Goal: Task Accomplishment & Management: Manage account settings

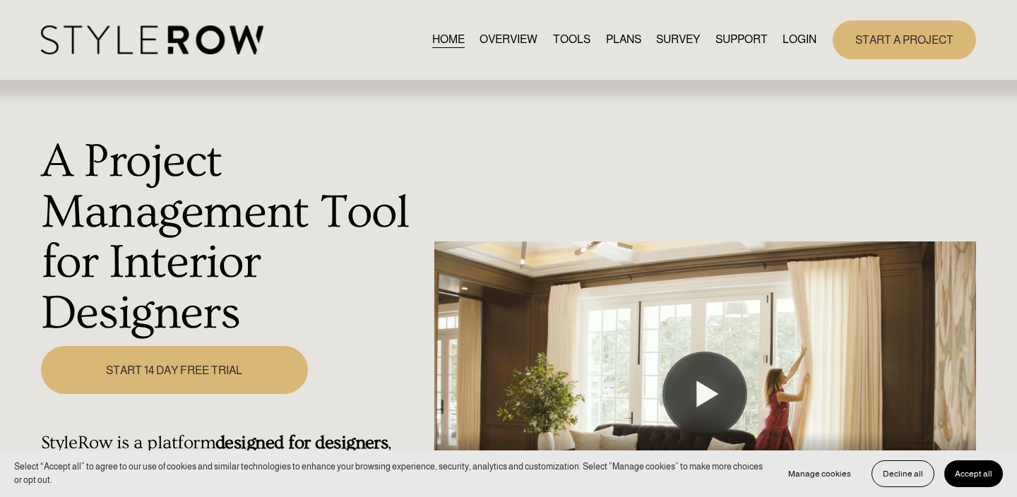
click at [805, 42] on link "LOGIN" at bounding box center [800, 39] width 34 height 19
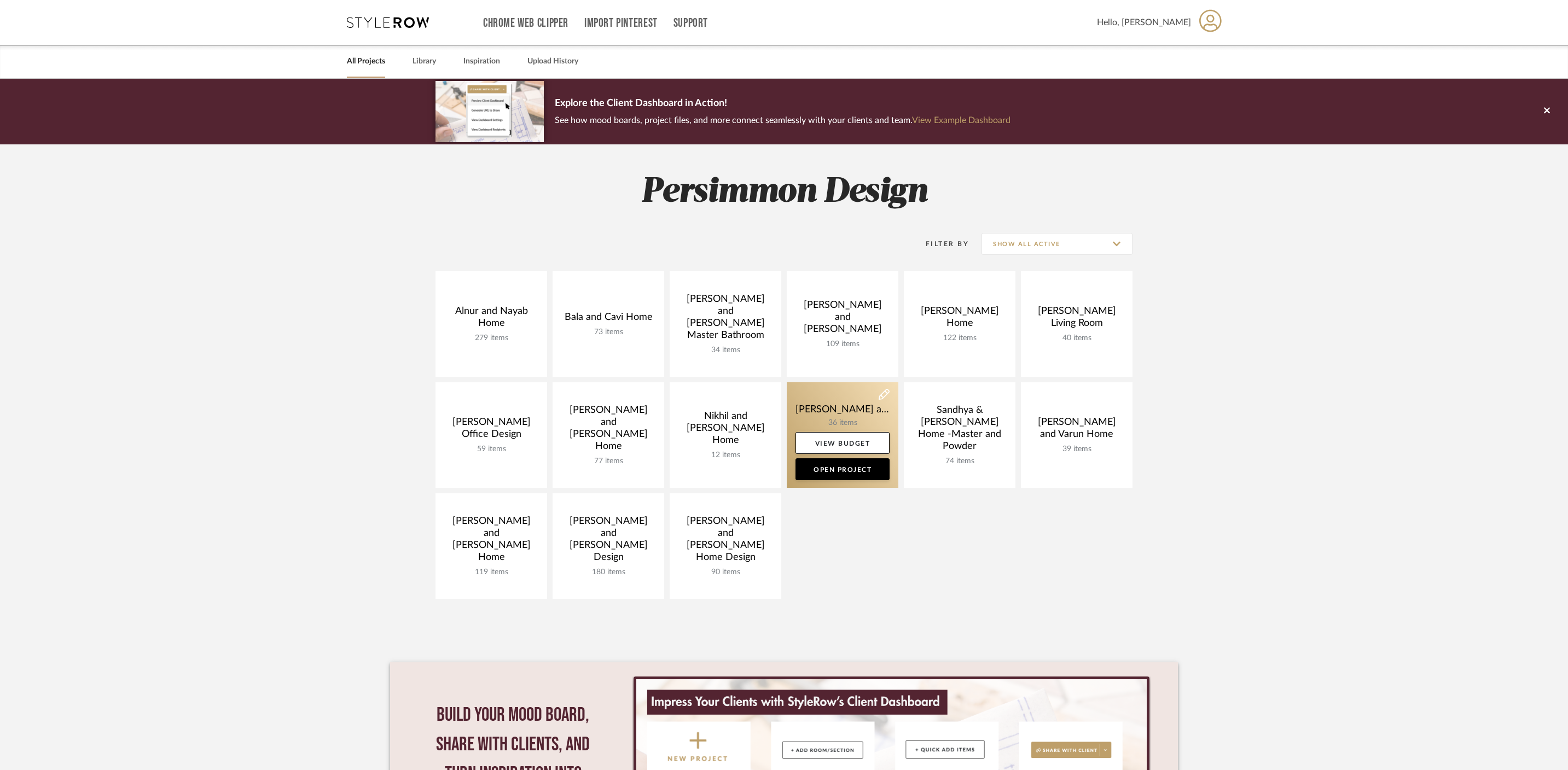
click at [838, 402] on link at bounding box center [843, 435] width 112 height 105
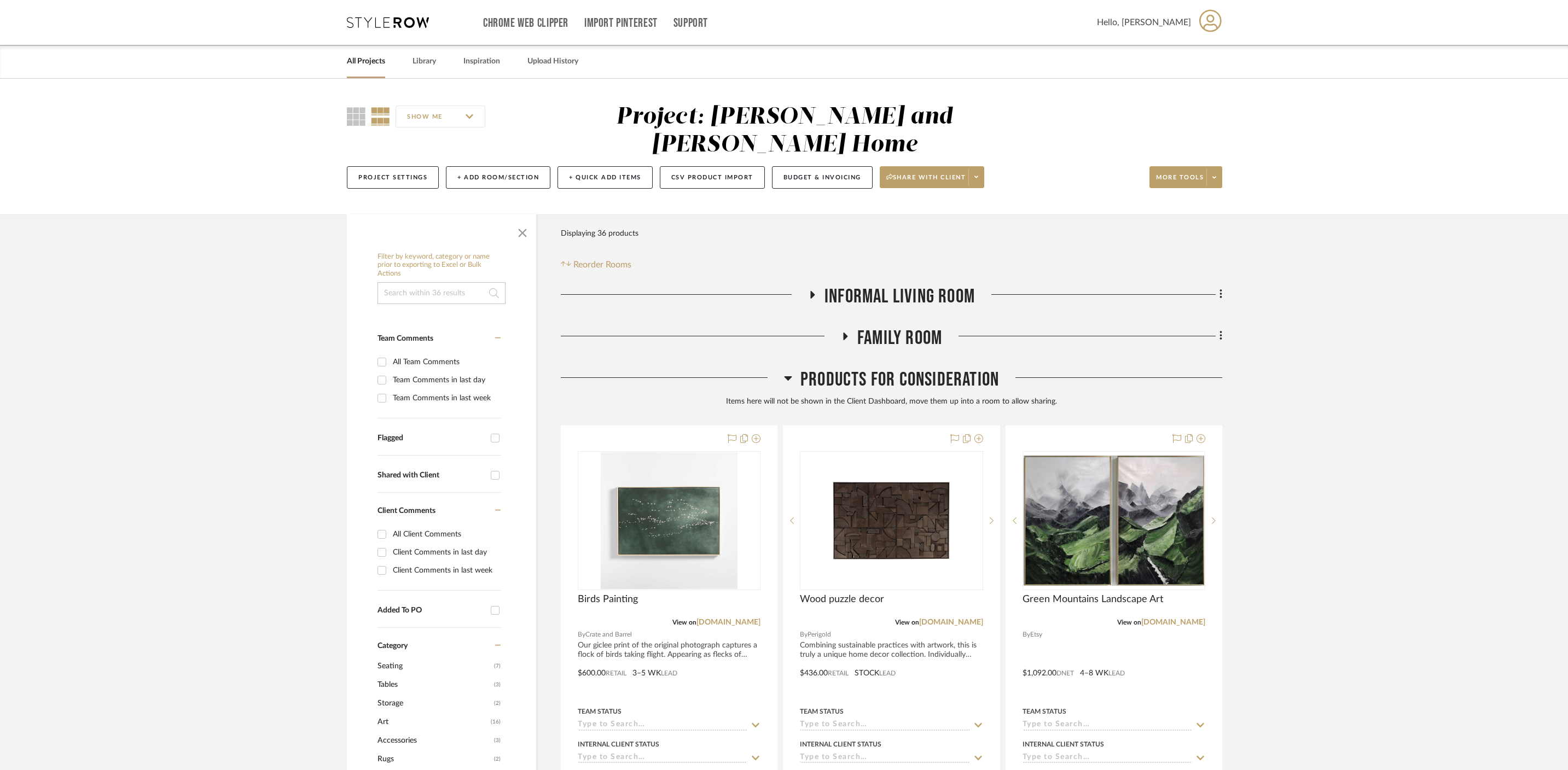
click at [787, 372] on icon at bounding box center [788, 378] width 9 height 13
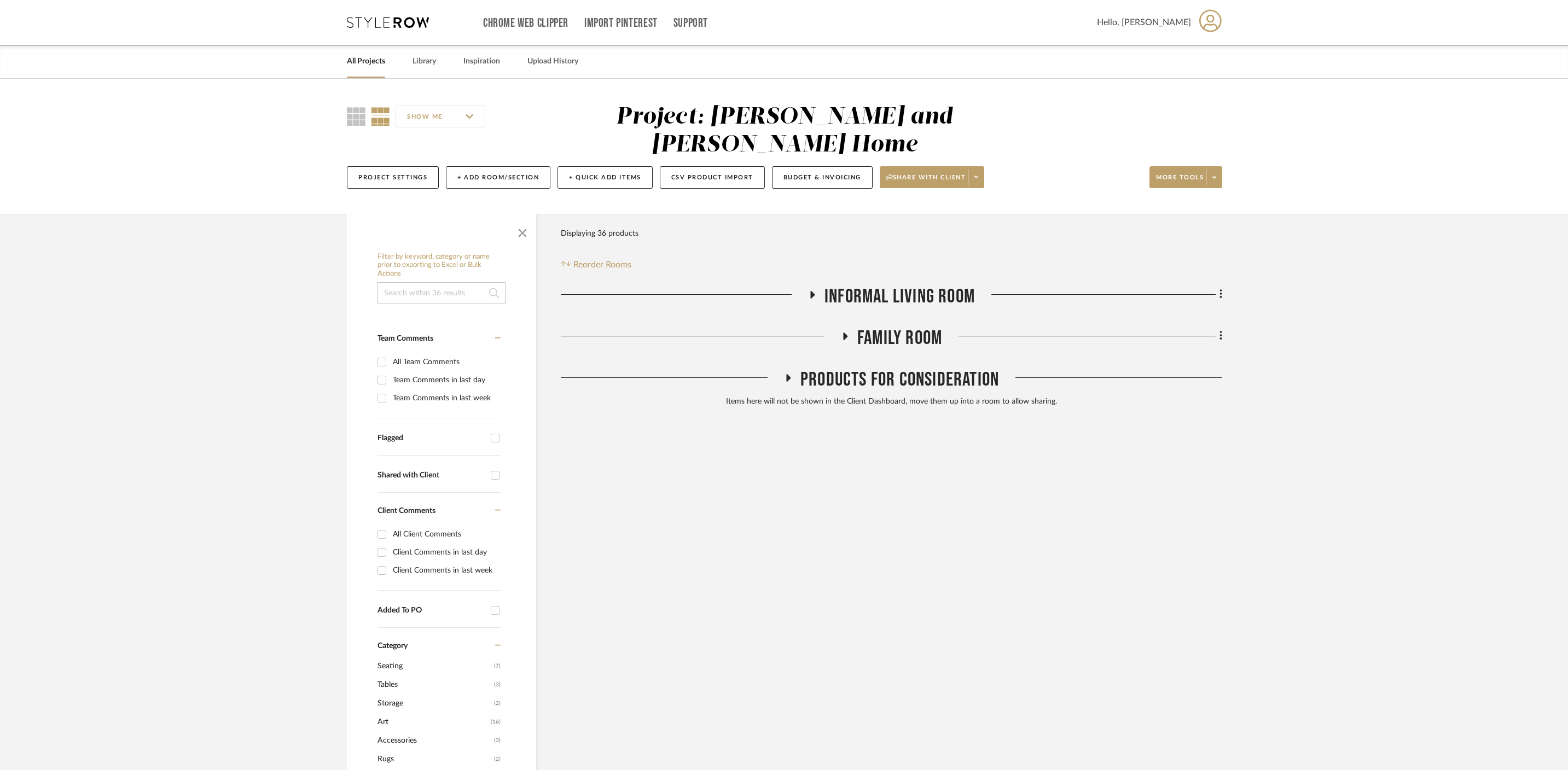
click at [815, 290] on icon at bounding box center [812, 294] width 13 height 9
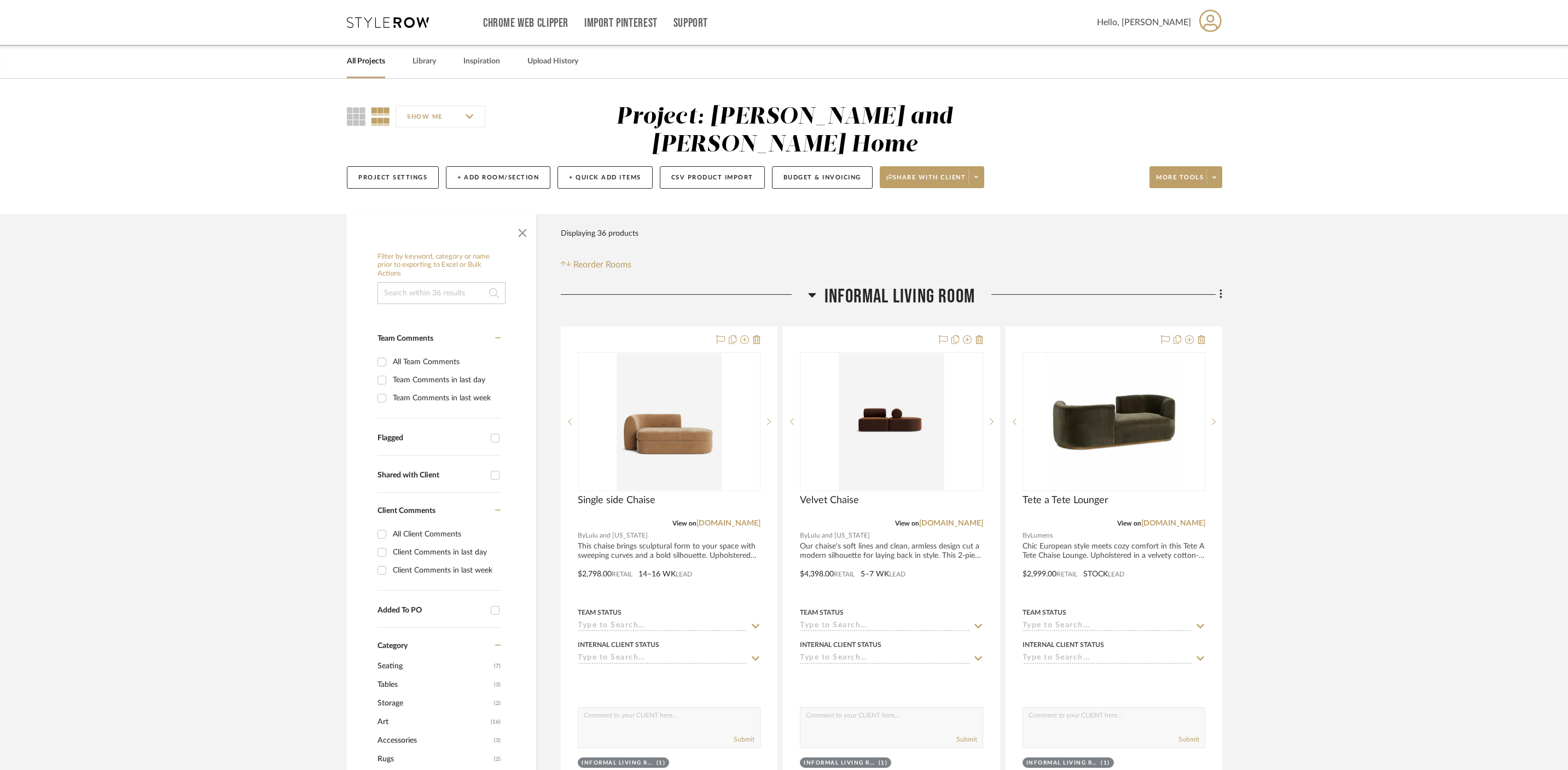
click at [815, 288] on icon at bounding box center [812, 294] width 9 height 13
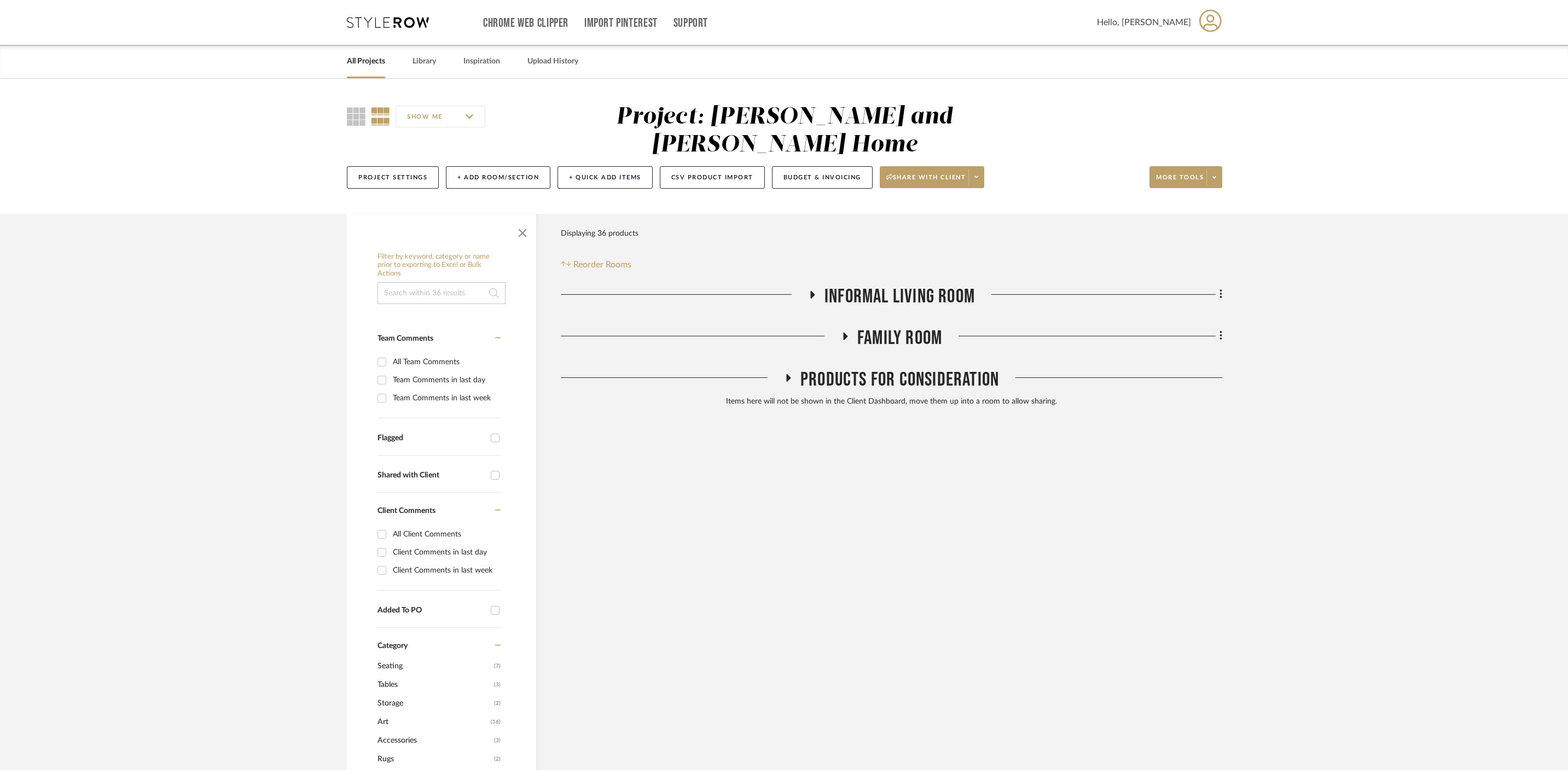
click at [852, 327] on h3 "Family Room" at bounding box center [892, 339] width 101 height 23
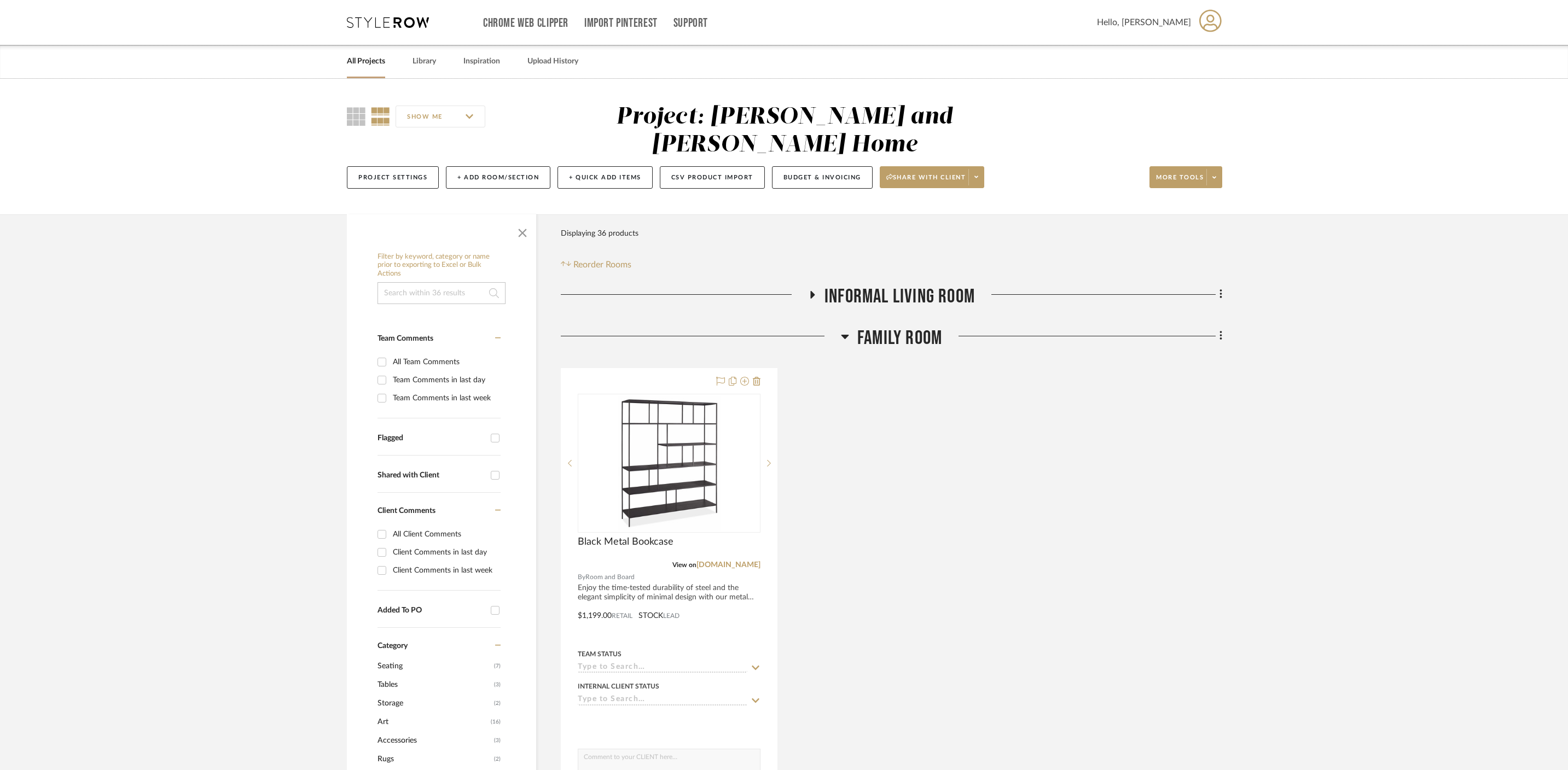
click at [851, 327] on h3 "Family Room" at bounding box center [892, 339] width 101 height 23
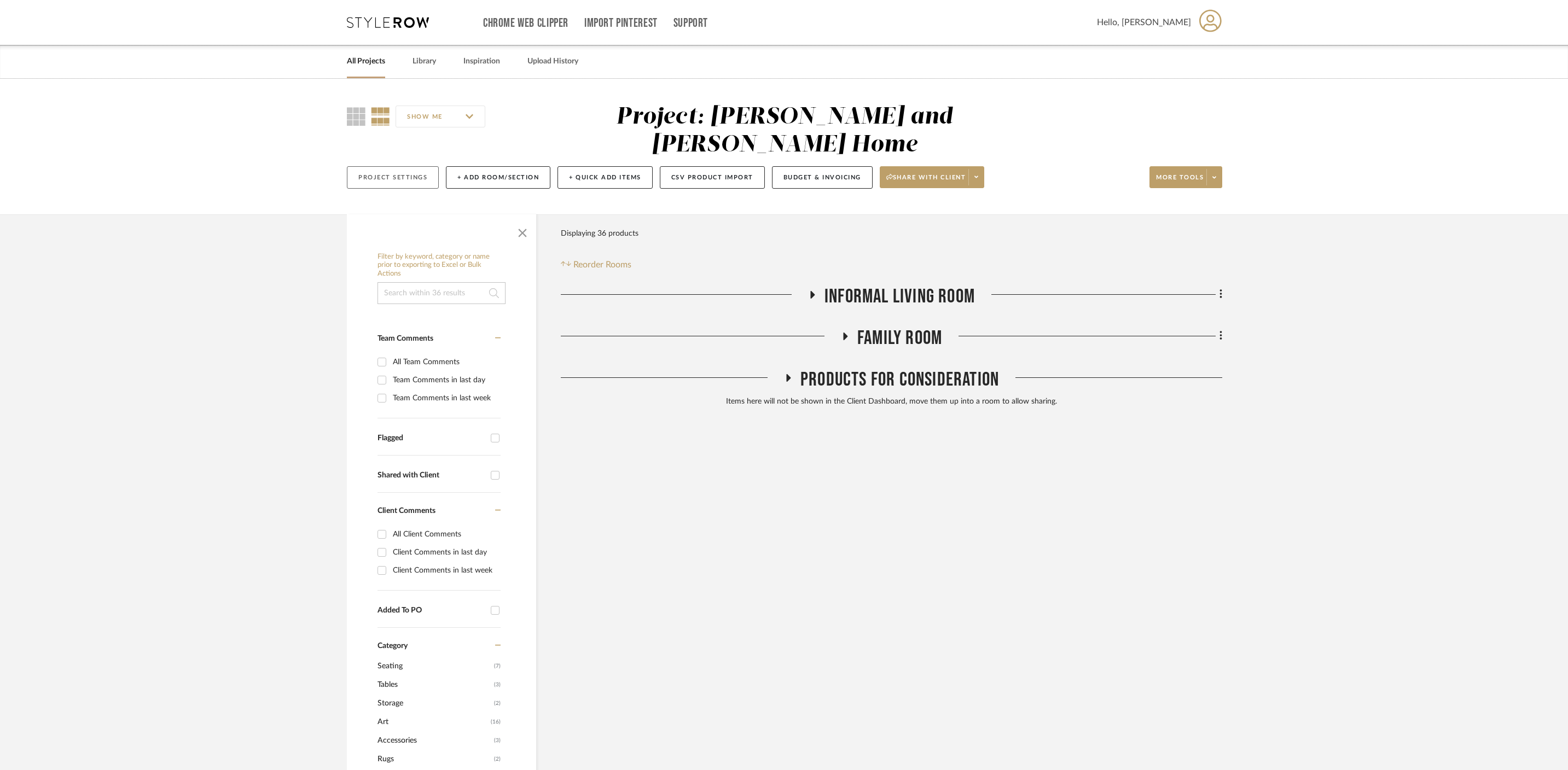
click at [404, 167] on button "Project Settings" at bounding box center [393, 177] width 92 height 22
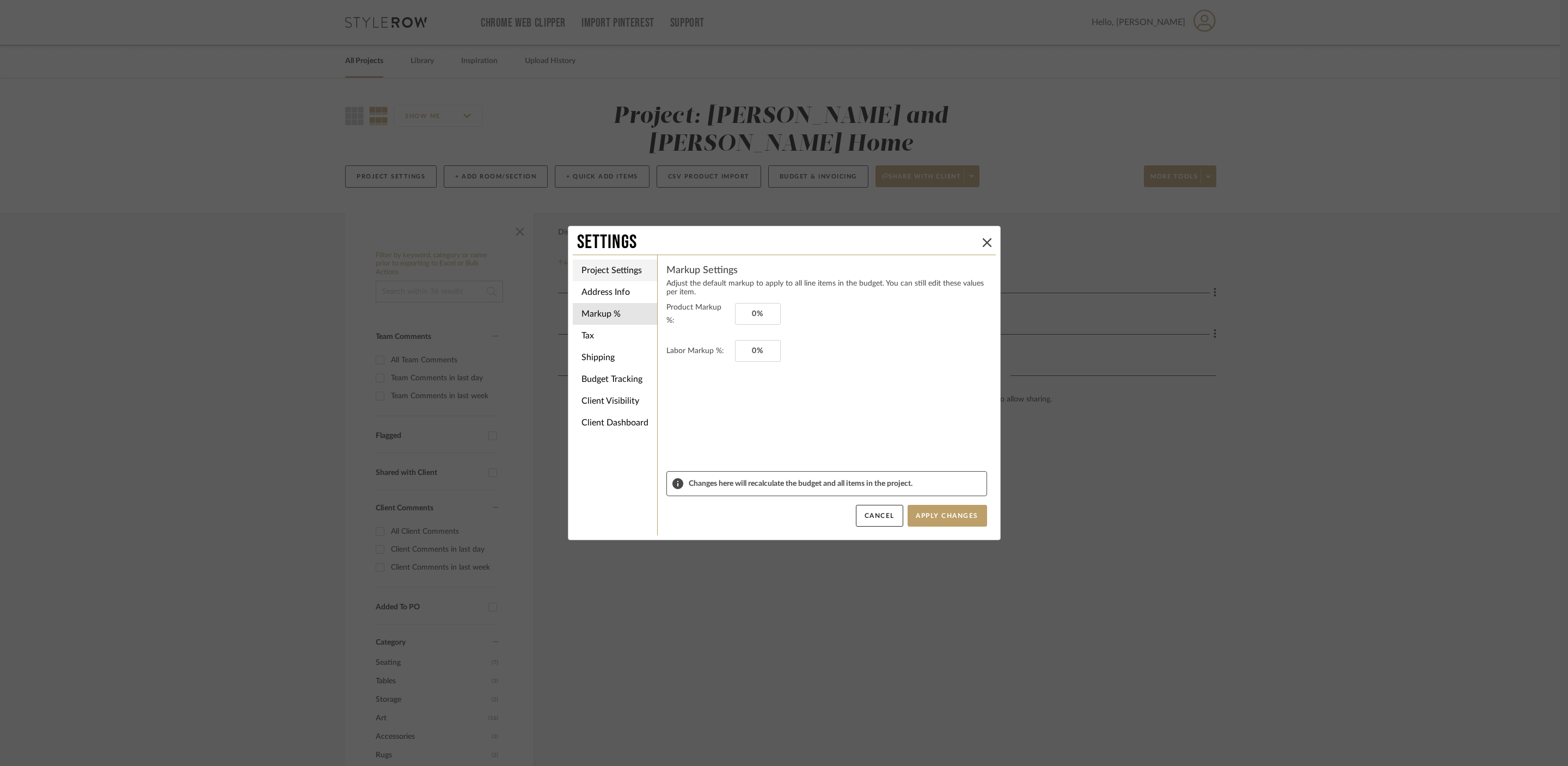
click at [627, 277] on li "Project Settings" at bounding box center [614, 270] width 84 height 22
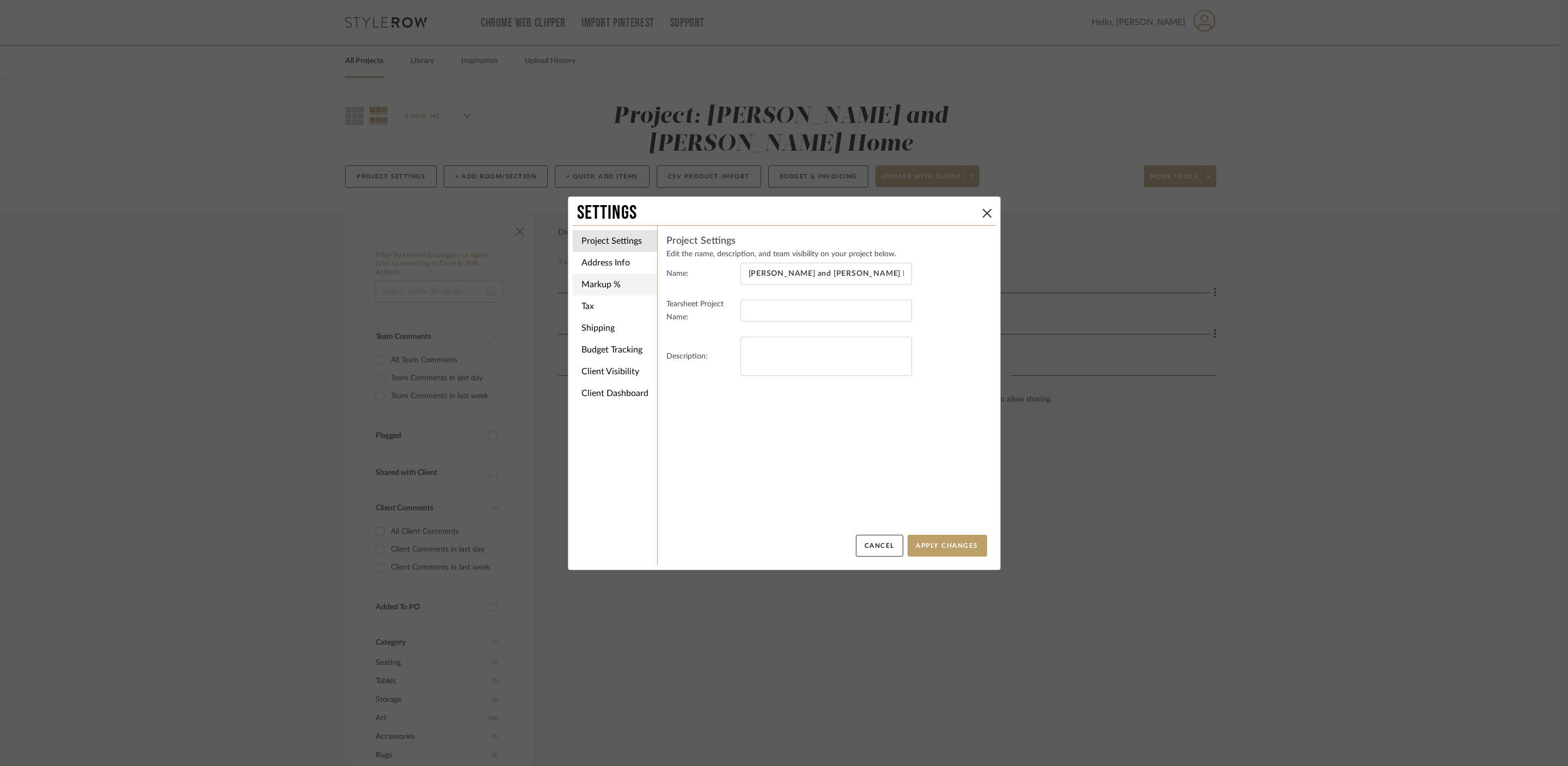
click at [627, 286] on li "Markup %" at bounding box center [614, 284] width 84 height 22
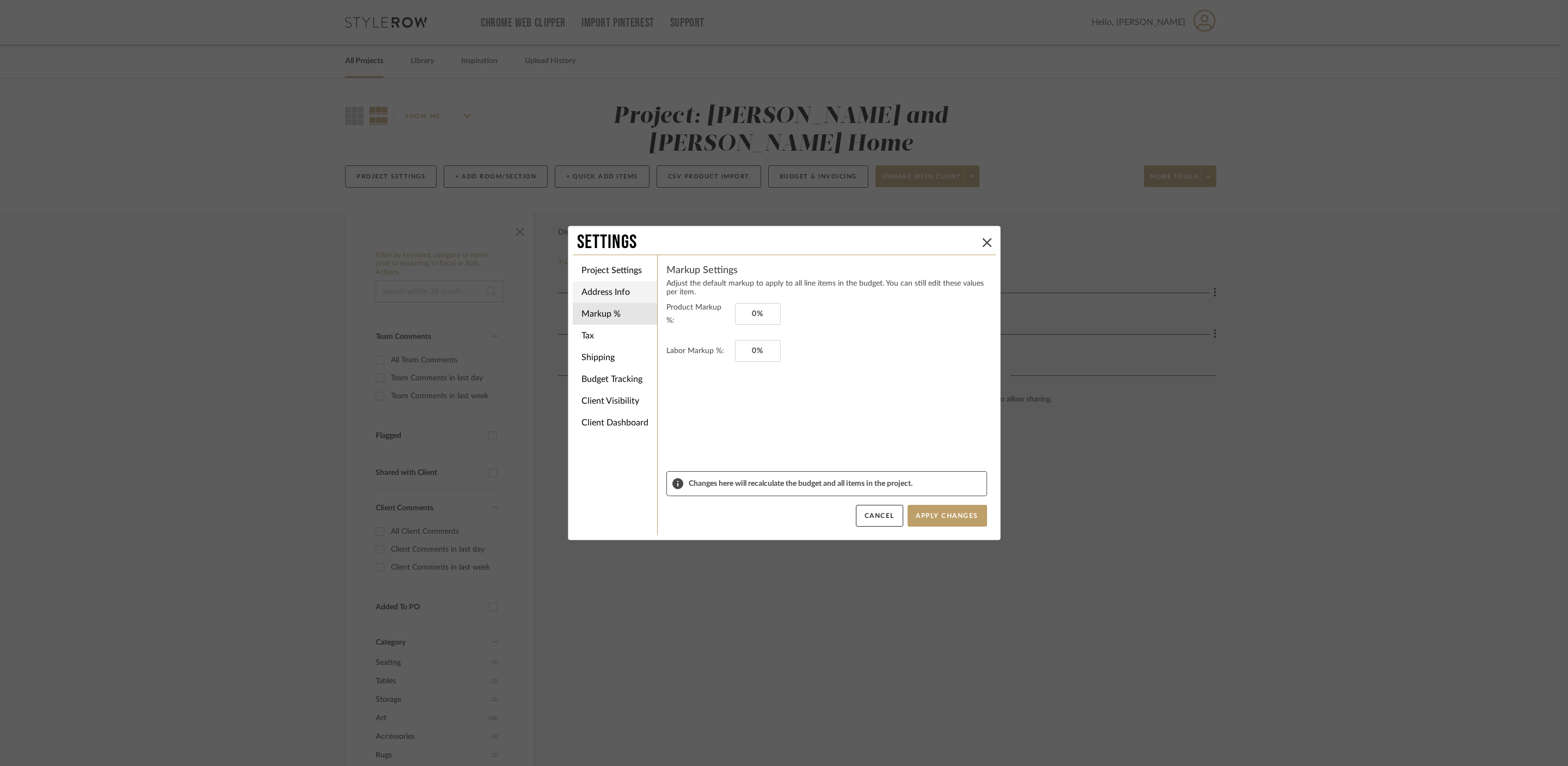
click at [621, 288] on li "Address Info" at bounding box center [614, 292] width 84 height 22
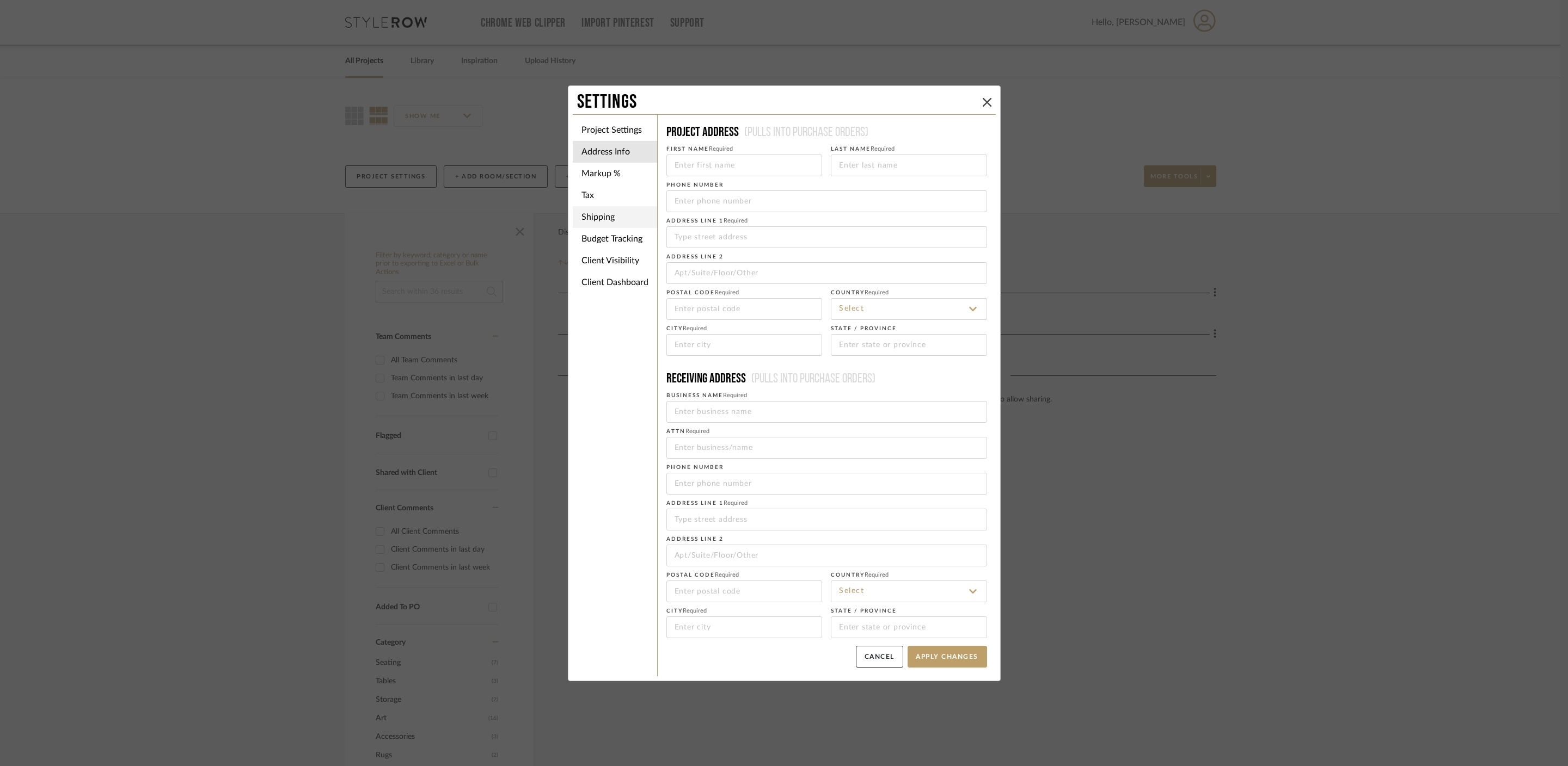
click at [618, 220] on li "Shipping" at bounding box center [614, 217] width 84 height 22
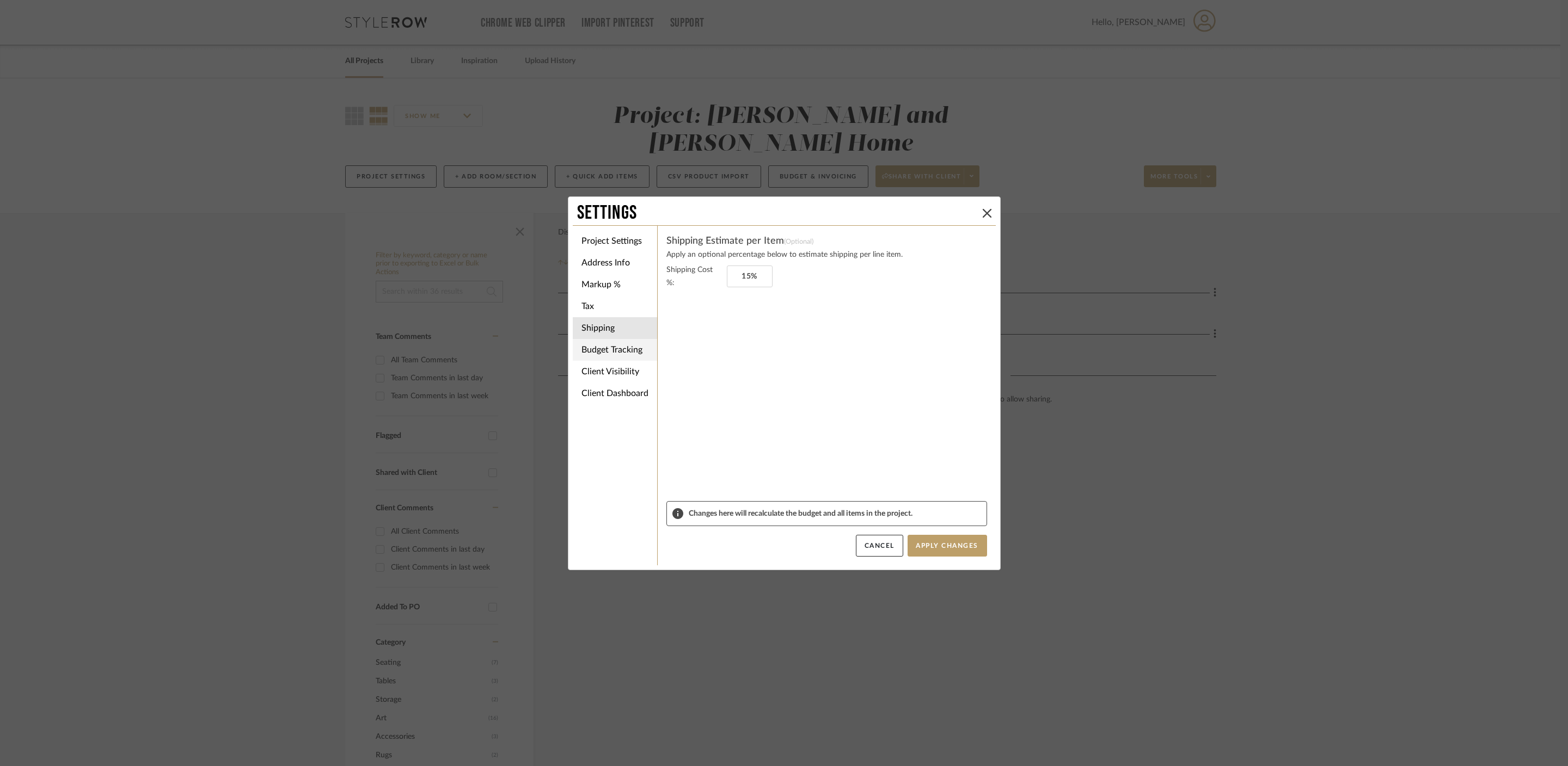
click at [619, 340] on li "Budget Tracking" at bounding box center [614, 350] width 84 height 22
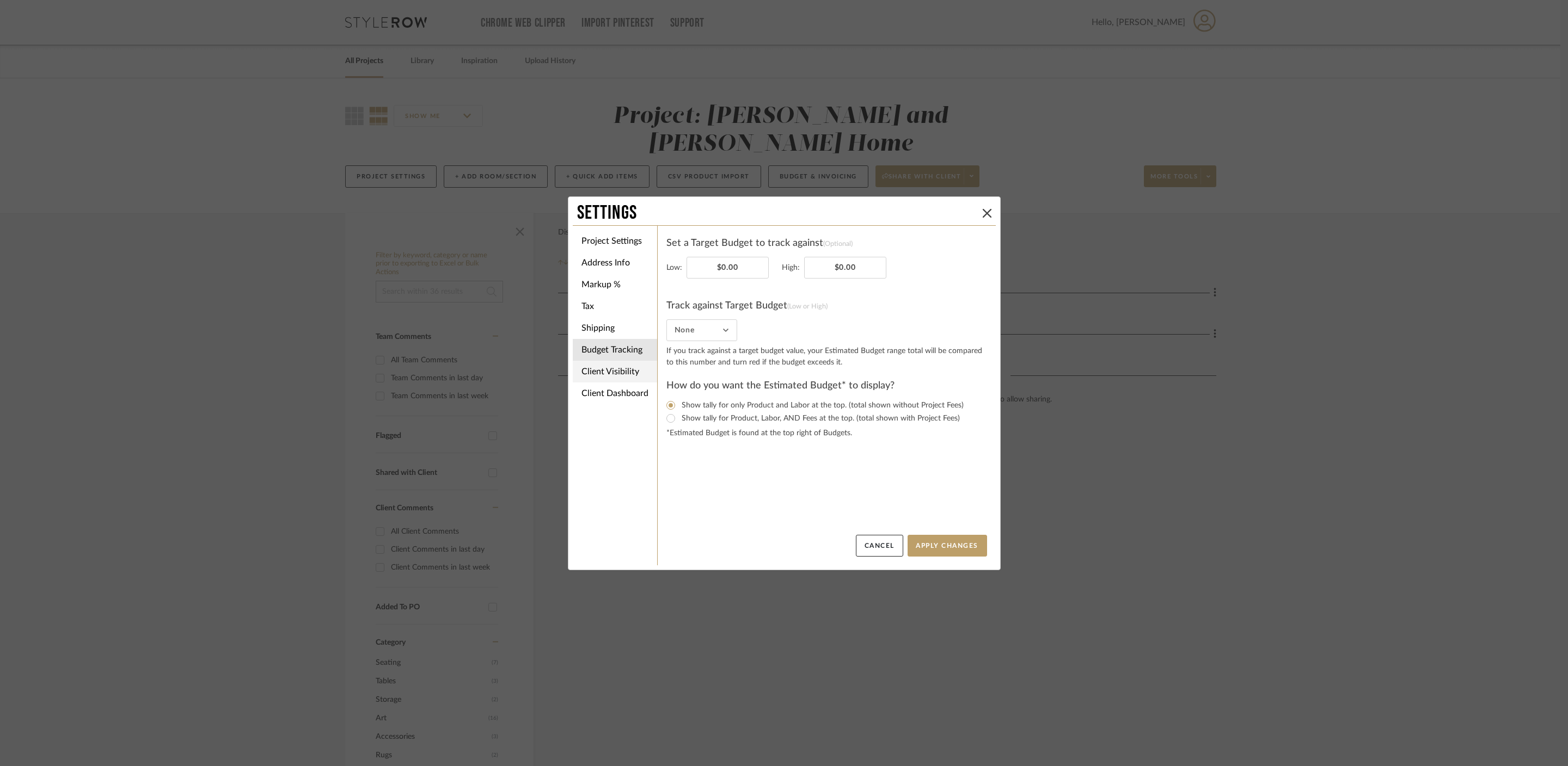
click at [623, 368] on li "Client Visibility" at bounding box center [614, 371] width 84 height 22
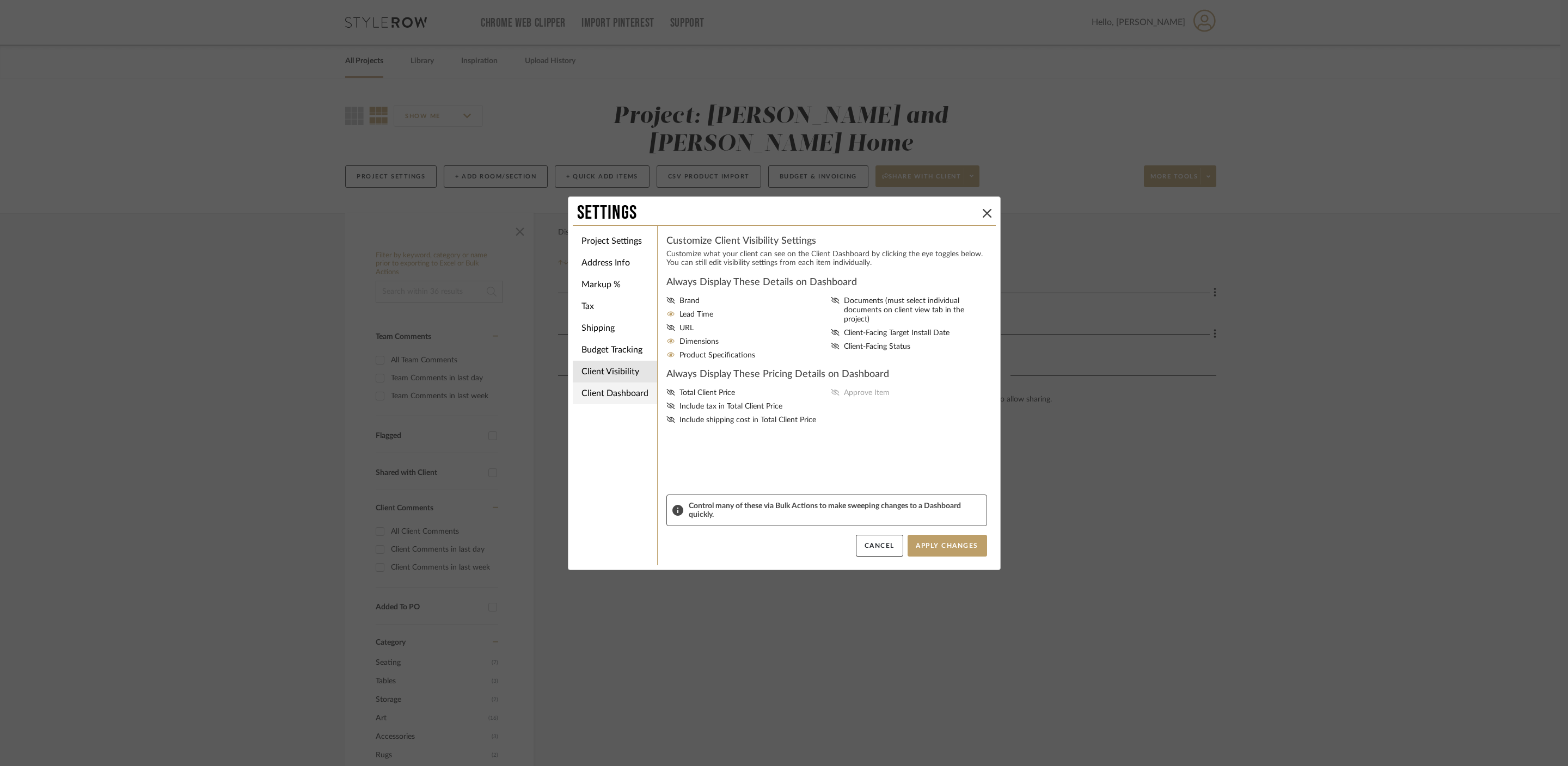
click at [629, 398] on li "Client Dashboard" at bounding box center [614, 394] width 84 height 22
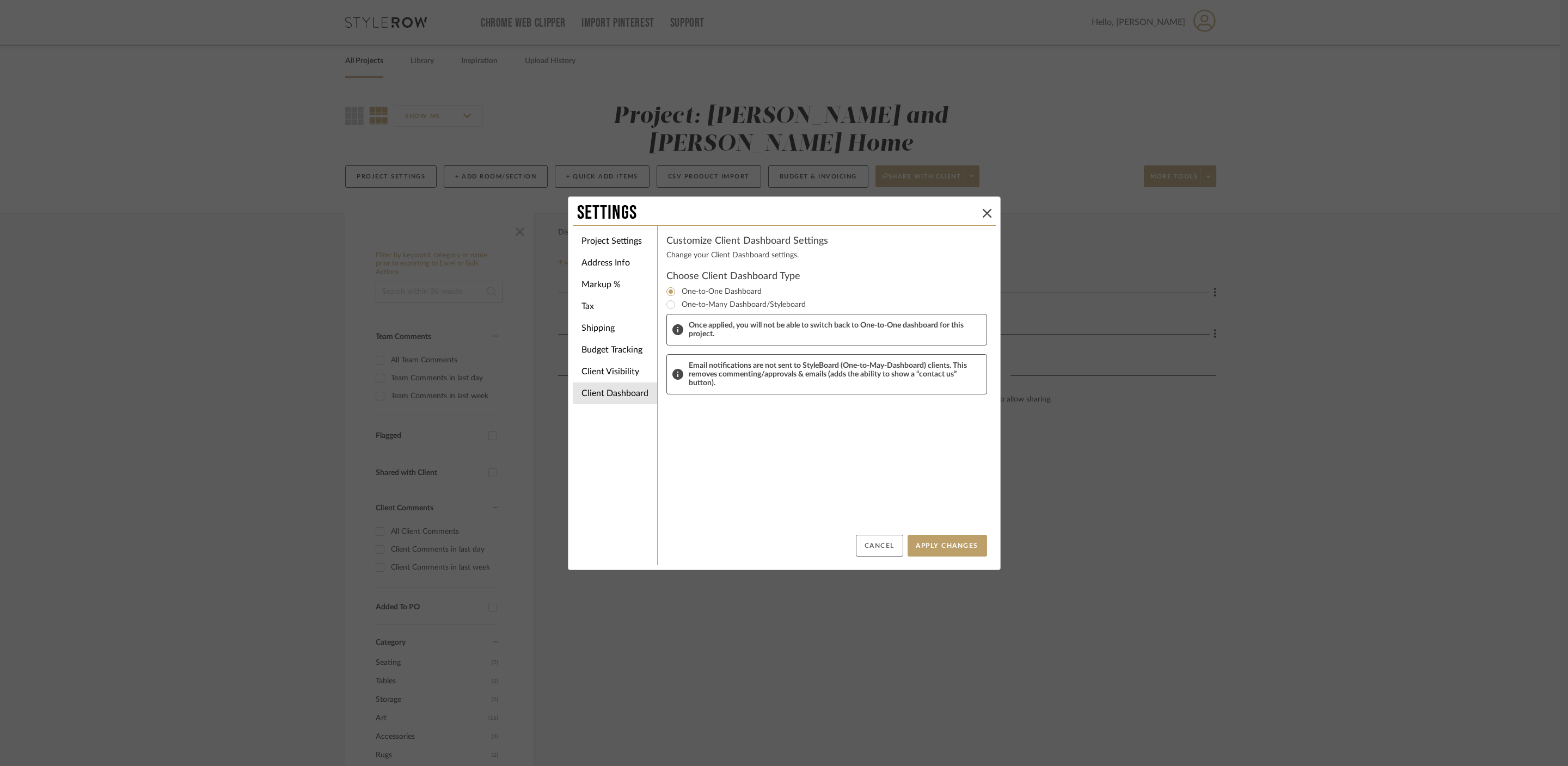
click at [887, 549] on button "Cancel" at bounding box center [879, 546] width 47 height 22
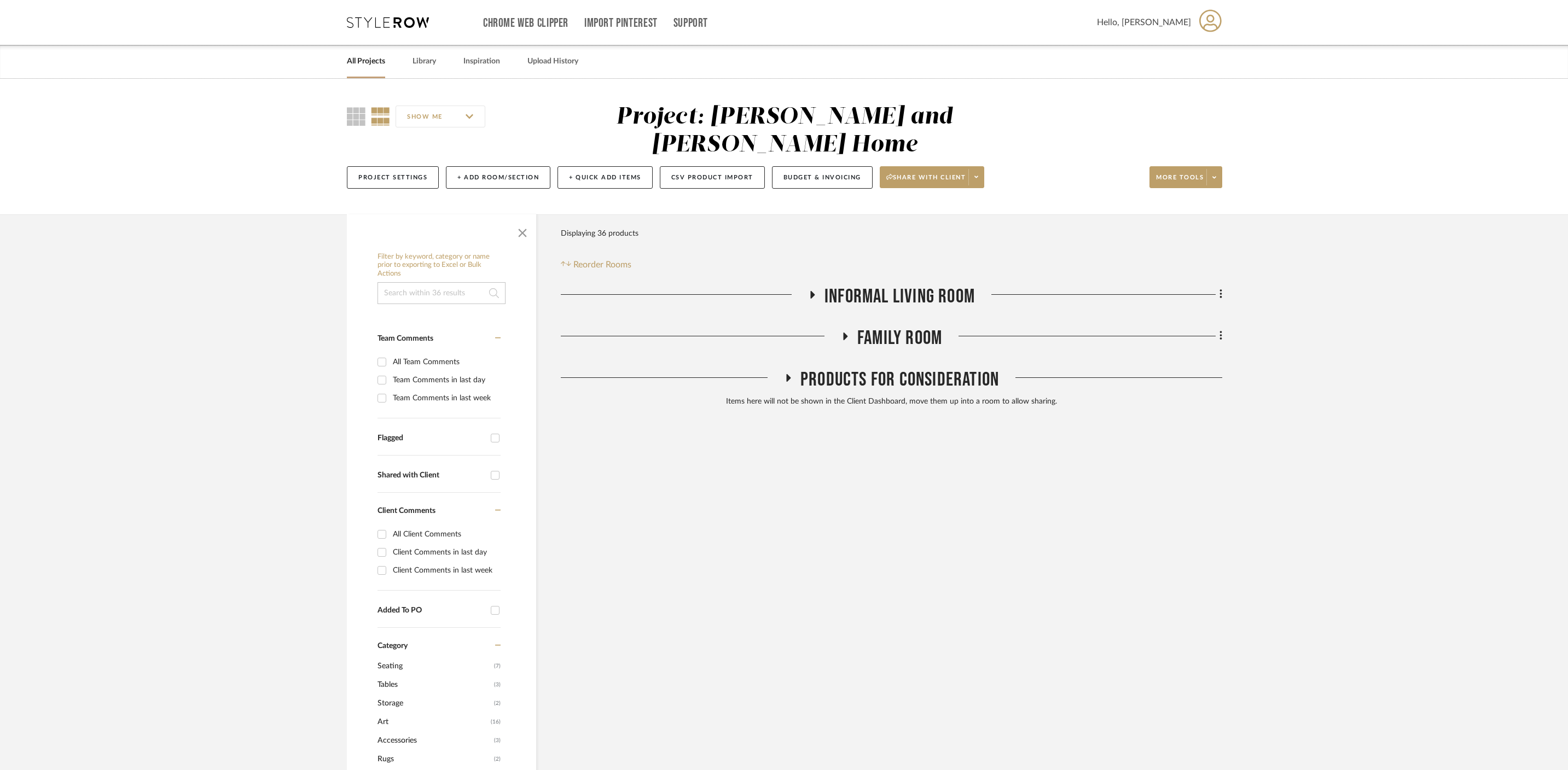
click at [707, 124] on div "Project: Ramneek and Ginny Home" at bounding box center [784, 131] width 336 height 51
click at [1219, 330] on icon at bounding box center [1221, 336] width 3 height 12
click at [1195, 424] on button "Rename Room" at bounding box center [1171, 414] width 103 height 27
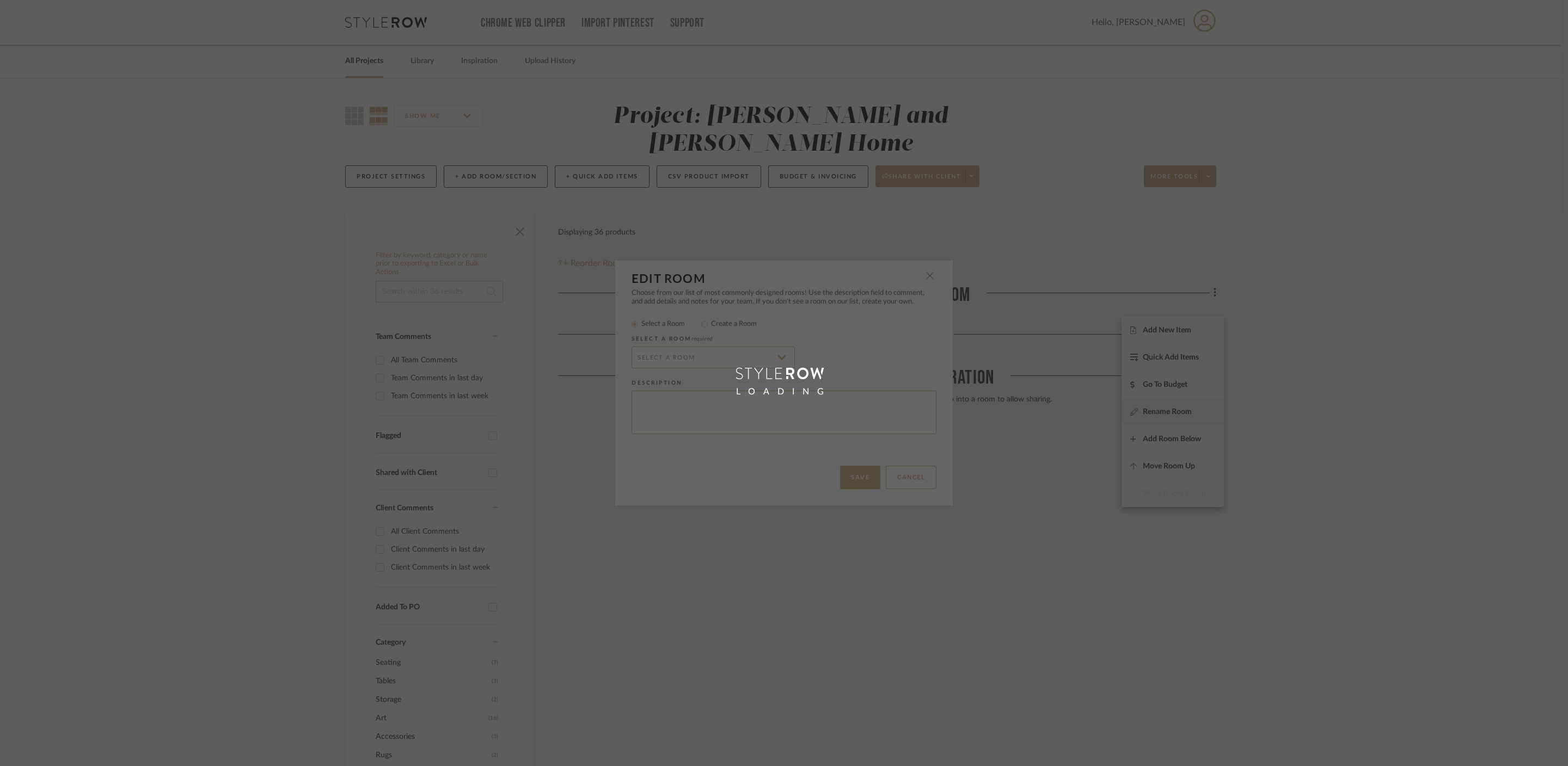
type input "Family Room"
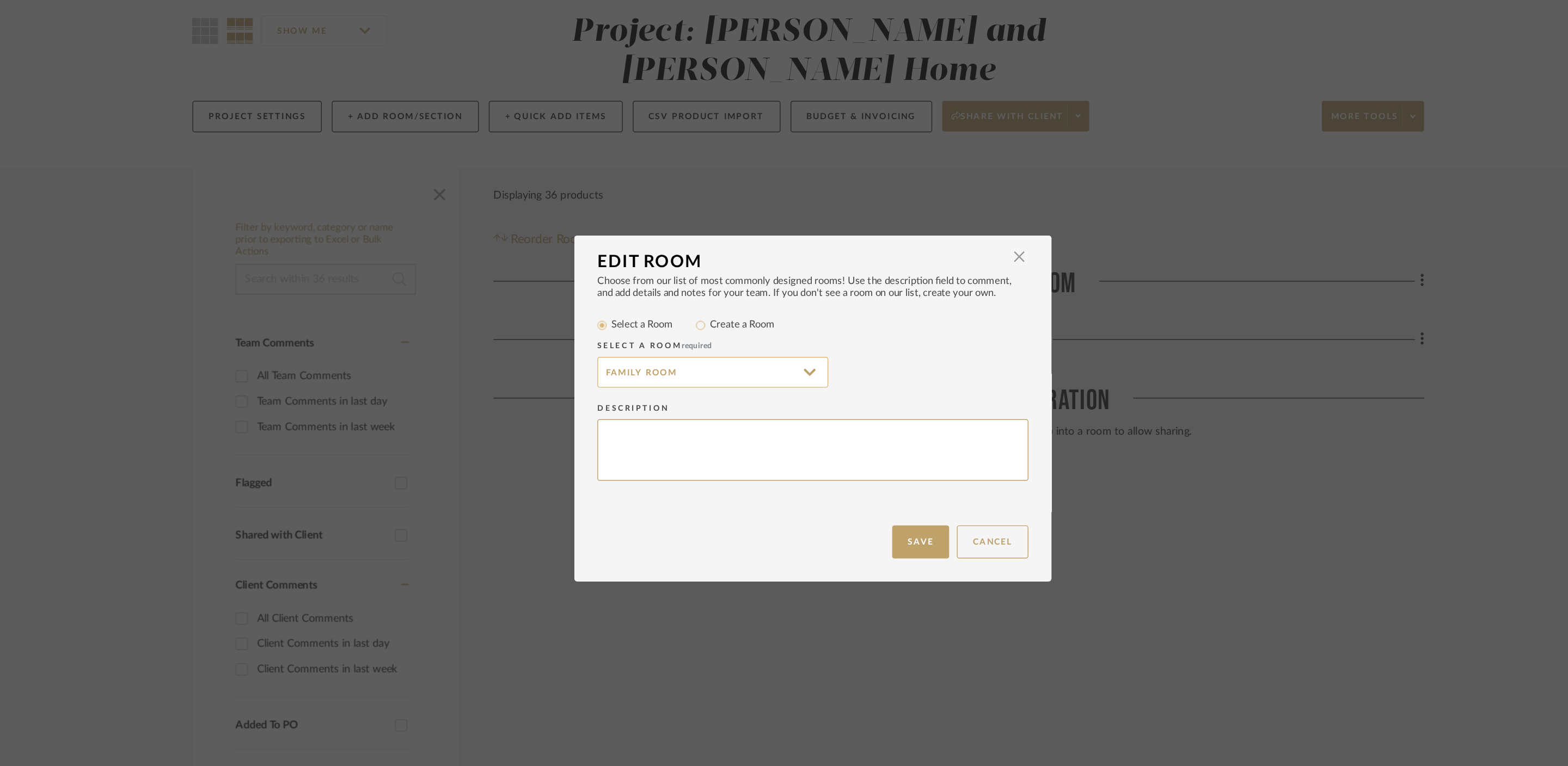
click at [663, 357] on input "Family Room" at bounding box center [713, 358] width 163 height 22
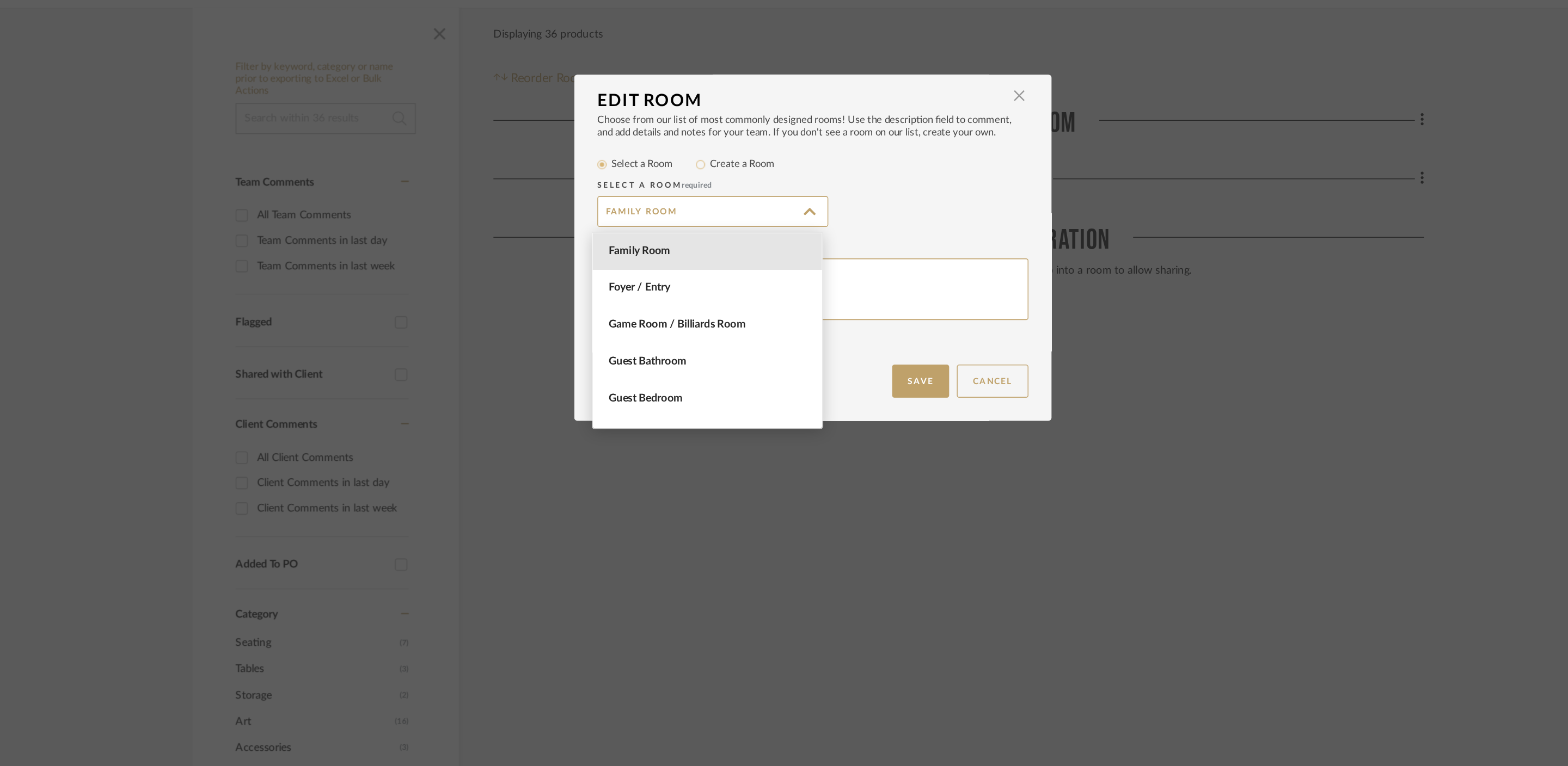
click at [860, 449] on div "Choose from our list of most commonly designed rooms! Use the description field…" at bounding box center [784, 378] width 338 height 177
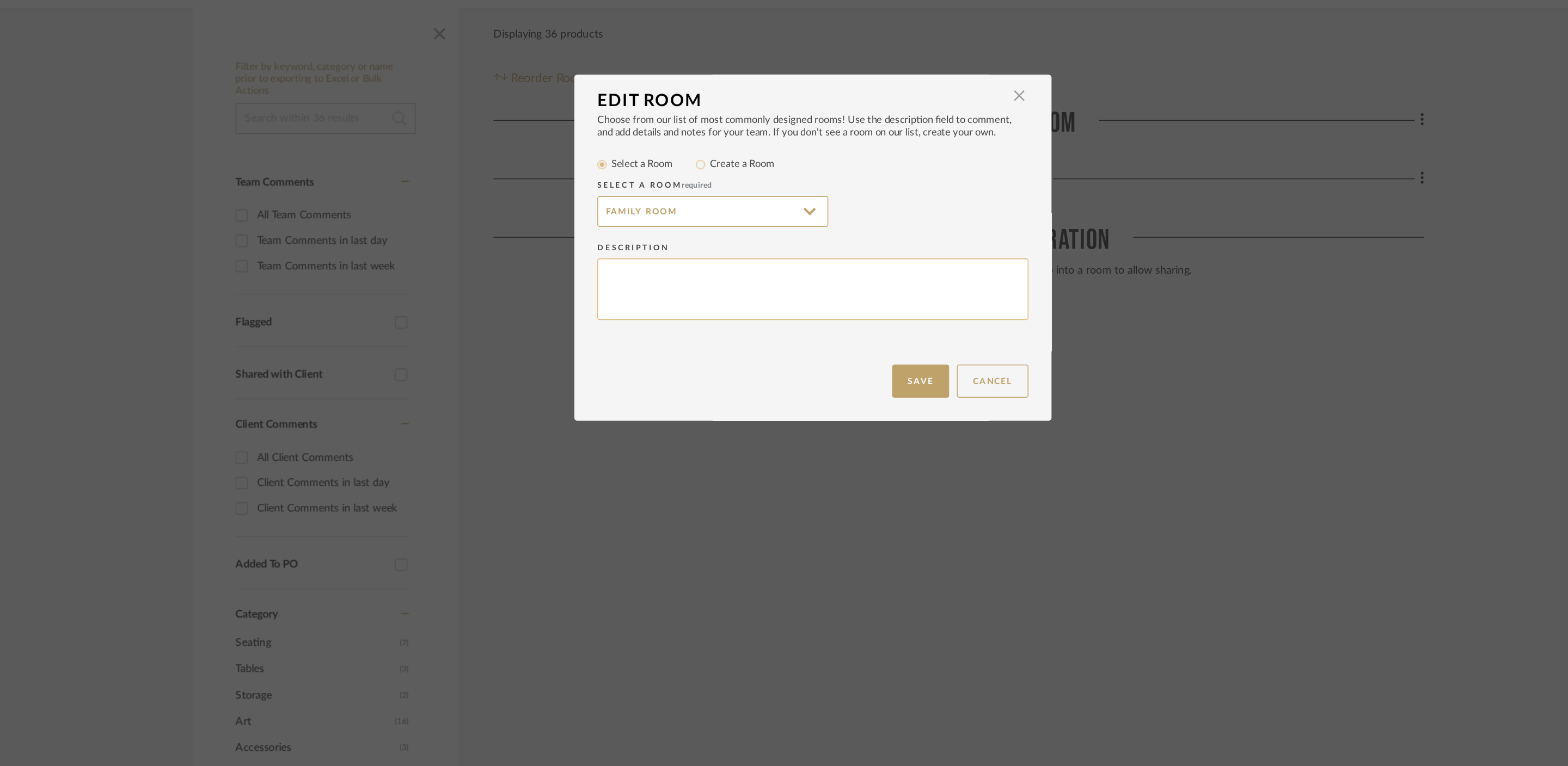
click at [821, 420] on textarea at bounding box center [784, 412] width 305 height 44
click at [853, 472] on button "Save" at bounding box center [860, 478] width 40 height 23
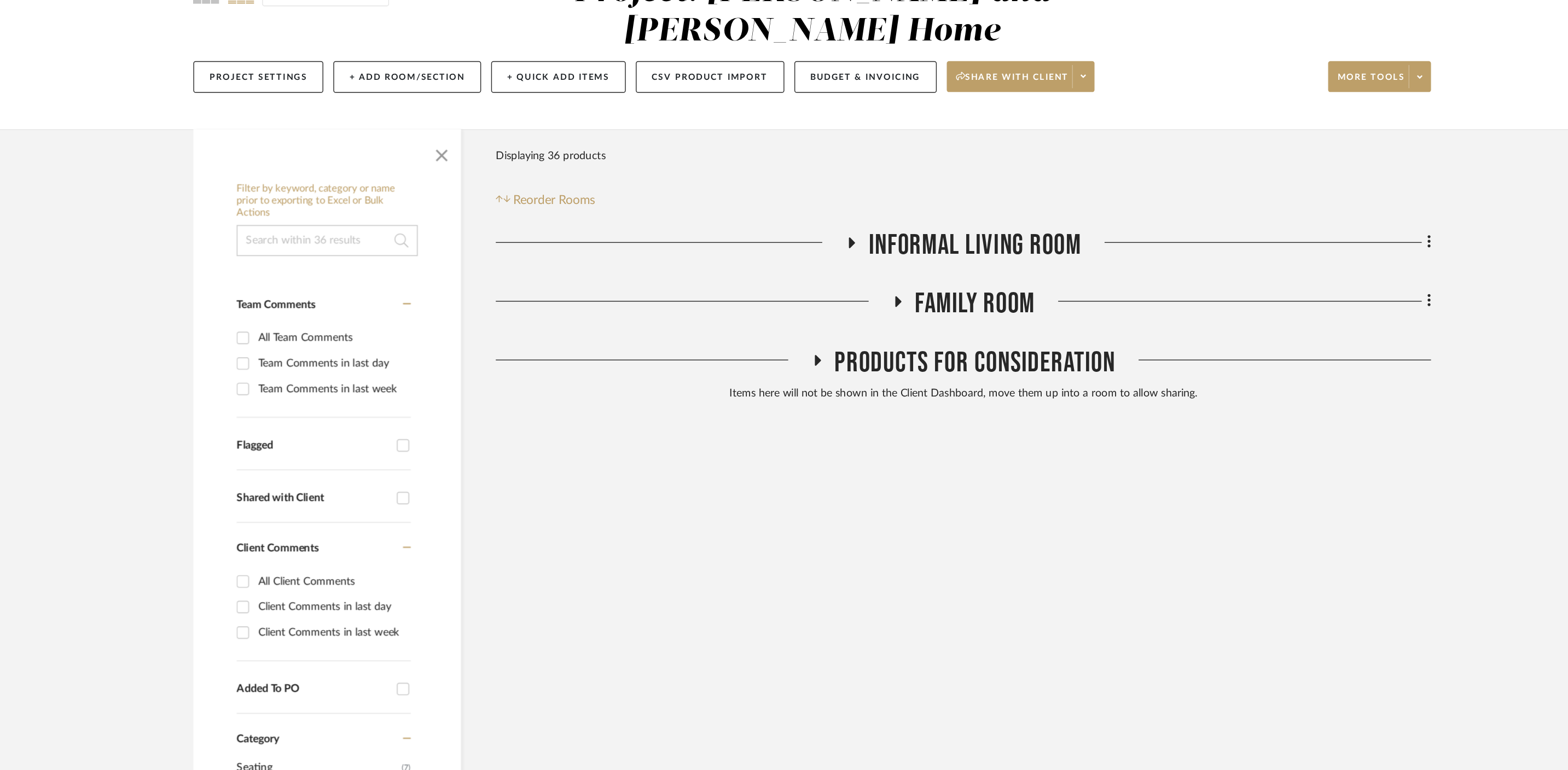
drag, startPoint x: 934, startPoint y: 303, endPoint x: 930, endPoint y: 230, distance: 73.1
click at [589, 228] on div "Filter Products Displaying 36 products Reorder Rooms" at bounding box center [600, 246] width 77 height 49
click at [591, 258] on span "Reorder Rooms" at bounding box center [602, 264] width 58 height 13
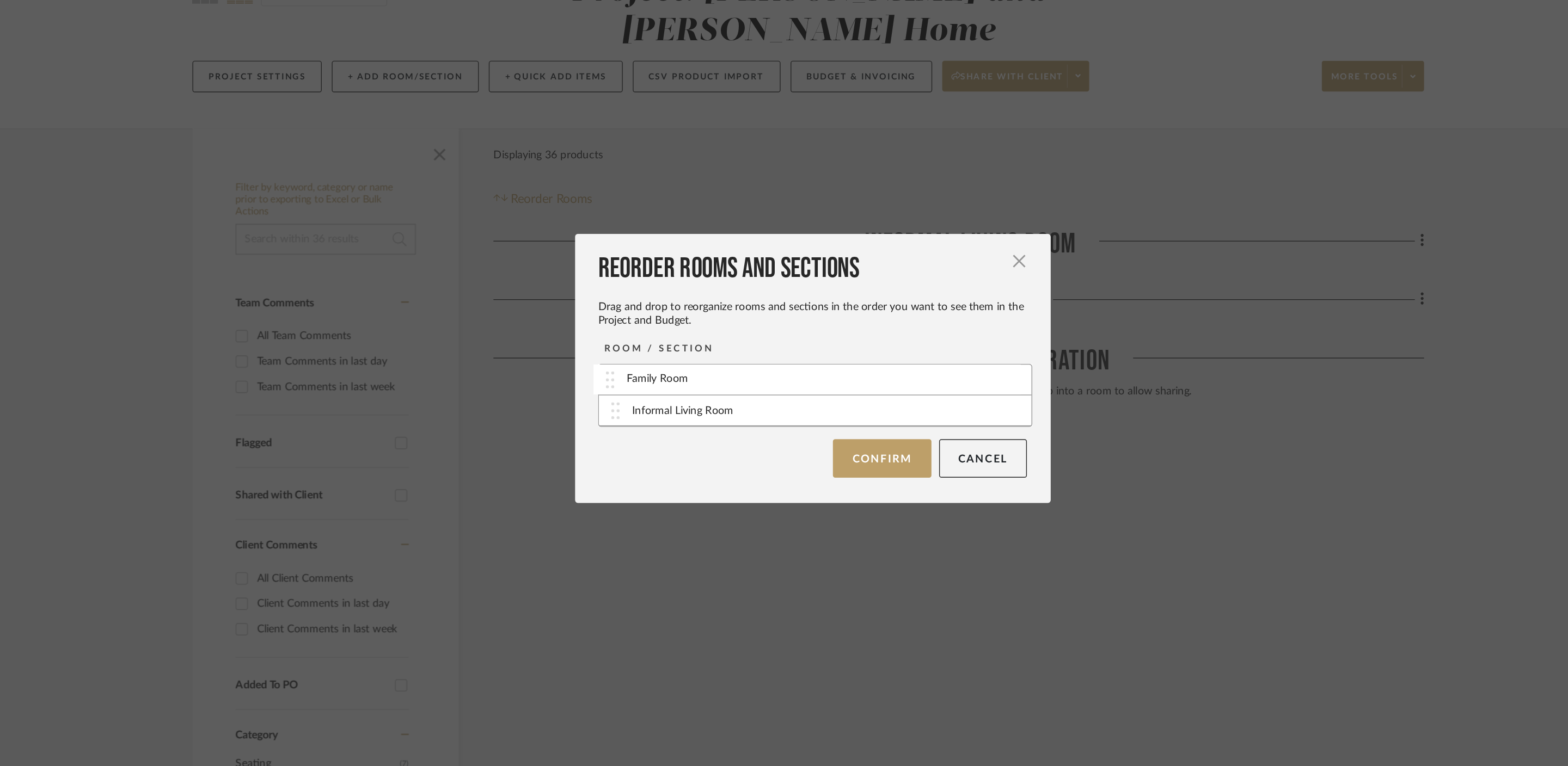
drag, startPoint x: 675, startPoint y: 415, endPoint x: 675, endPoint y: 393, distance: 22.0
click at [835, 447] on button "Confirm" at bounding box center [833, 446] width 69 height 27
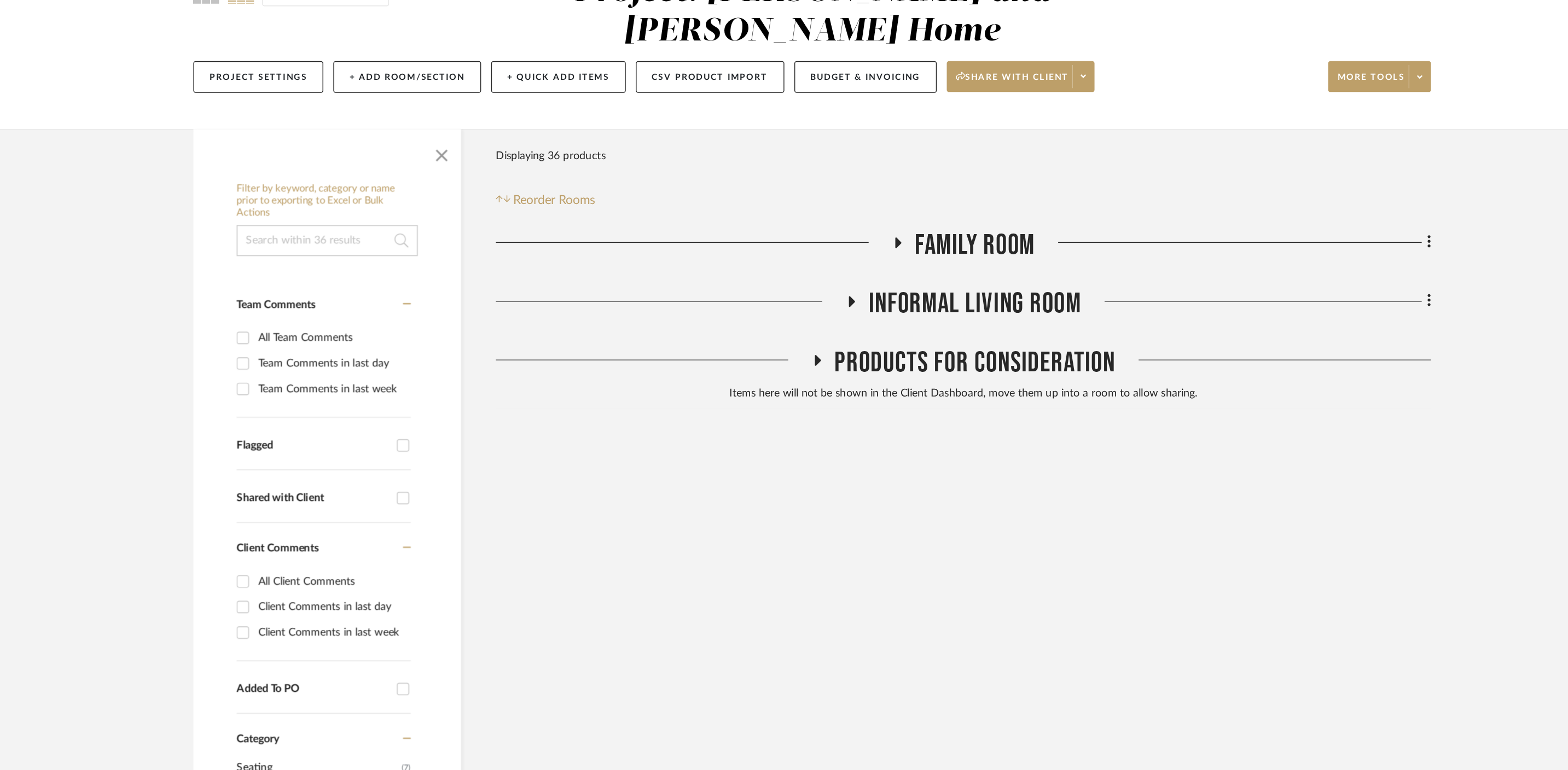
click at [847, 285] on h3 "Family Room" at bounding box center [892, 297] width 101 height 23
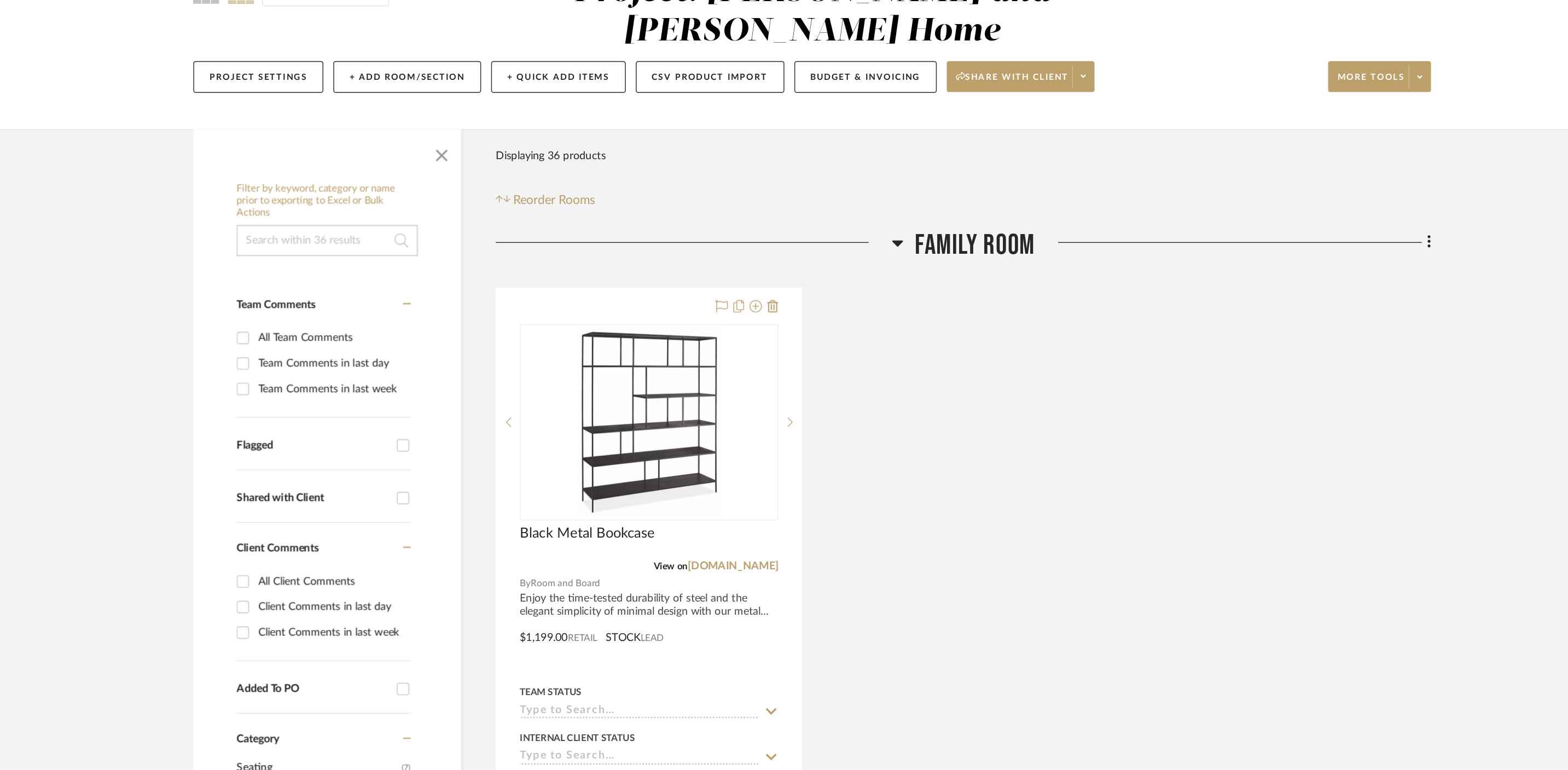
click at [845, 294] on icon at bounding box center [845, 296] width 8 height 5
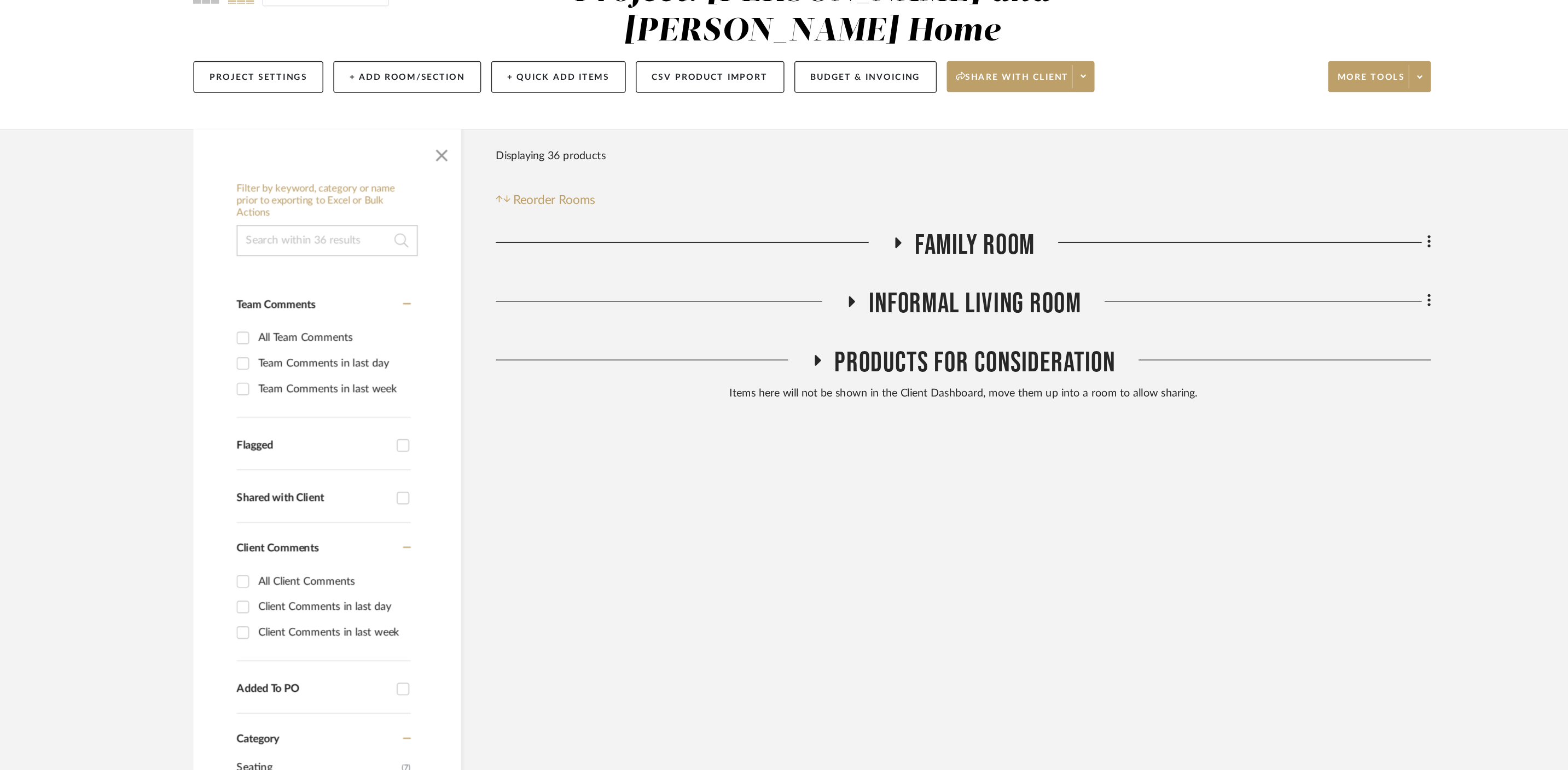
click at [810, 332] on icon at bounding box center [812, 336] width 13 height 9
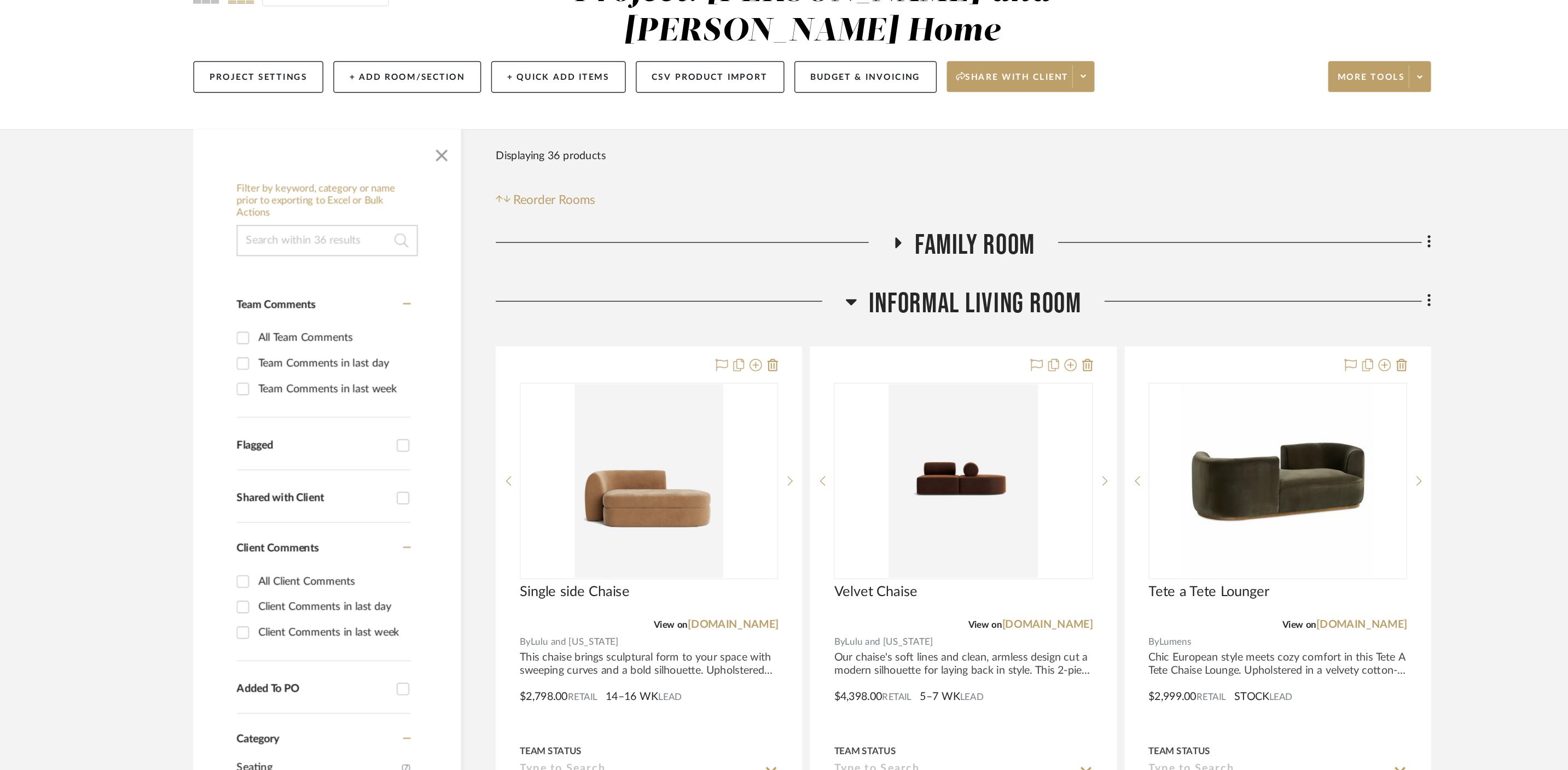
click at [810, 330] on icon at bounding box center [812, 336] width 9 height 13
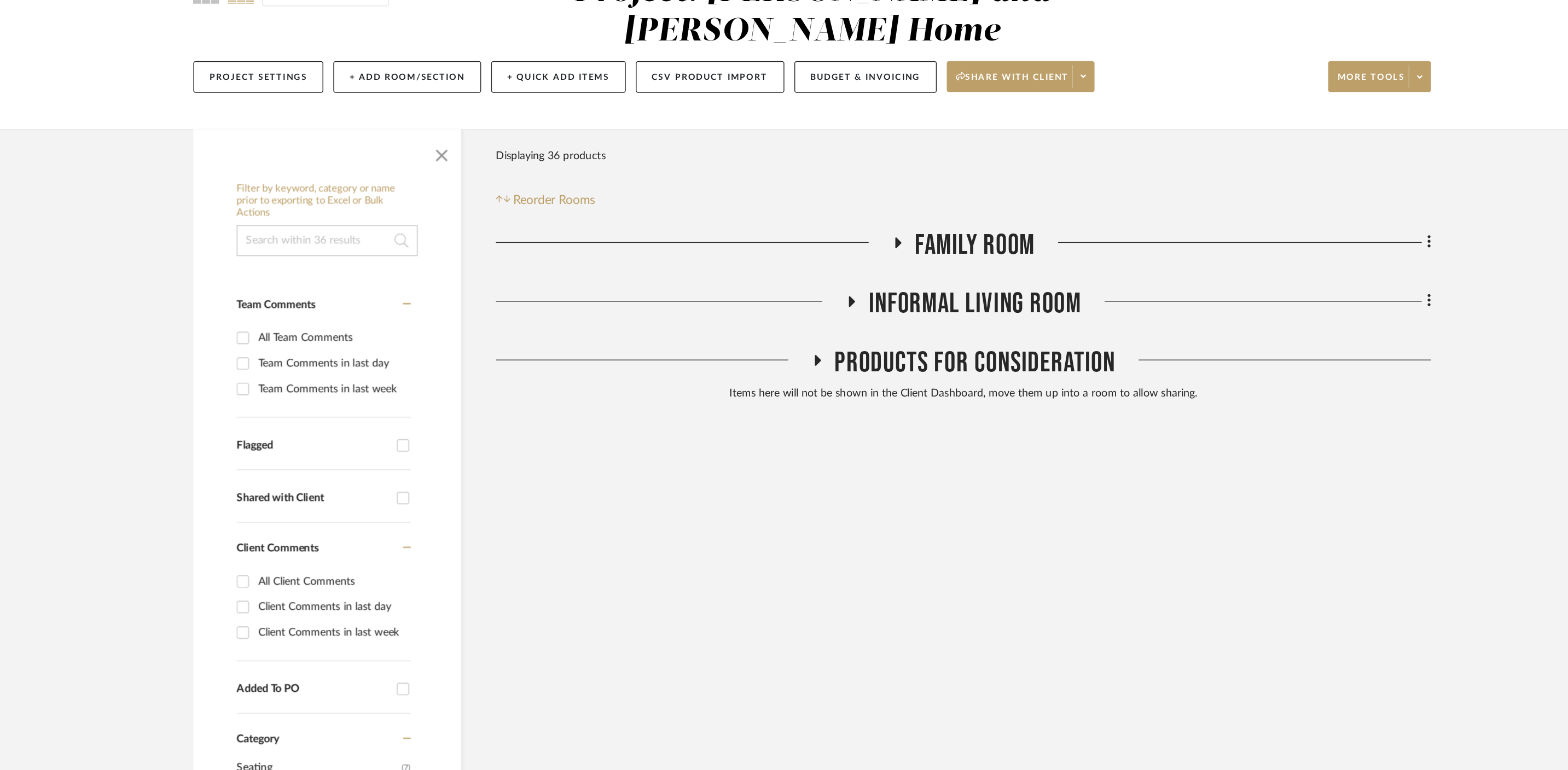
click at [843, 285] on h3 "Family Room" at bounding box center [892, 297] width 101 height 23
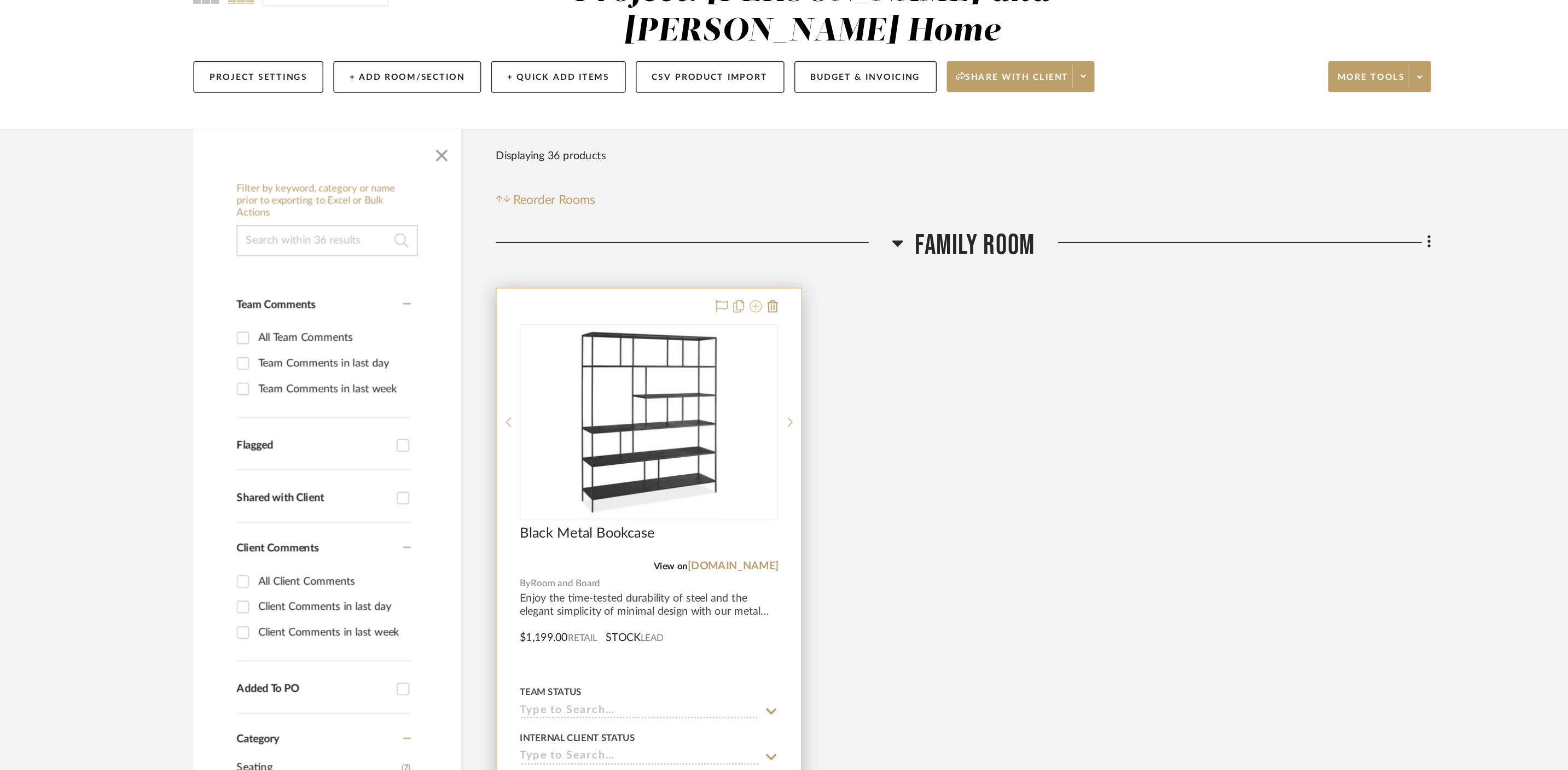
click at [743, 335] on icon at bounding box center [744, 339] width 9 height 9
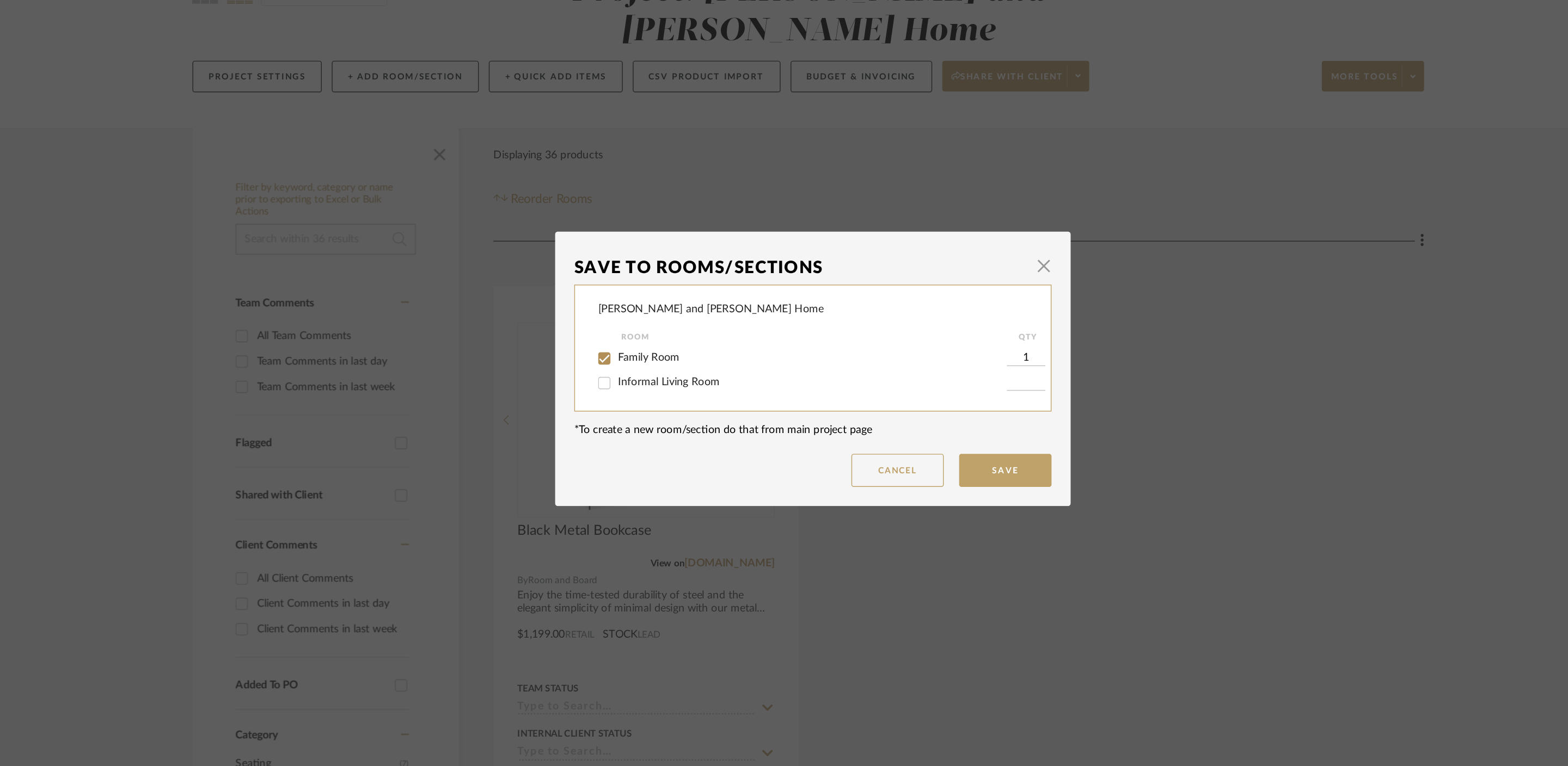
click at [670, 391] on span "Informal Living Room" at bounding box center [681, 393] width 72 height 8
click at [645, 391] on input "Informal Living Room" at bounding box center [636, 393] width 18 height 18
checkbox input "true"
type input "1"
click at [651, 378] on span "Family Room" at bounding box center [668, 375] width 44 height 8
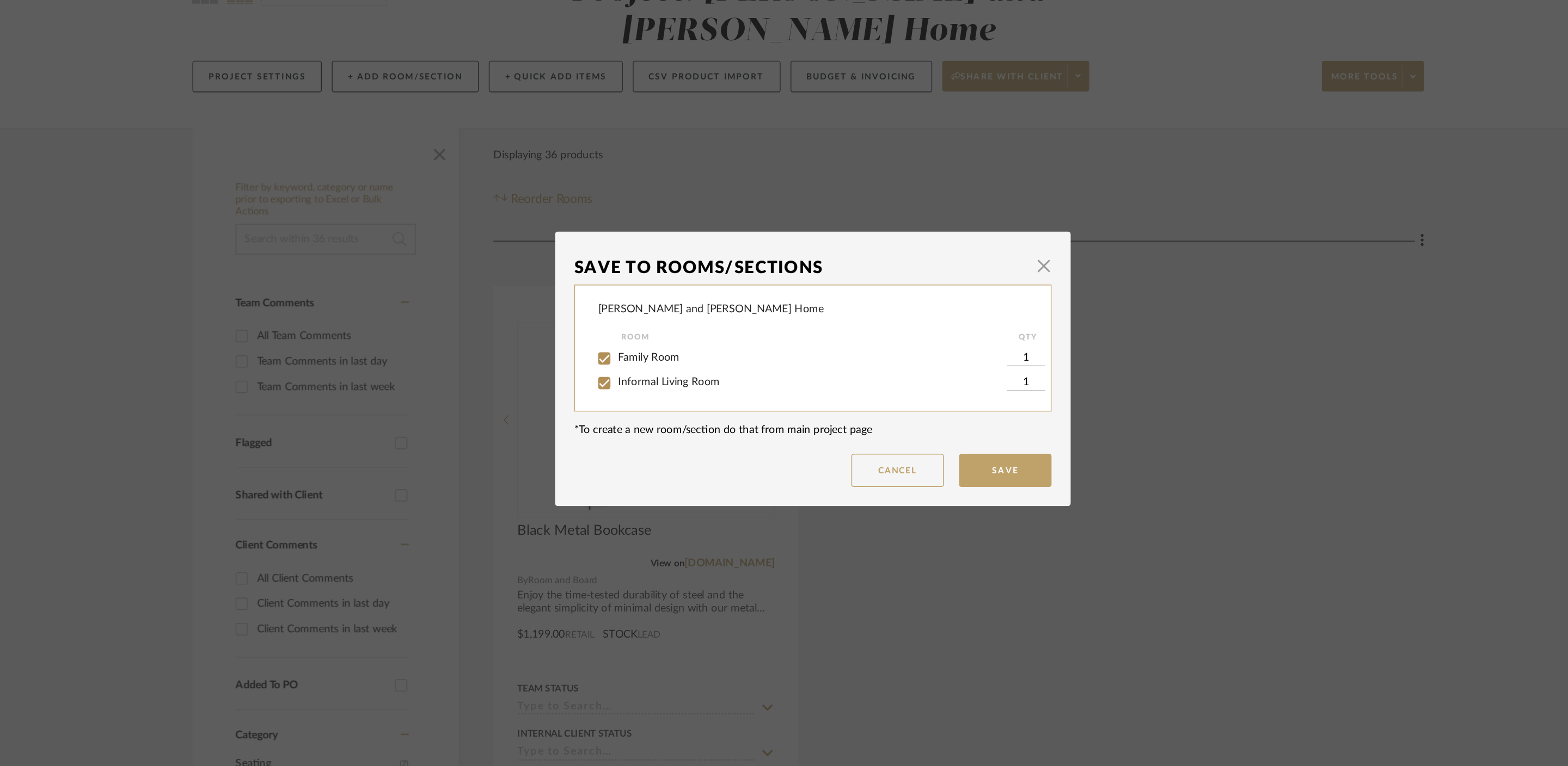
click at [645, 378] on input "Family Room" at bounding box center [636, 376] width 18 height 18
checkbox input "false"
click at [631, 391] on input "Informal Living Room" at bounding box center [636, 393] width 18 height 18
checkbox input "false"
click at [933, 453] on button "Save" at bounding box center [920, 455] width 66 height 23
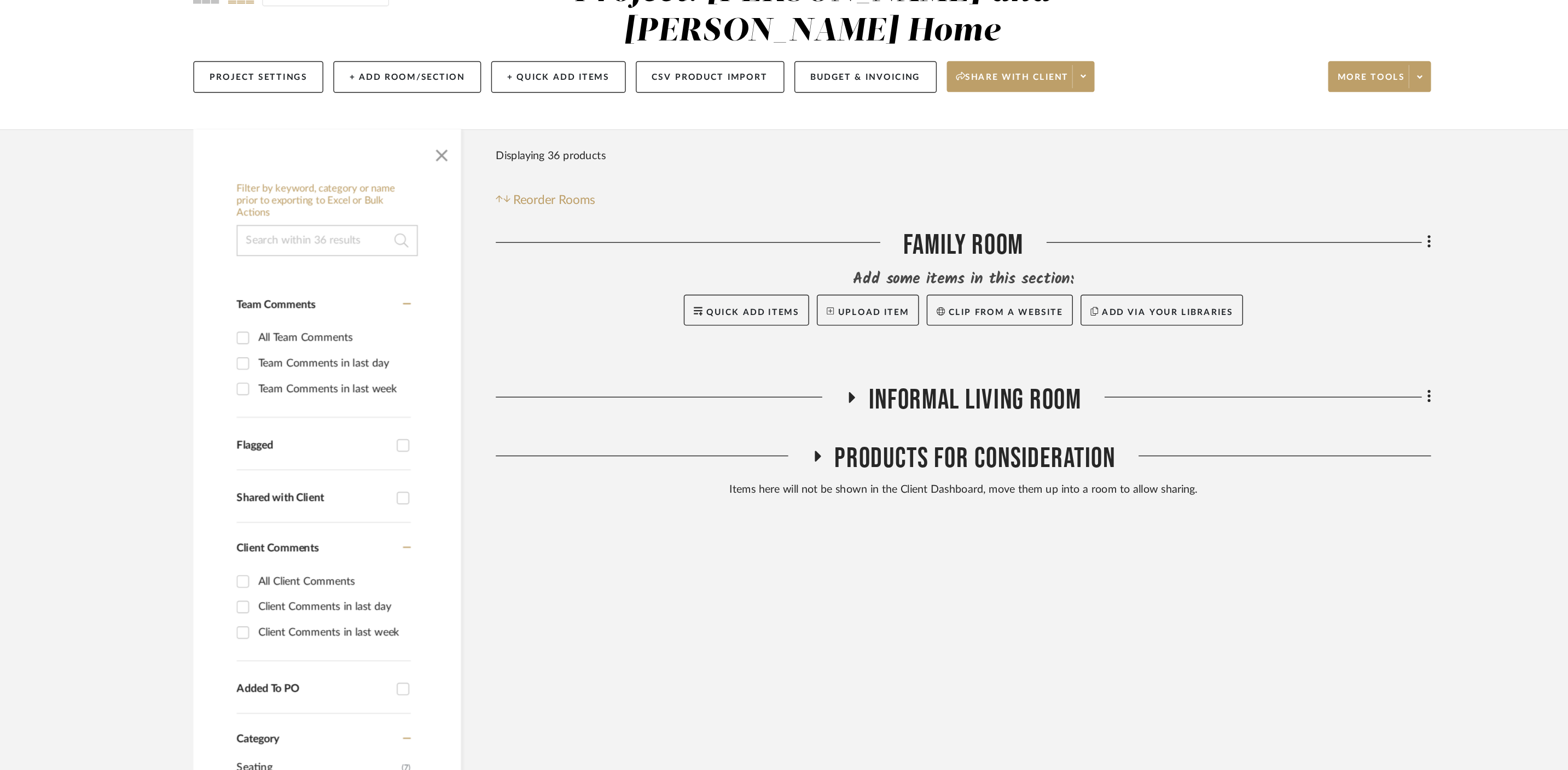
click at [815, 400] on fa-icon at bounding box center [812, 407] width 9 height 15
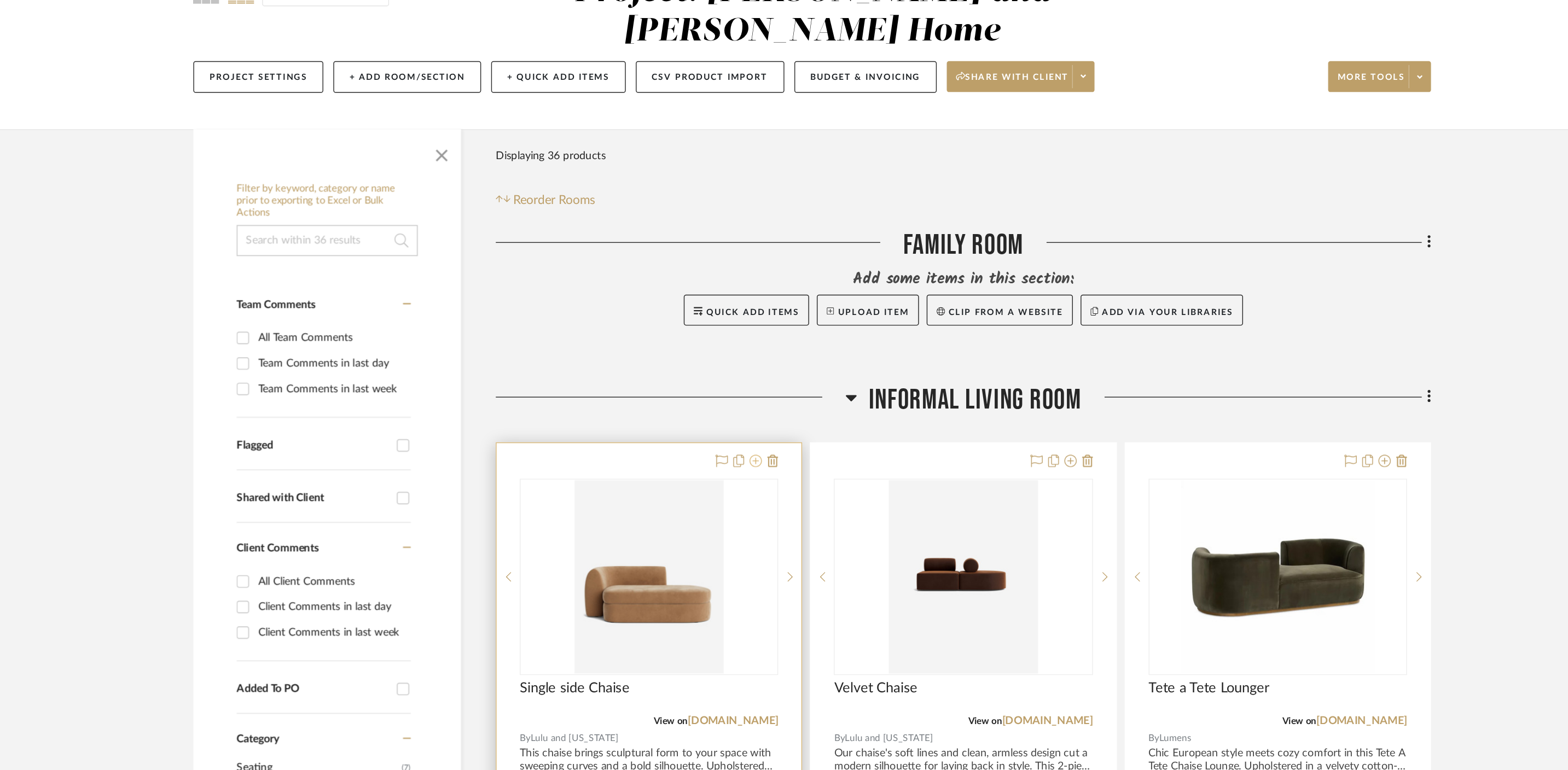
click at [746, 445] on icon at bounding box center [744, 449] width 9 height 9
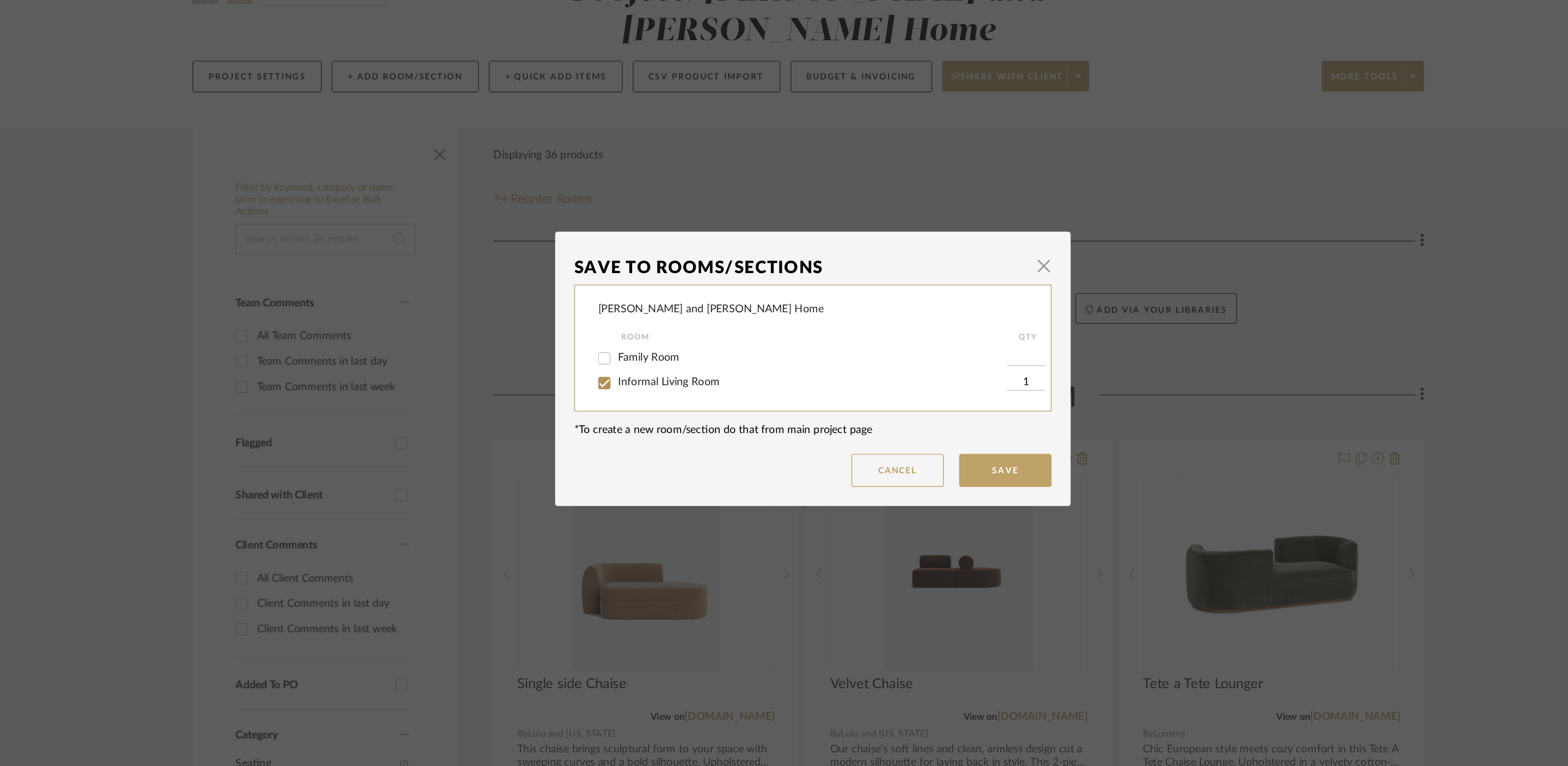
click at [672, 394] on span "Informal Living Room" at bounding box center [681, 393] width 72 height 8
click at [645, 394] on input "Informal Living Room" at bounding box center [636, 393] width 18 height 18
checkbox input "false"
click at [924, 453] on button "Save" at bounding box center [920, 455] width 66 height 23
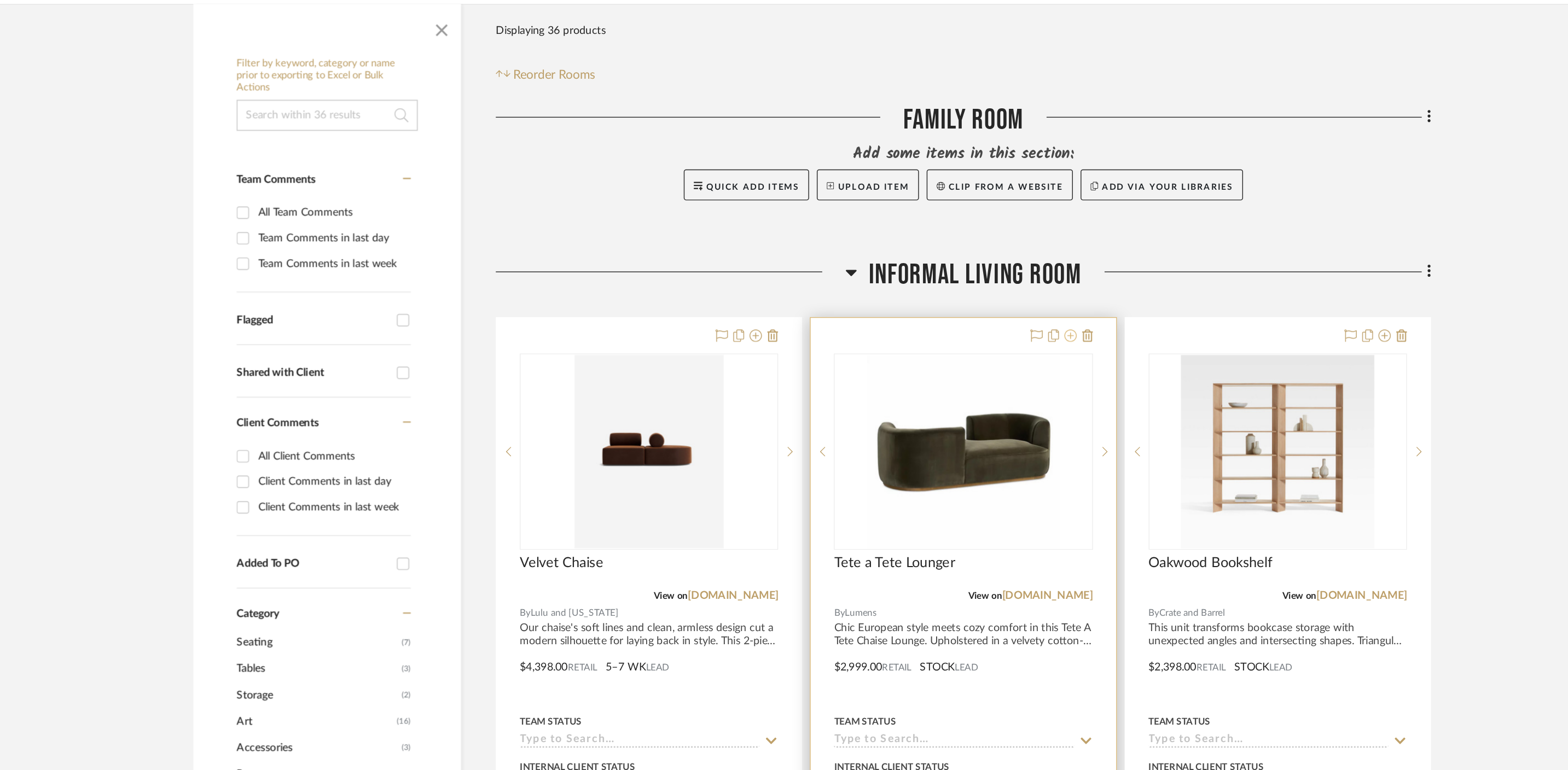
click at [968, 445] on icon at bounding box center [967, 449] width 9 height 9
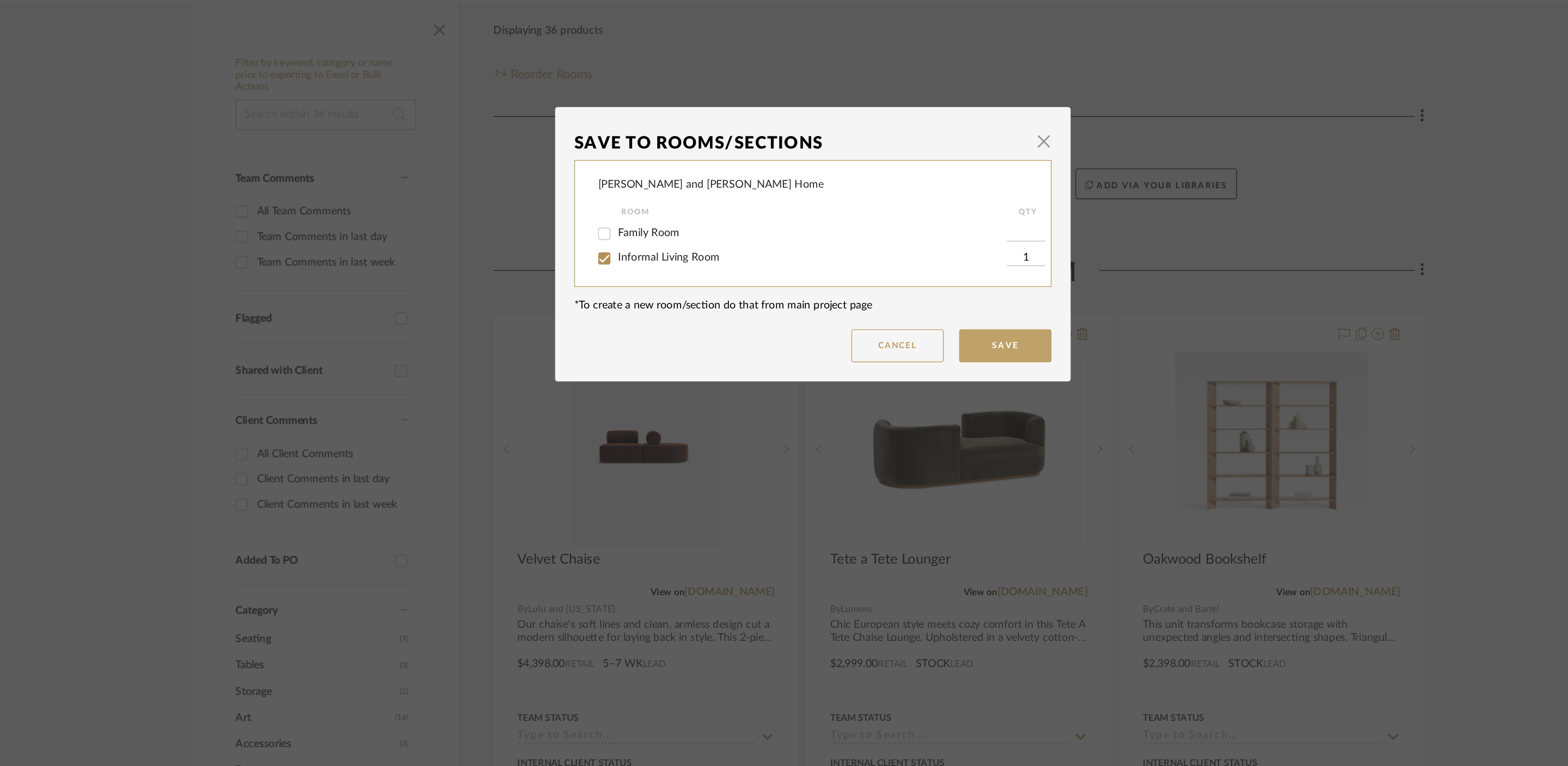
click at [678, 395] on span "Informal Living Room" at bounding box center [681, 393] width 72 height 8
click at [645, 395] on input "Informal Living Room" at bounding box center [636, 393] width 18 height 18
checkbox input "false"
click at [912, 452] on button "Save" at bounding box center [920, 455] width 66 height 23
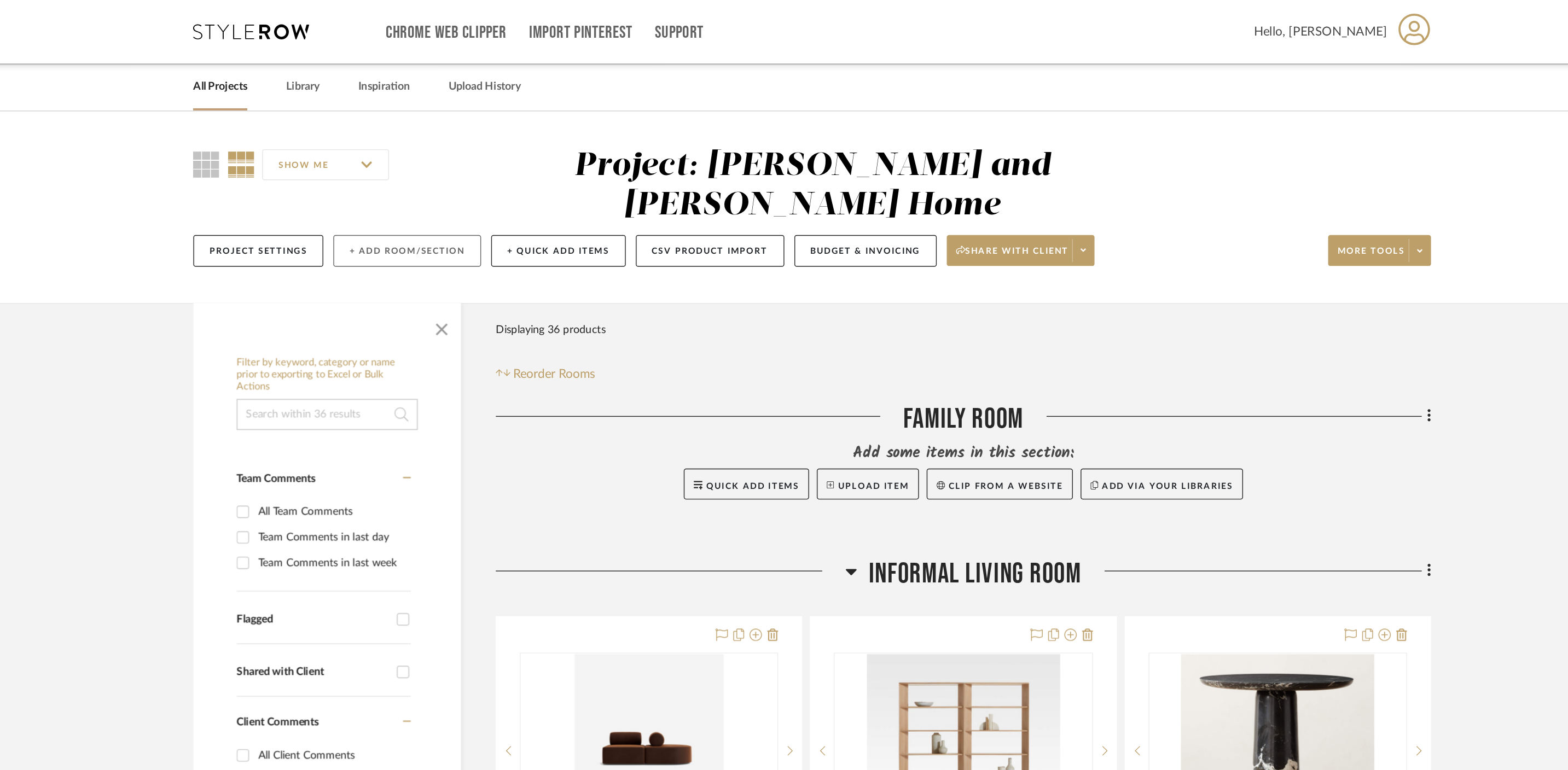
click at [481, 167] on button "+ Add Room/Section" at bounding box center [498, 177] width 105 height 22
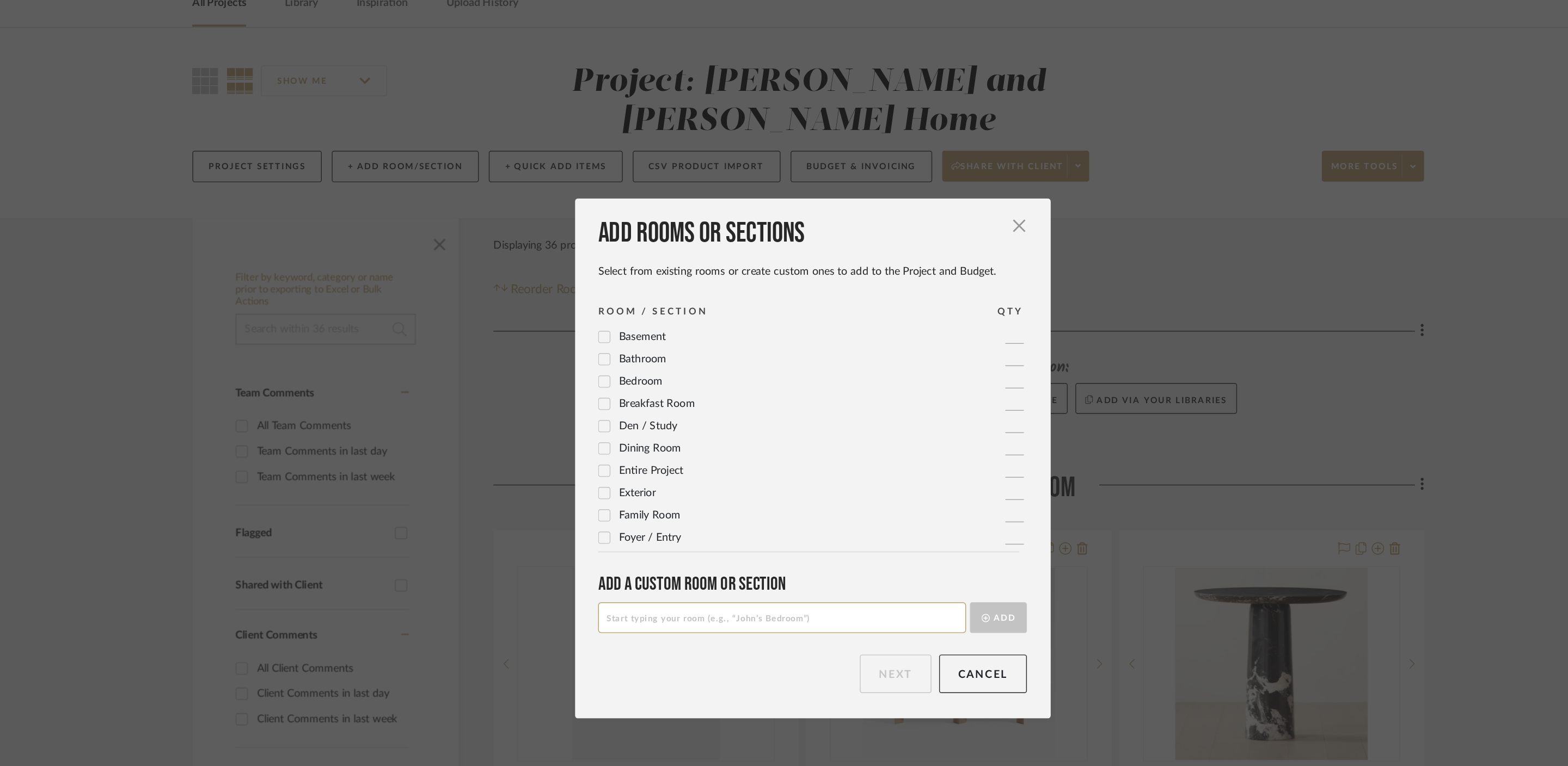
click at [675, 493] on input at bounding box center [762, 496] width 261 height 22
type input "Scheme 1"
click at [925, 492] on button "Add" at bounding box center [915, 496] width 40 height 22
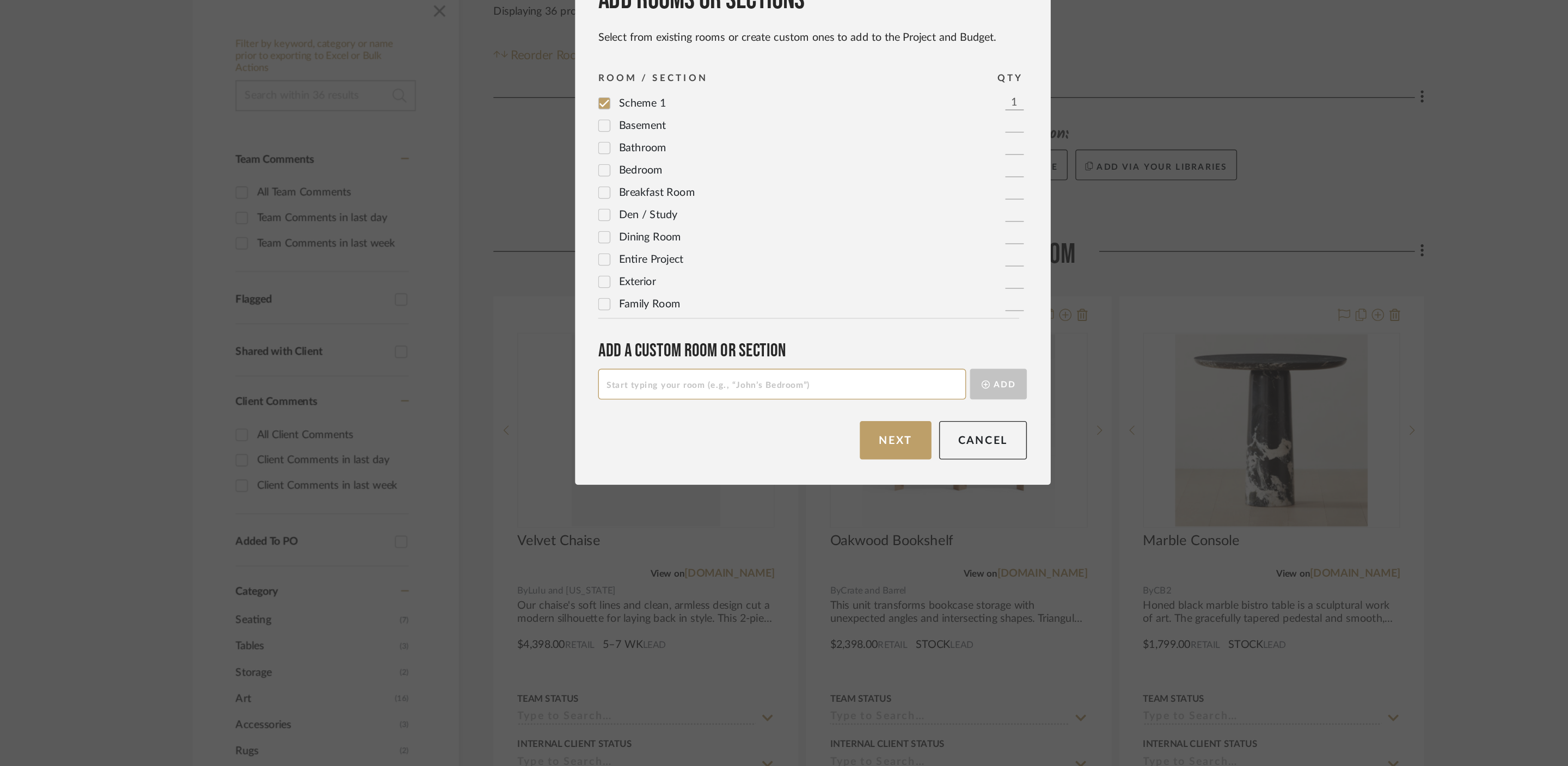
click at [696, 498] on input at bounding box center [762, 496] width 261 height 22
type input "Scheme 2"
click at [915, 496] on button "Add" at bounding box center [915, 496] width 40 height 22
click at [841, 536] on button "Next" at bounding box center [843, 535] width 51 height 27
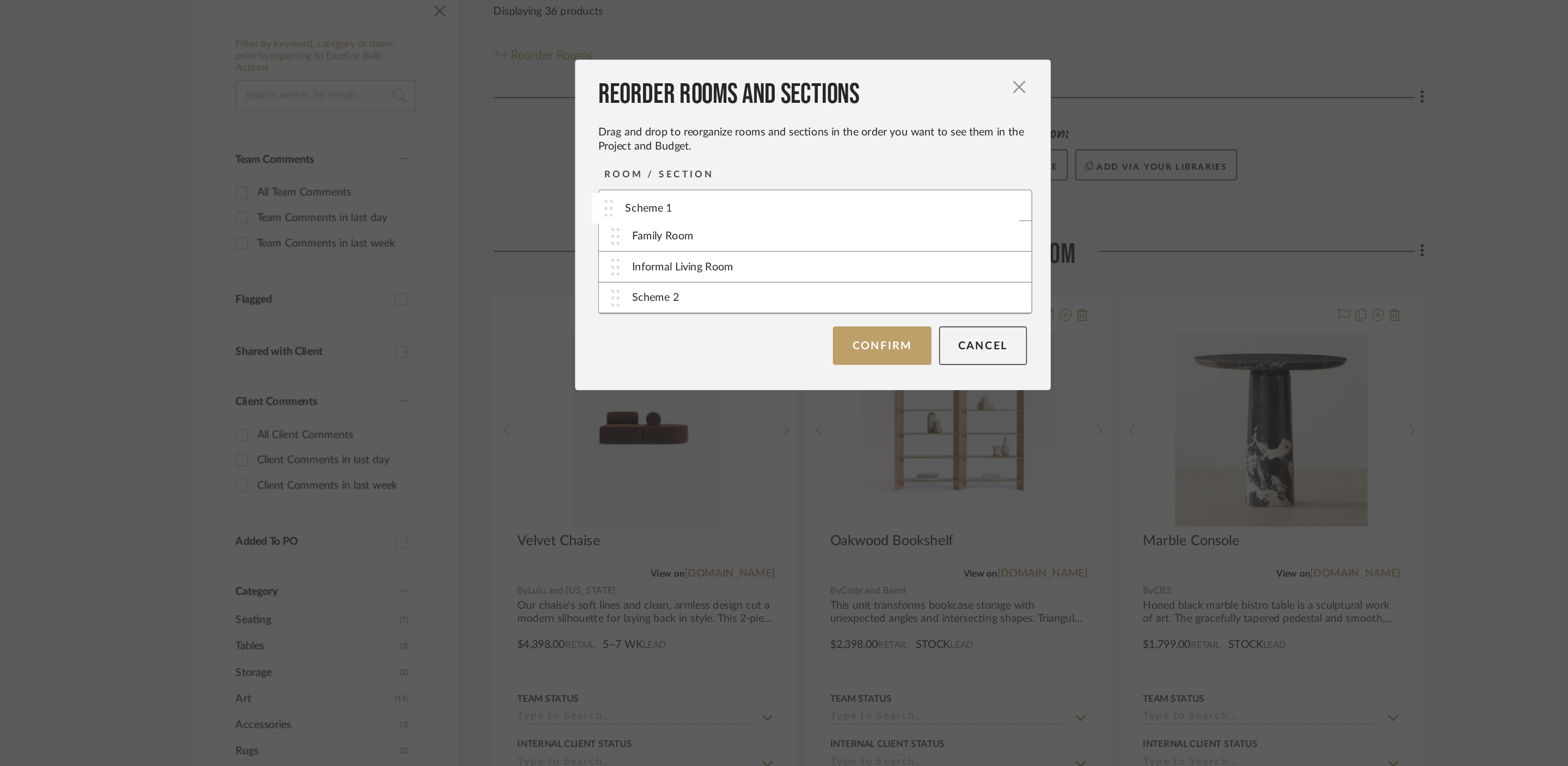
drag, startPoint x: 674, startPoint y: 412, endPoint x: 672, endPoint y: 370, distance: 42.0
drag, startPoint x: 670, startPoint y: 435, endPoint x: 668, endPoint y: 391, distance: 44.0
click at [806, 464] on button "Confirm" at bounding box center [833, 468] width 69 height 27
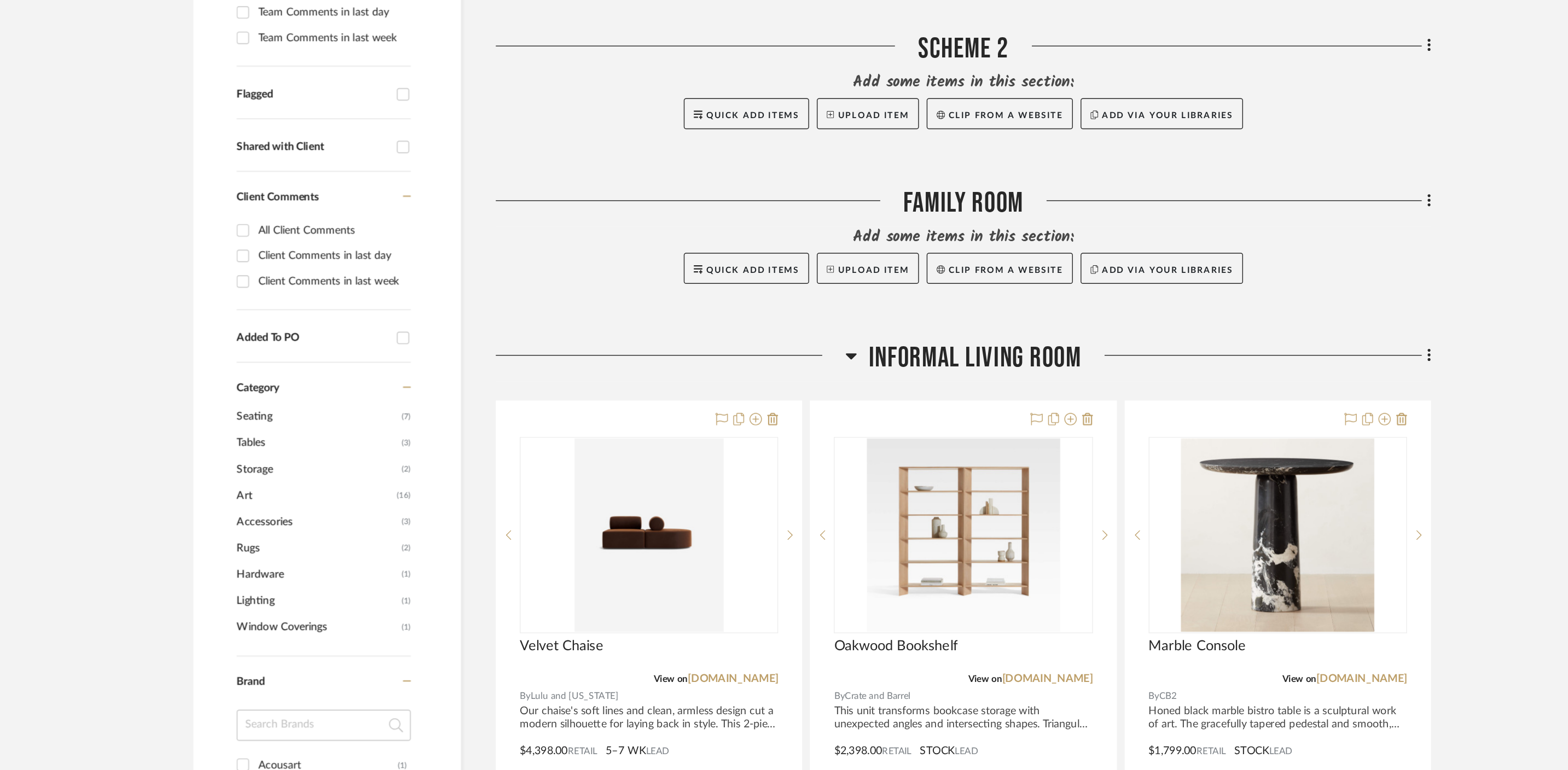
scroll to position [187, 0]
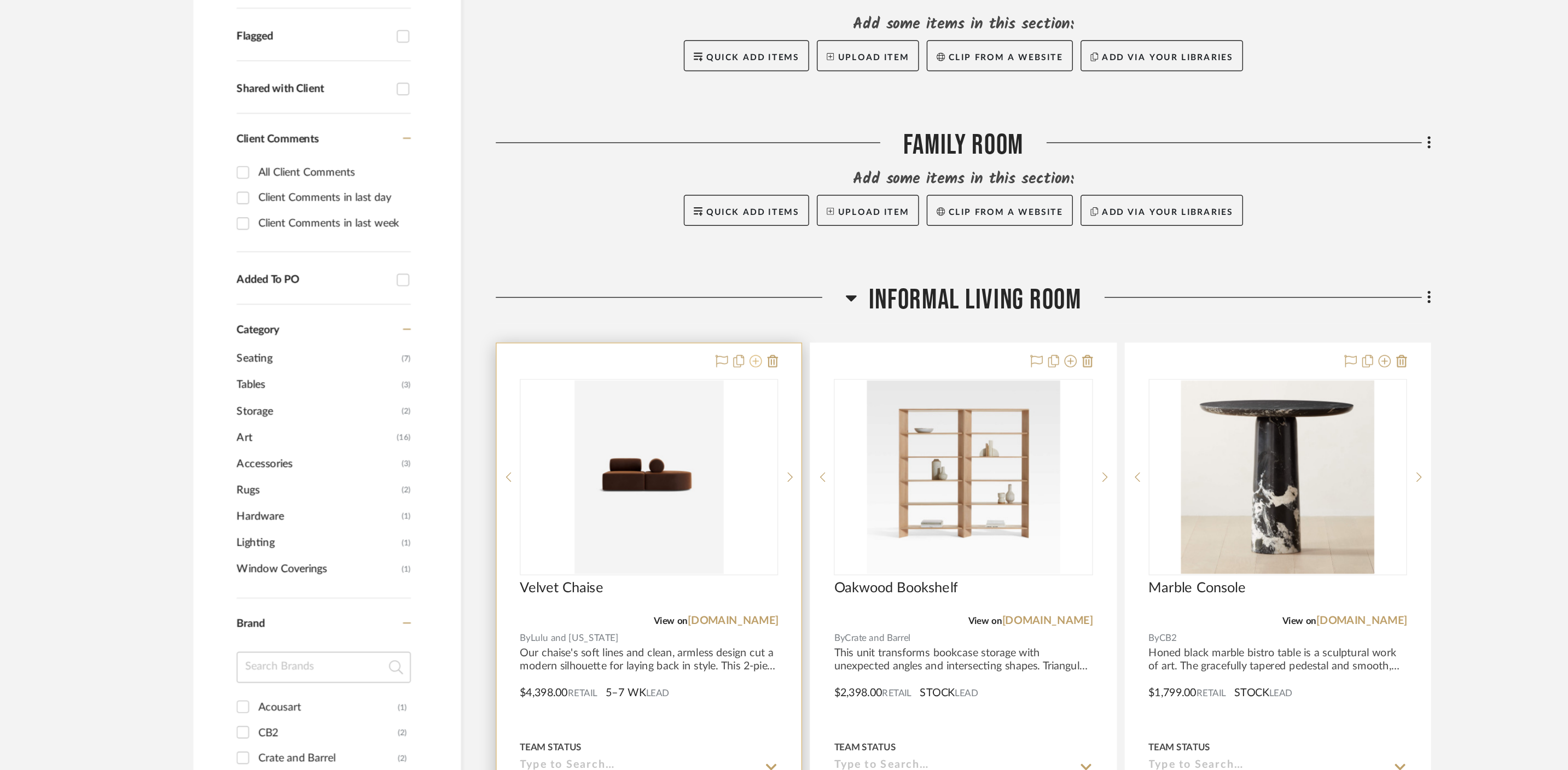
click at [746, 476] on icon at bounding box center [744, 480] width 9 height 9
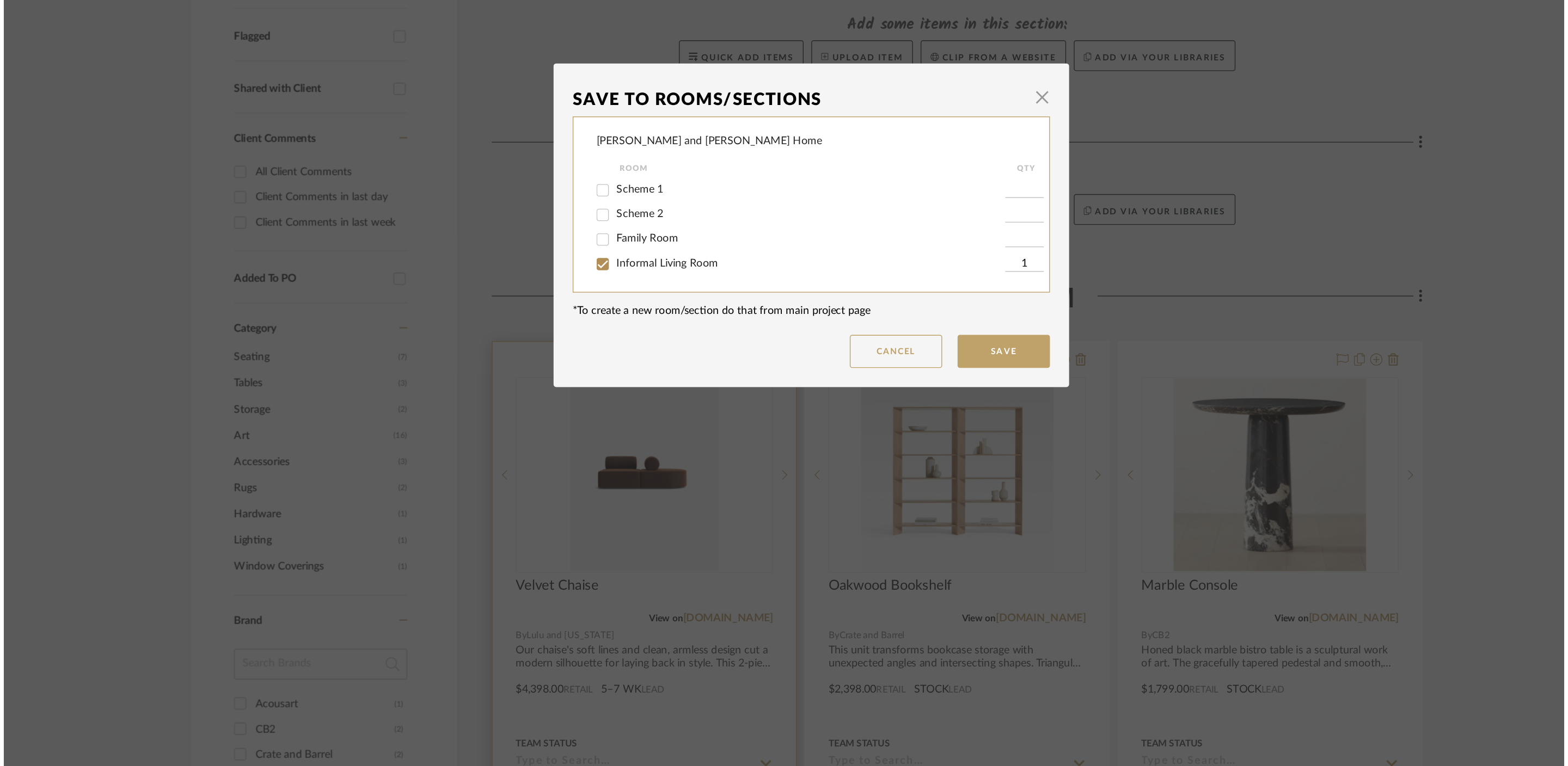
scroll to position [0, 0]
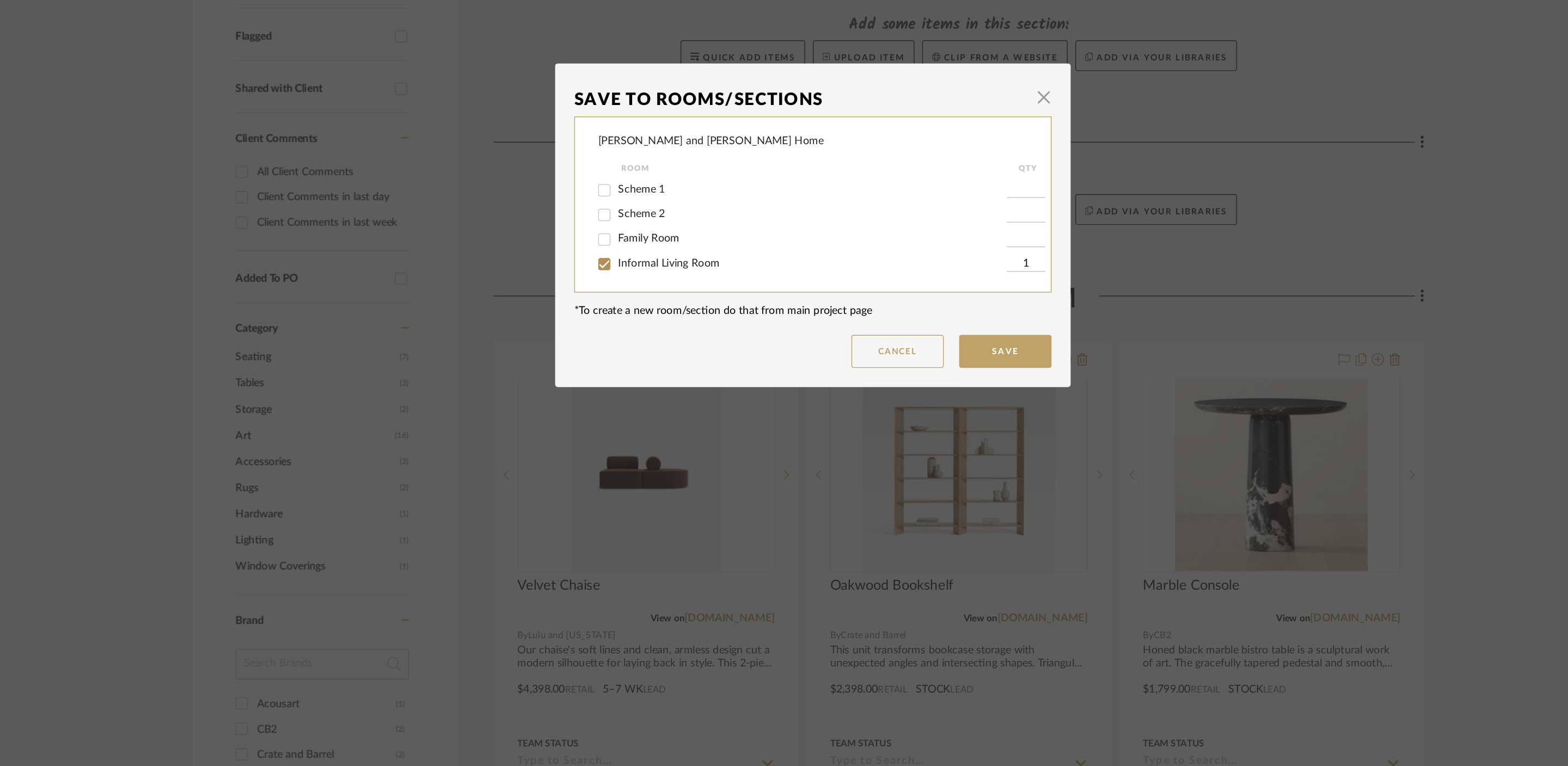
click at [666, 375] on span "Scheme 2" at bounding box center [662, 375] width 33 height 8
click at [645, 375] on input "Scheme 2" at bounding box center [636, 376] width 18 height 18
checkbox input "true"
type input "1"
click at [661, 411] on span "Informal Living Room" at bounding box center [681, 411] width 72 height 8
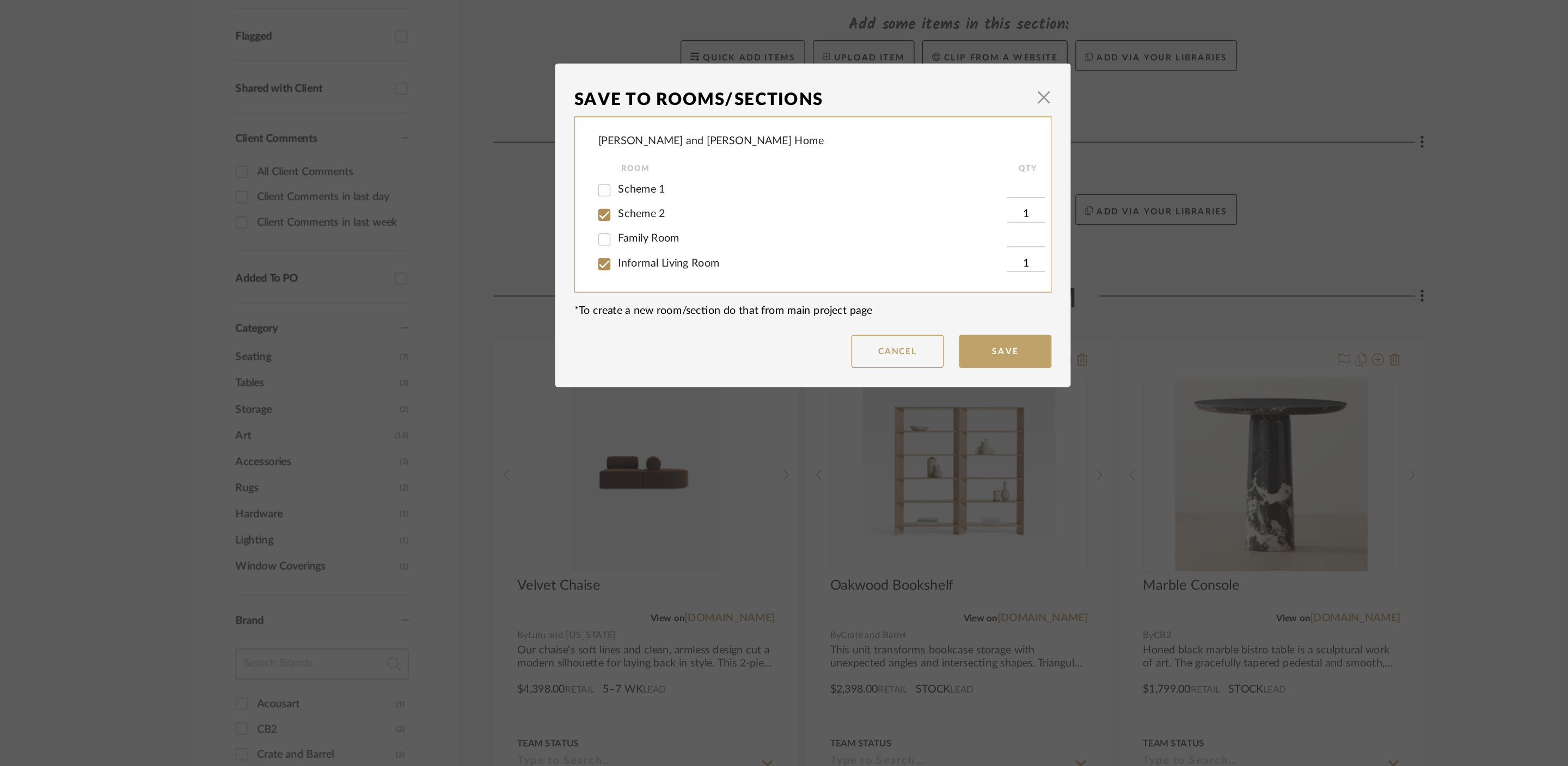
click at [645, 411] on input "Informal Living Room" at bounding box center [636, 411] width 18 height 18
checkbox input "false"
click at [903, 470] on button "Save" at bounding box center [920, 472] width 66 height 23
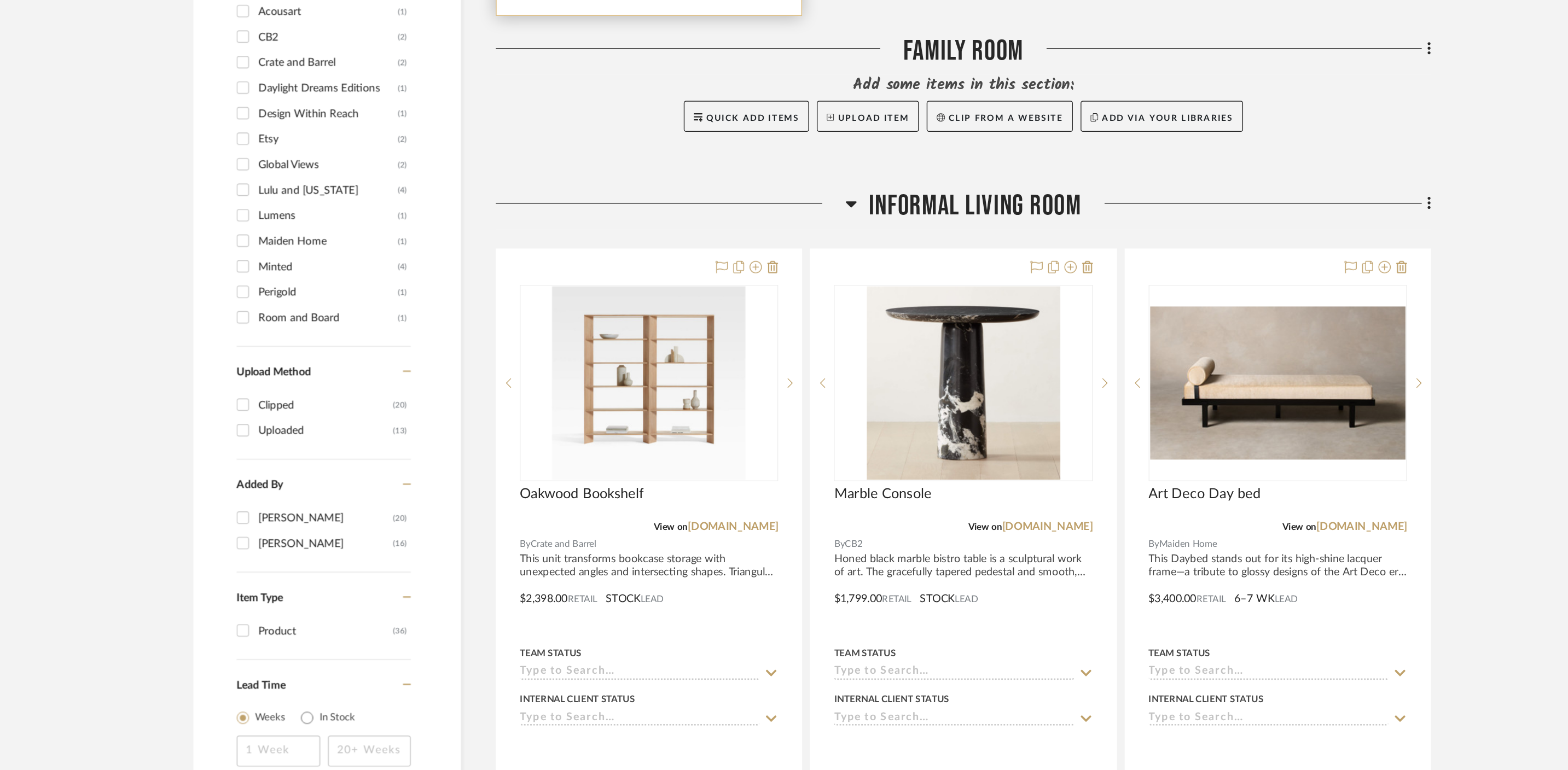
scroll to position [690, 0]
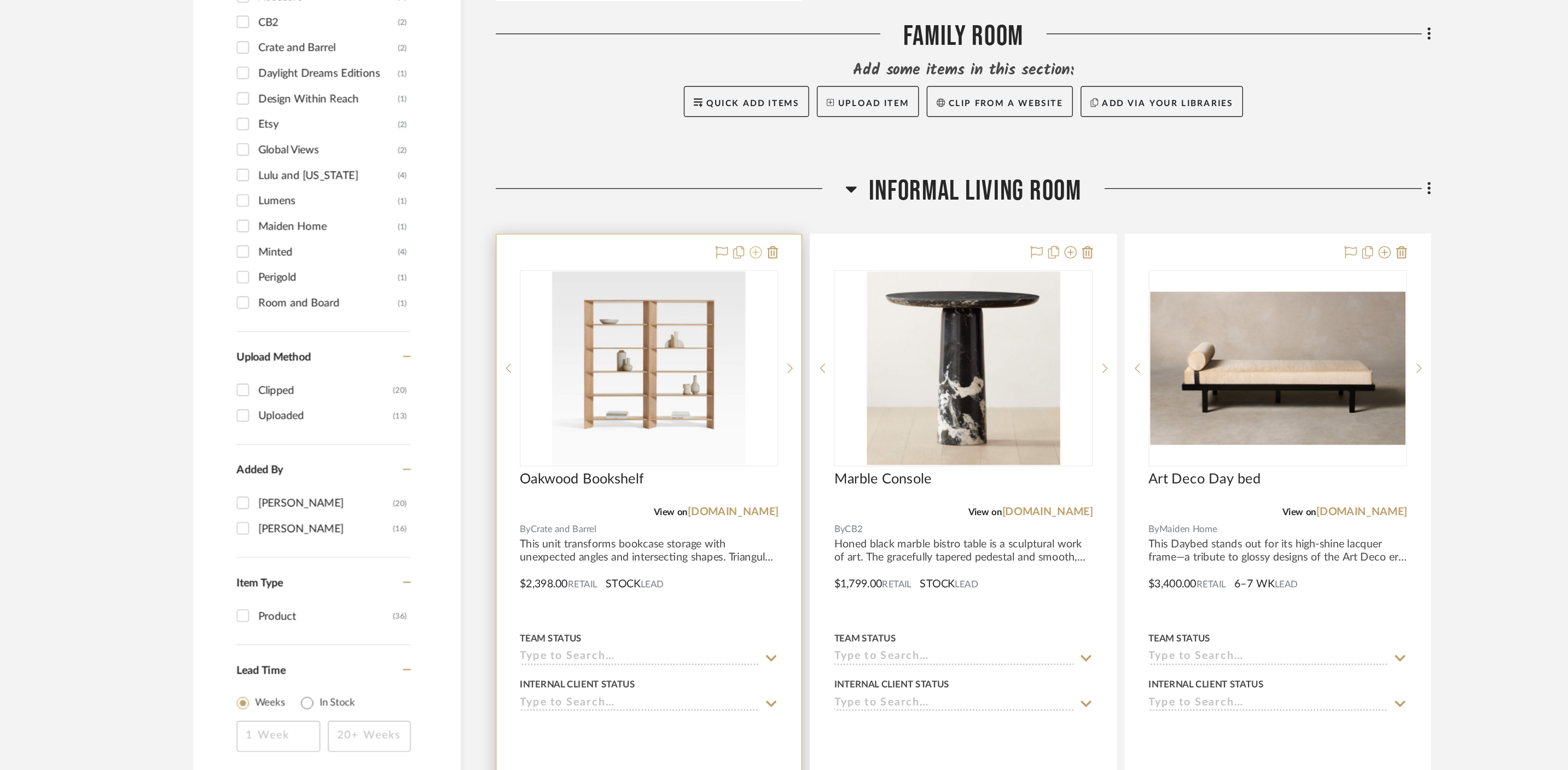
click at [746, 400] on icon at bounding box center [744, 404] width 9 height 9
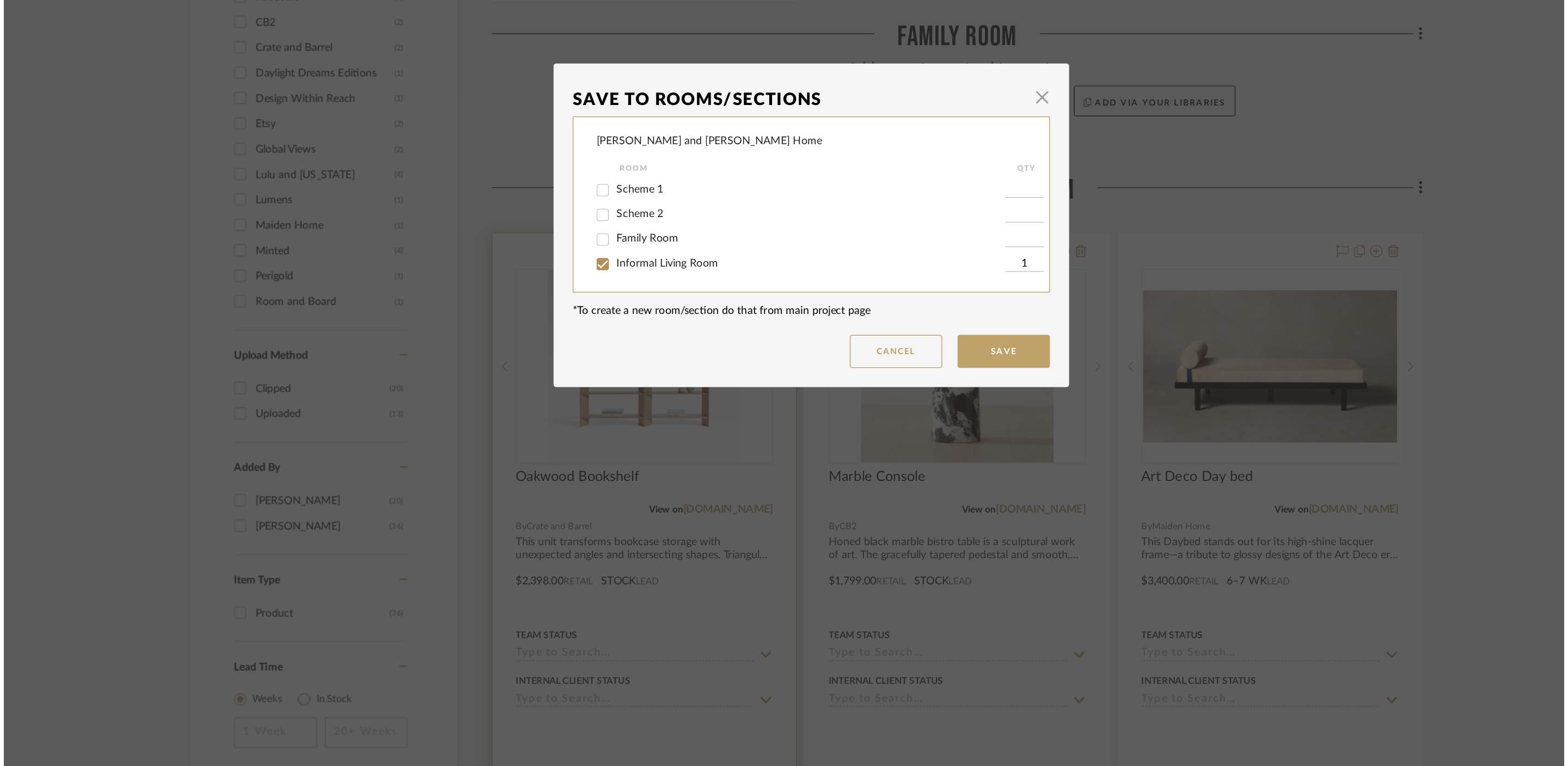
scroll to position [0, 0]
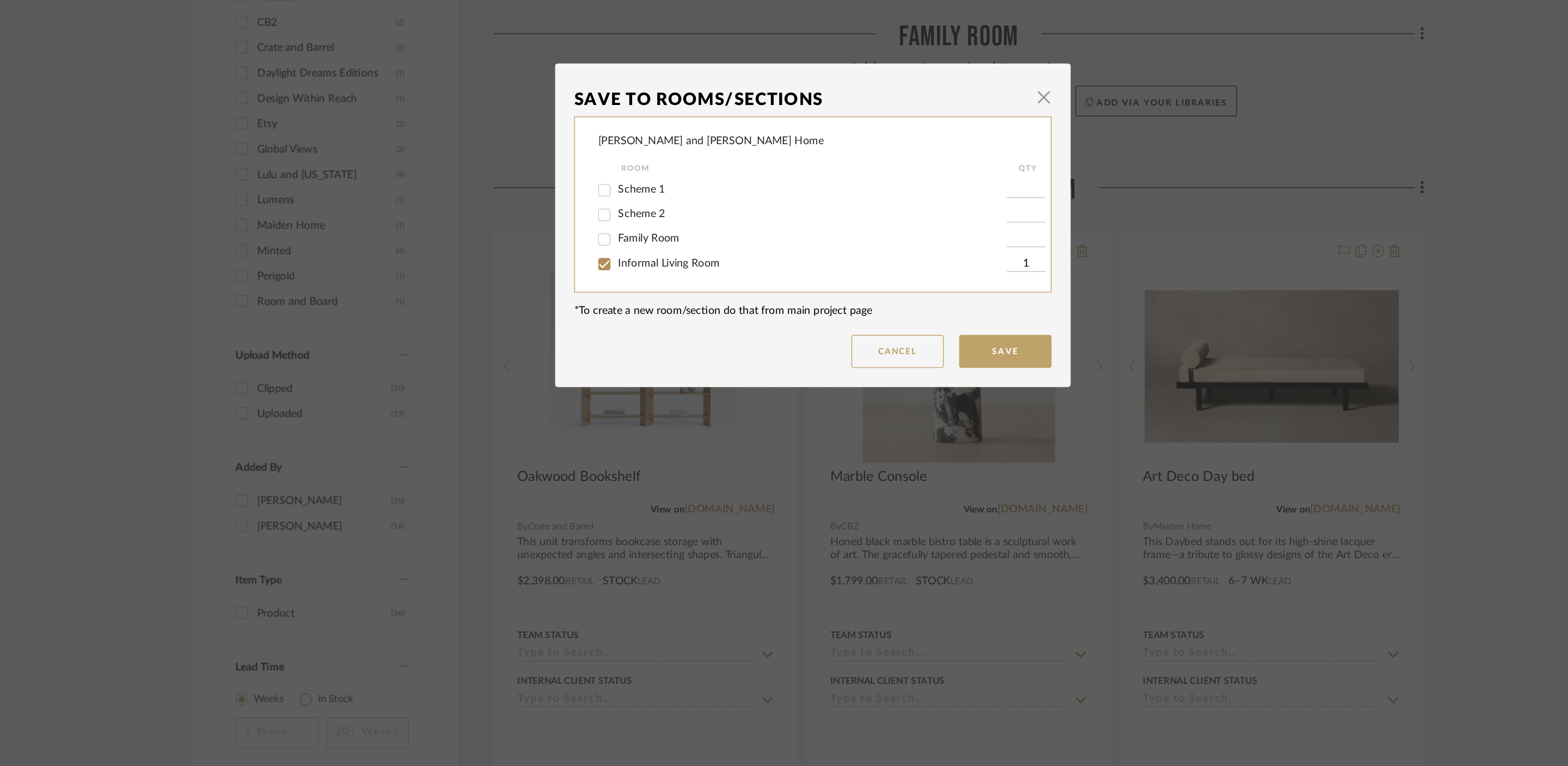
click at [650, 377] on span "Scheme 2" at bounding box center [662, 375] width 33 height 8
click at [645, 377] on input "Scheme 2" at bounding box center [636, 376] width 18 height 18
checkbox input "true"
type input "1"
click at [656, 416] on div "Informal Living Room" at bounding box center [776, 411] width 289 height 18
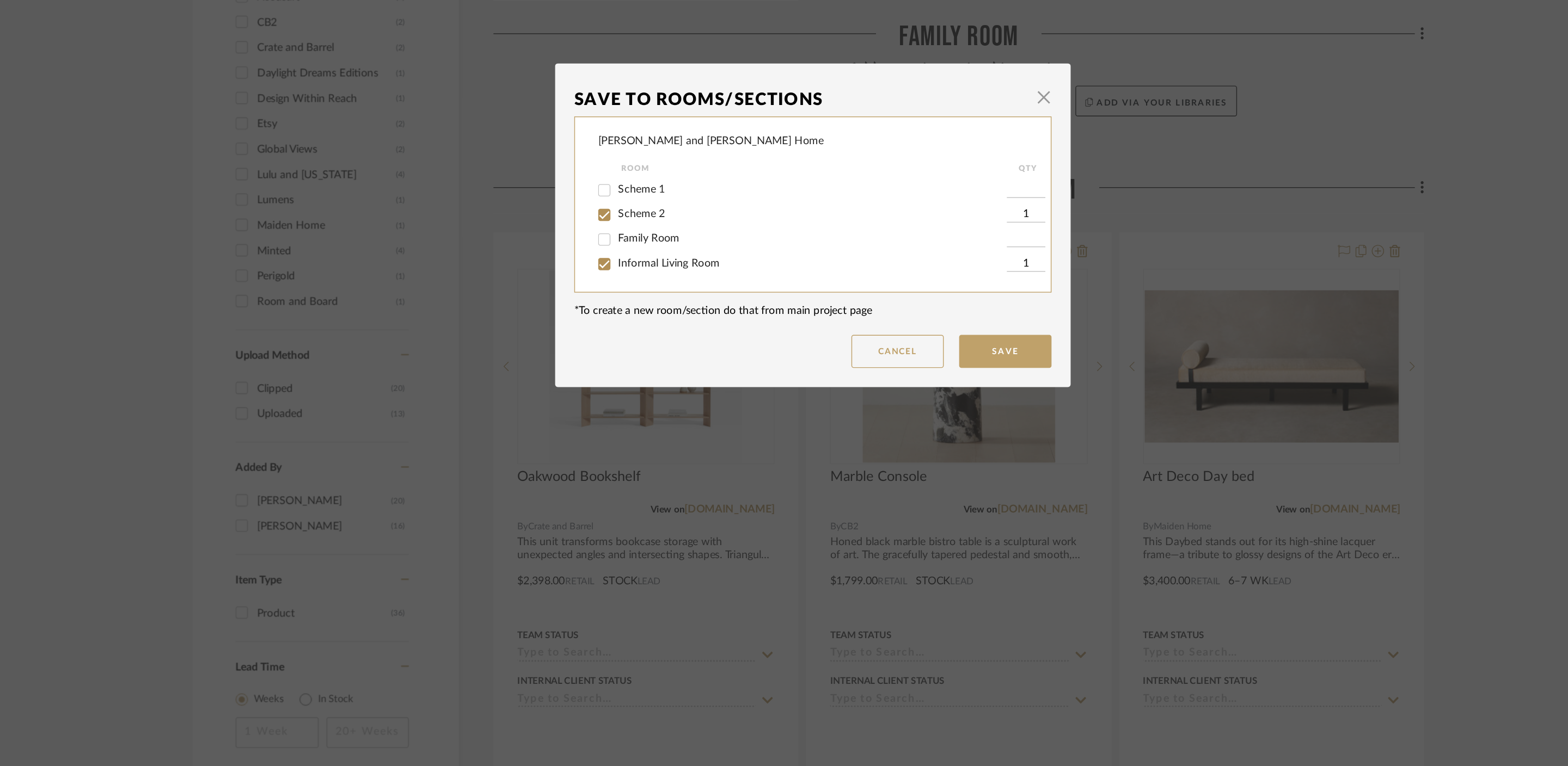
click at [658, 408] on span "Informal Living Room" at bounding box center [681, 411] width 72 height 8
click at [645, 408] on input "Informal Living Room" at bounding box center [636, 411] width 18 height 18
checkbox input "false"
click at [924, 467] on button "Save" at bounding box center [920, 472] width 66 height 23
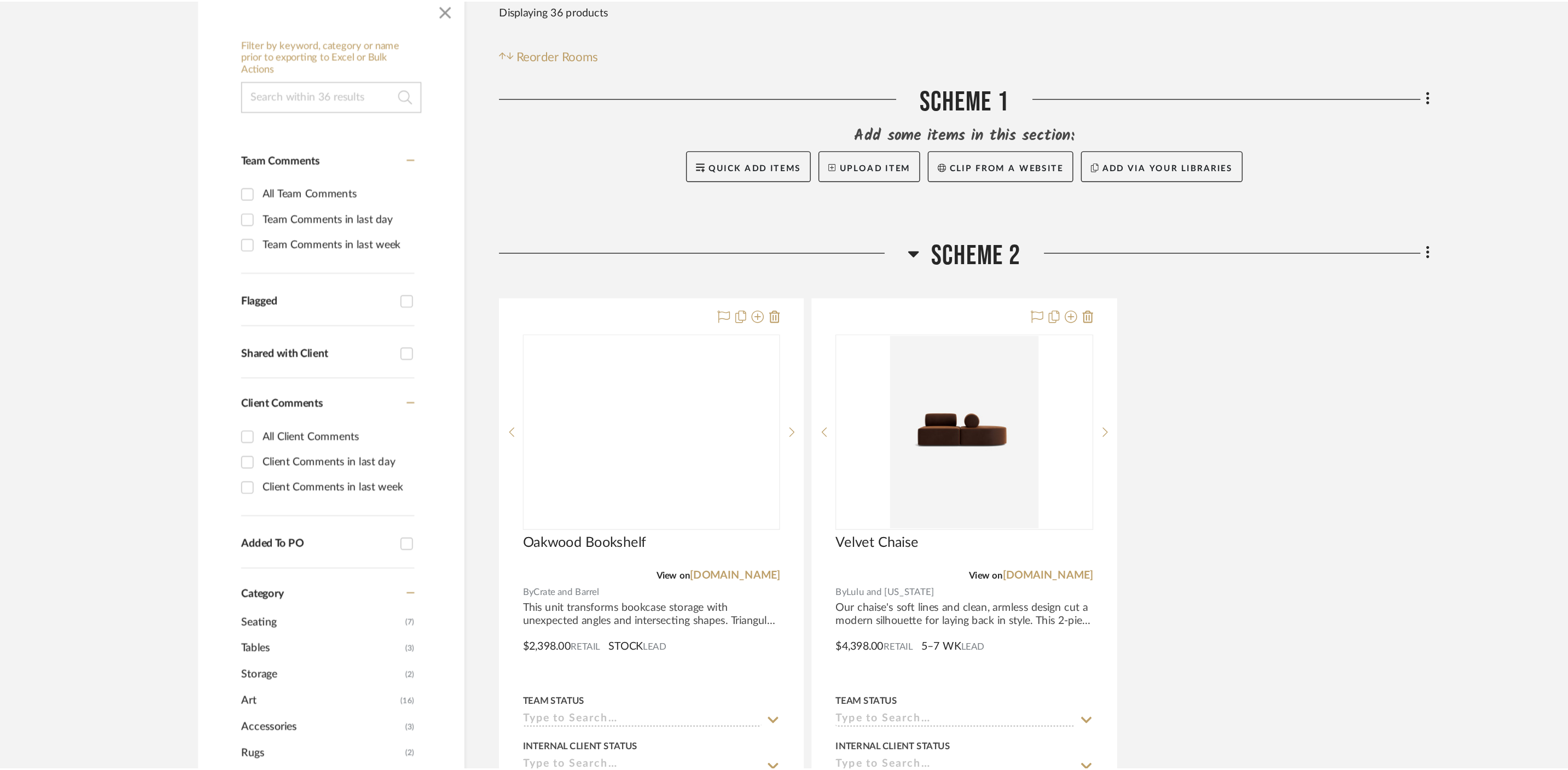
scroll to position [690, 0]
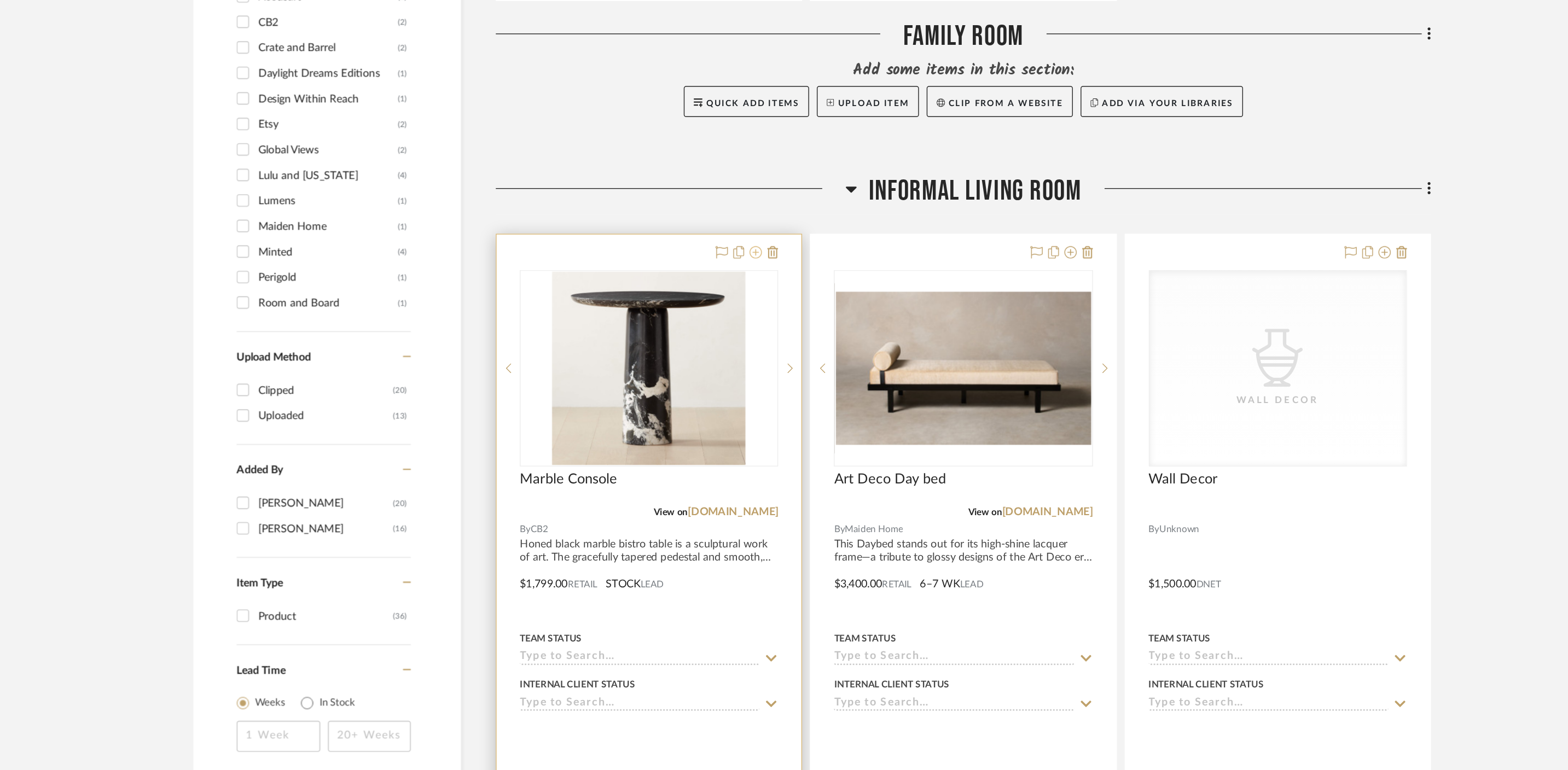
click at [746, 400] on icon at bounding box center [744, 404] width 9 height 9
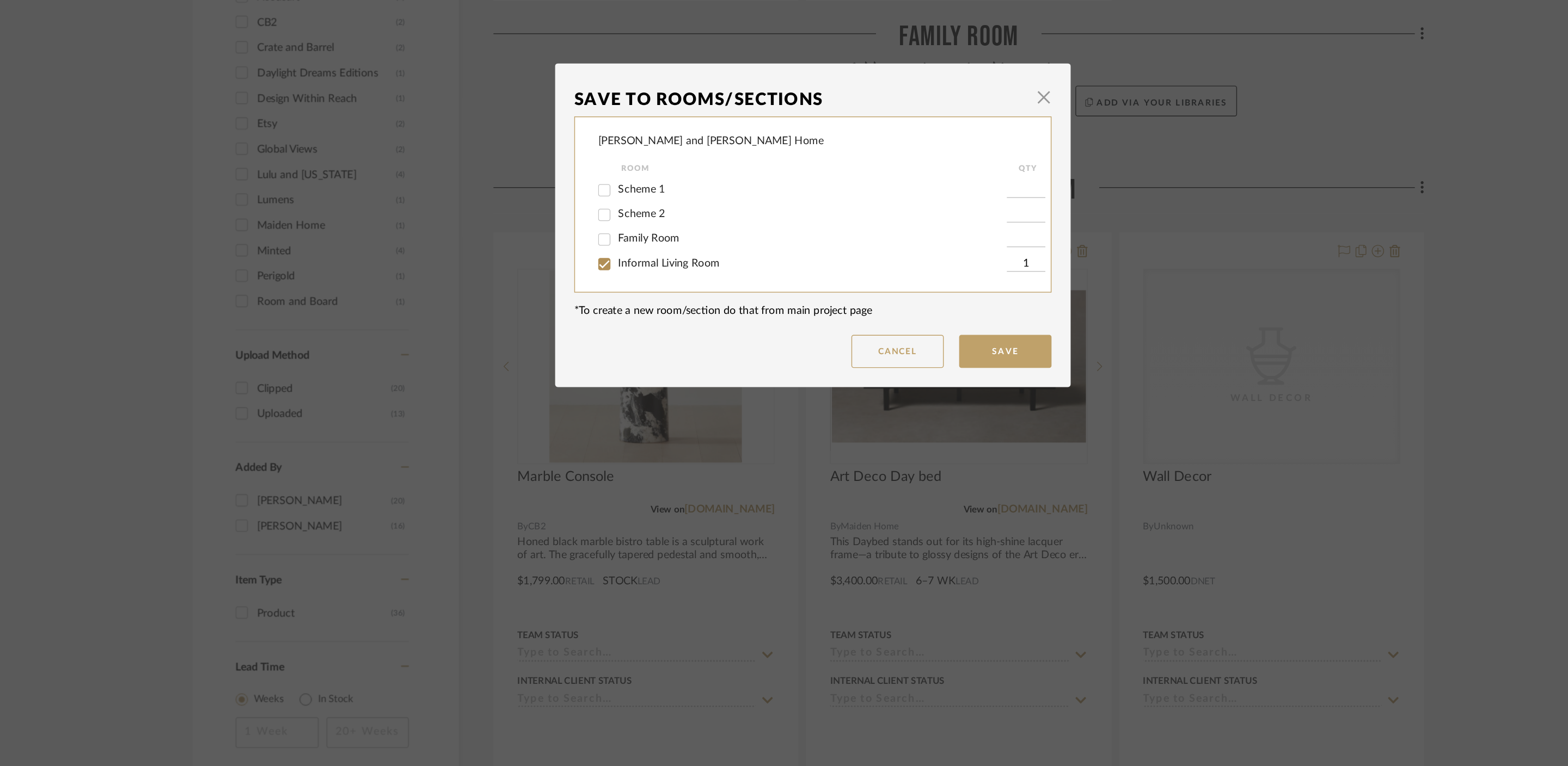
click at [663, 358] on span "Scheme 1" at bounding box center [662, 358] width 33 height 8
click at [645, 358] on input "Scheme 1" at bounding box center [636, 358] width 18 height 18
checkbox input "true"
type input "1"
click at [665, 410] on span "Informal Living Room" at bounding box center [681, 411] width 72 height 8
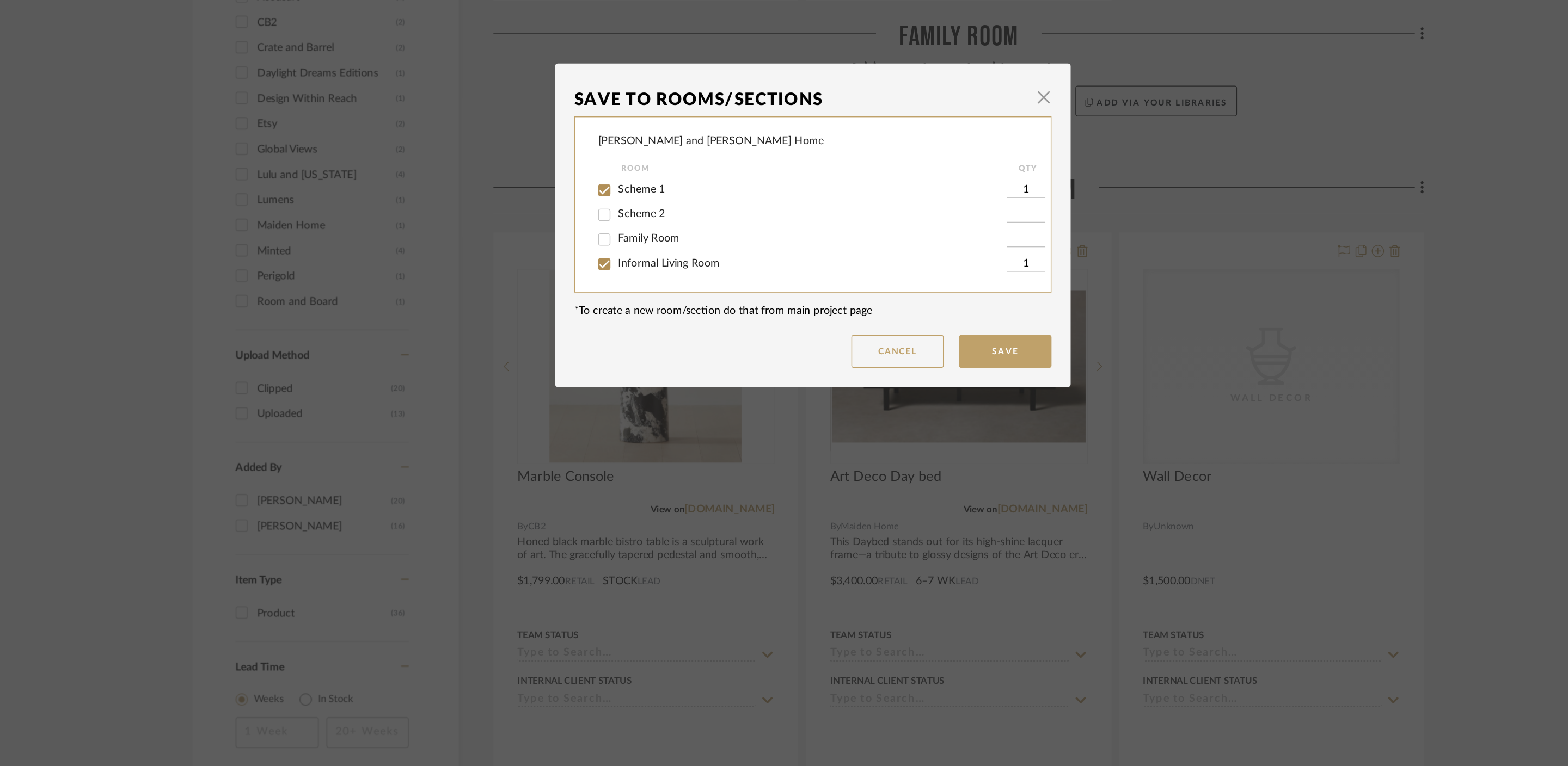
click at [645, 410] on input "Informal Living Room" at bounding box center [636, 411] width 18 height 18
checkbox input "false"
click at [910, 466] on button "Save" at bounding box center [920, 472] width 66 height 23
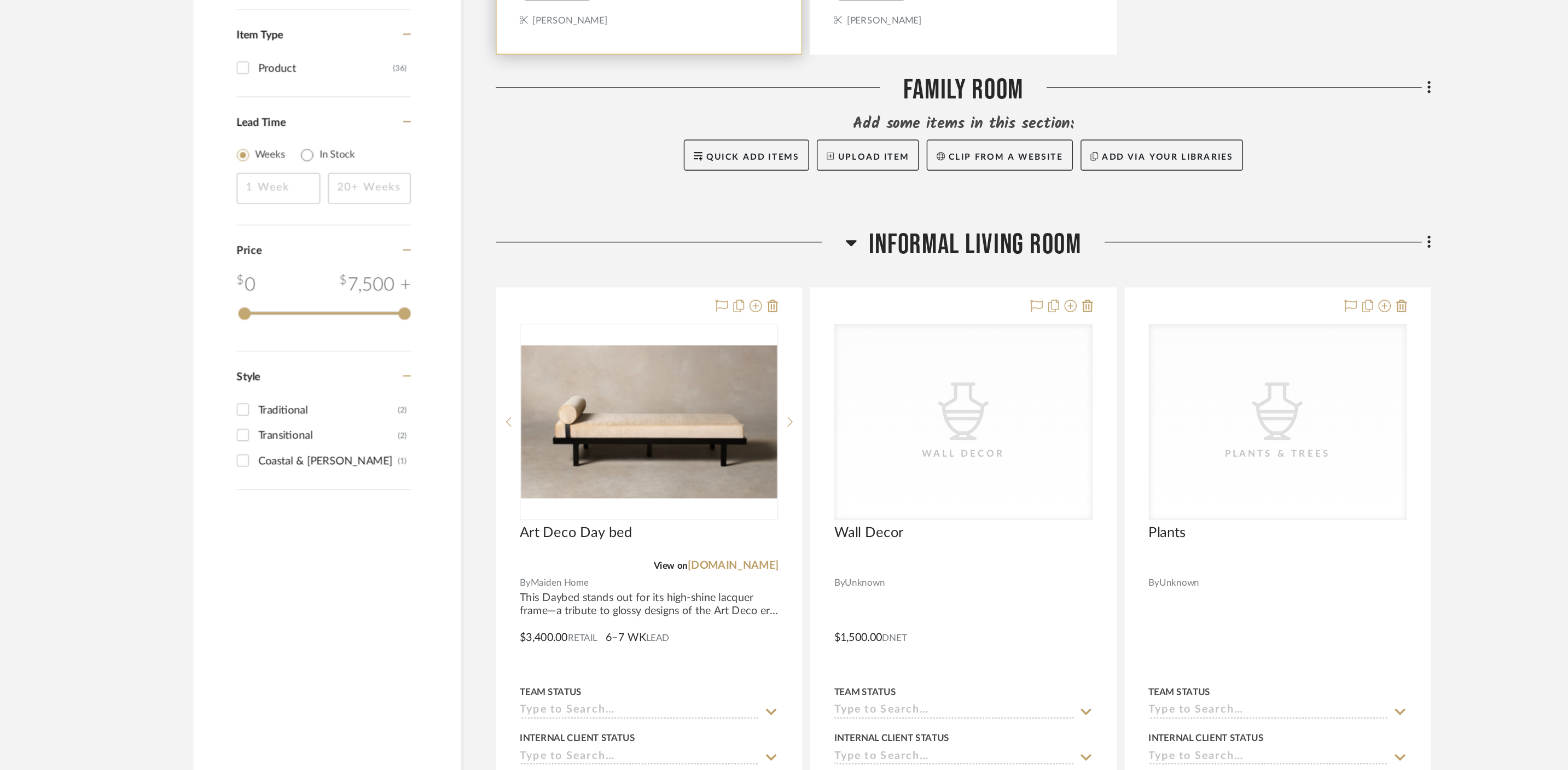
scroll to position [1102, 0]
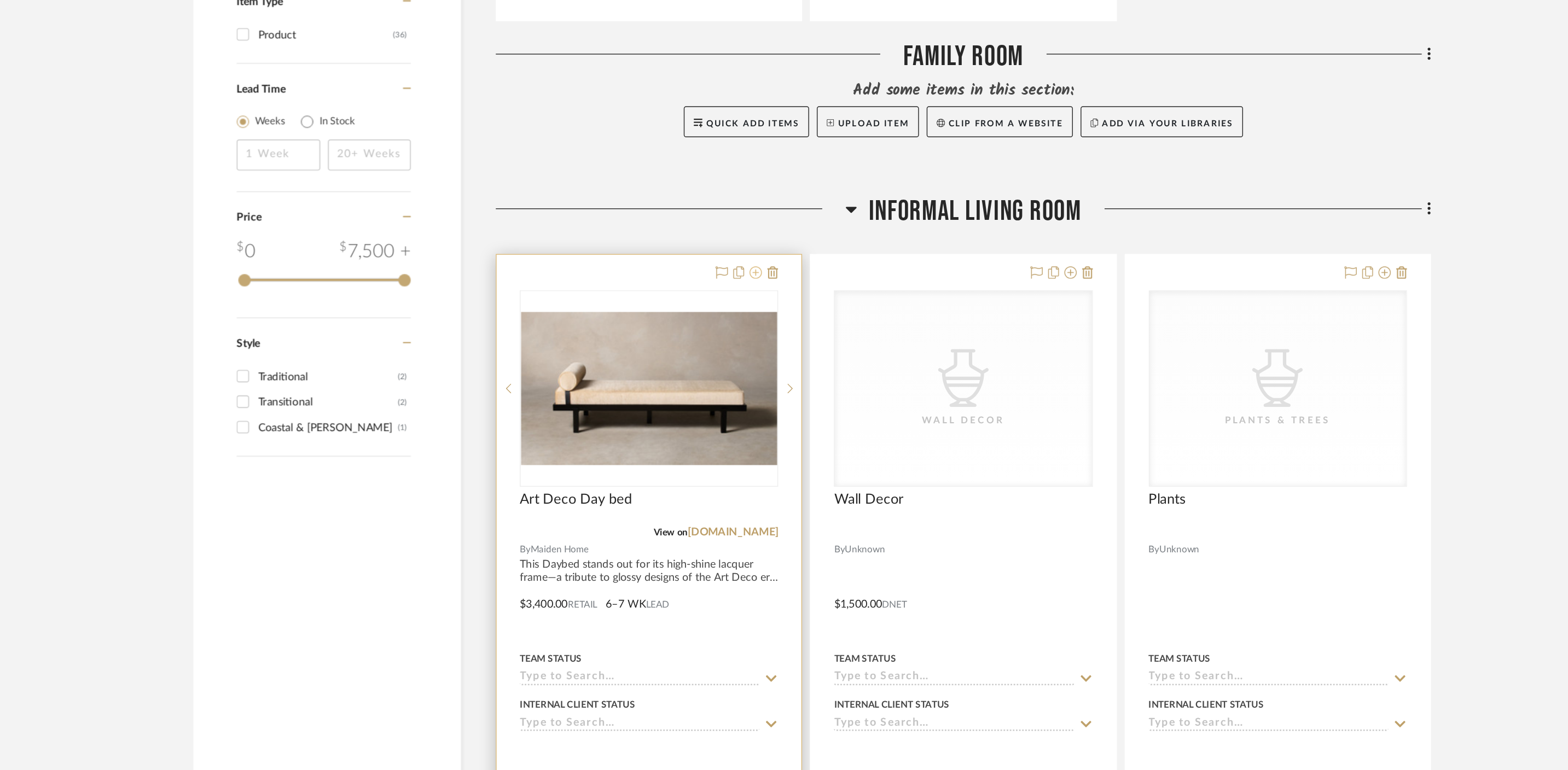
click at [748, 414] on icon at bounding box center [744, 418] width 9 height 9
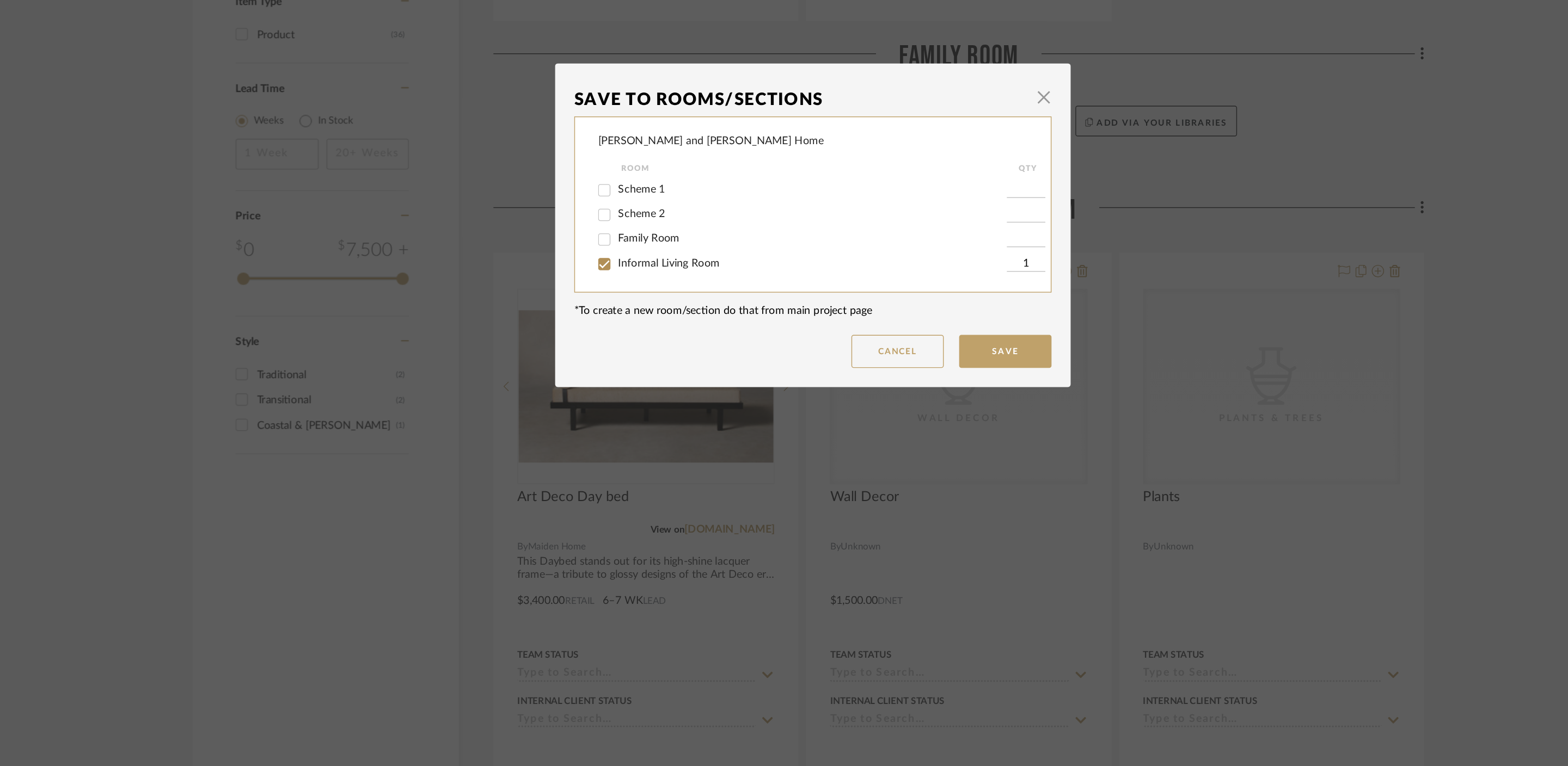
click at [681, 408] on span "Informal Living Room" at bounding box center [681, 411] width 72 height 8
click at [645, 408] on input "Informal Living Room" at bounding box center [636, 411] width 18 height 18
checkbox input "false"
click at [915, 467] on button "Save" at bounding box center [920, 472] width 66 height 23
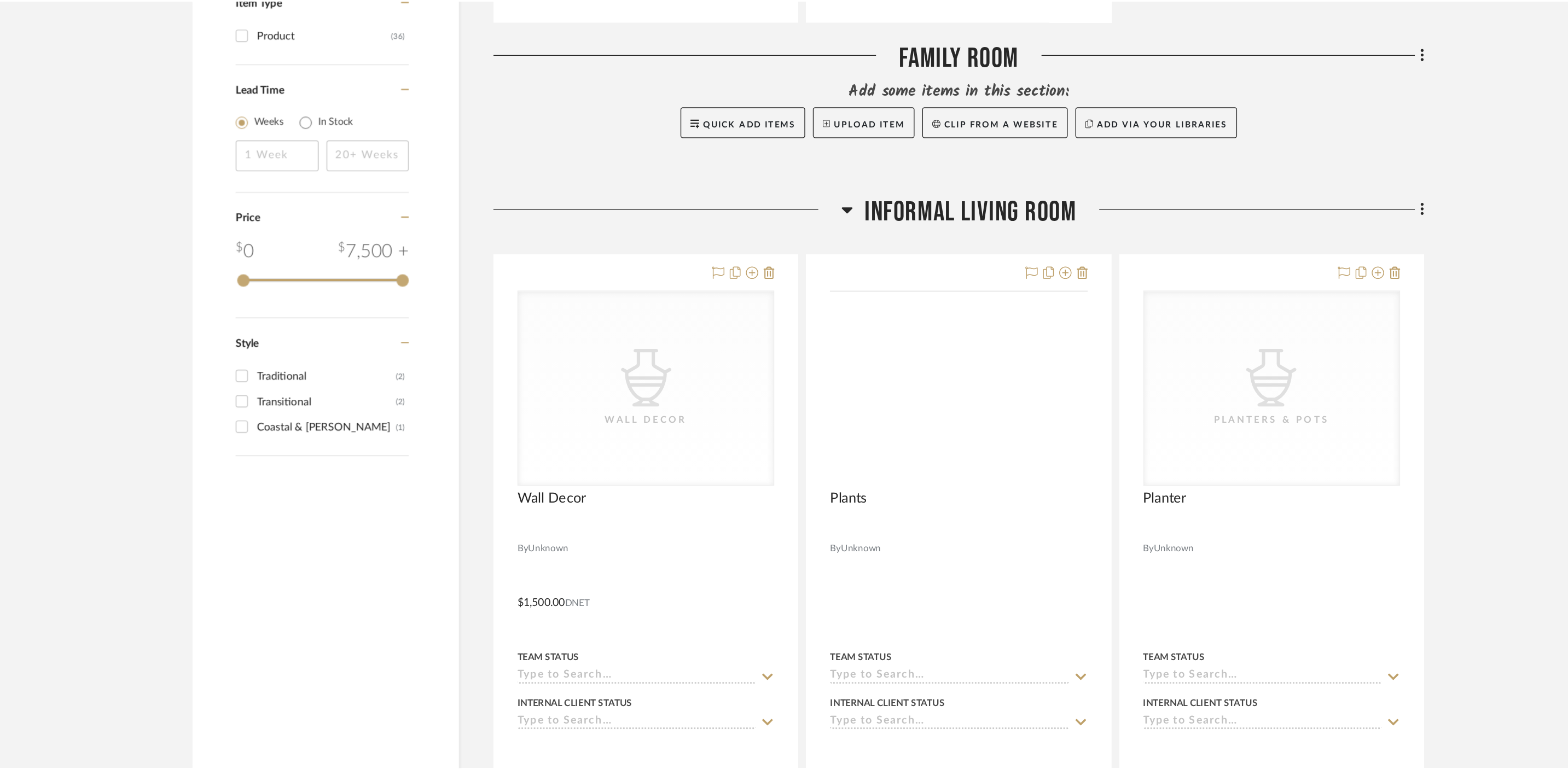
scroll to position [1102, 0]
click at [809, 366] on icon at bounding box center [812, 373] width 9 height 13
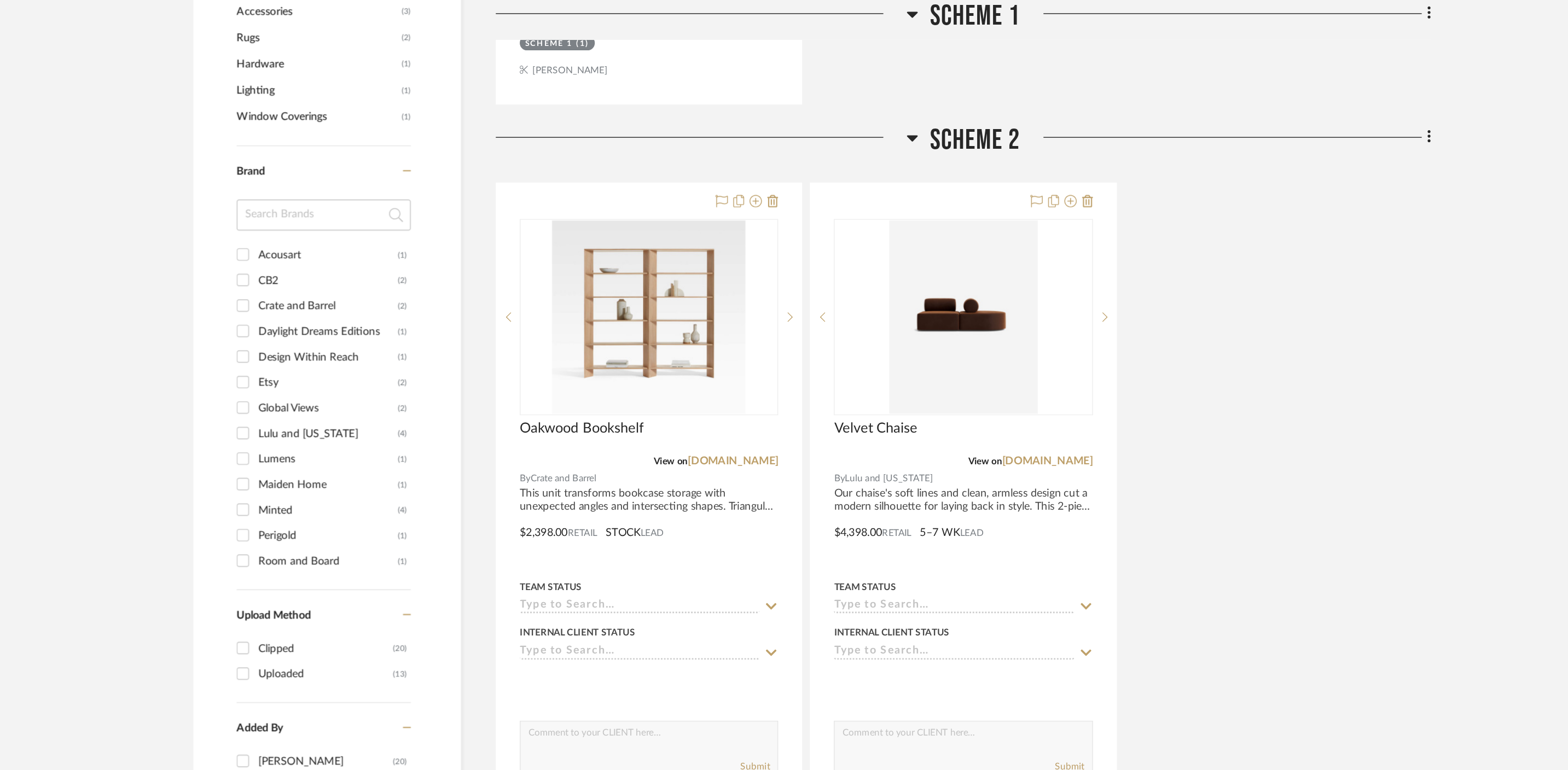
scroll to position [732, 0]
click at [855, 96] on icon at bounding box center [856, 98] width 8 height 5
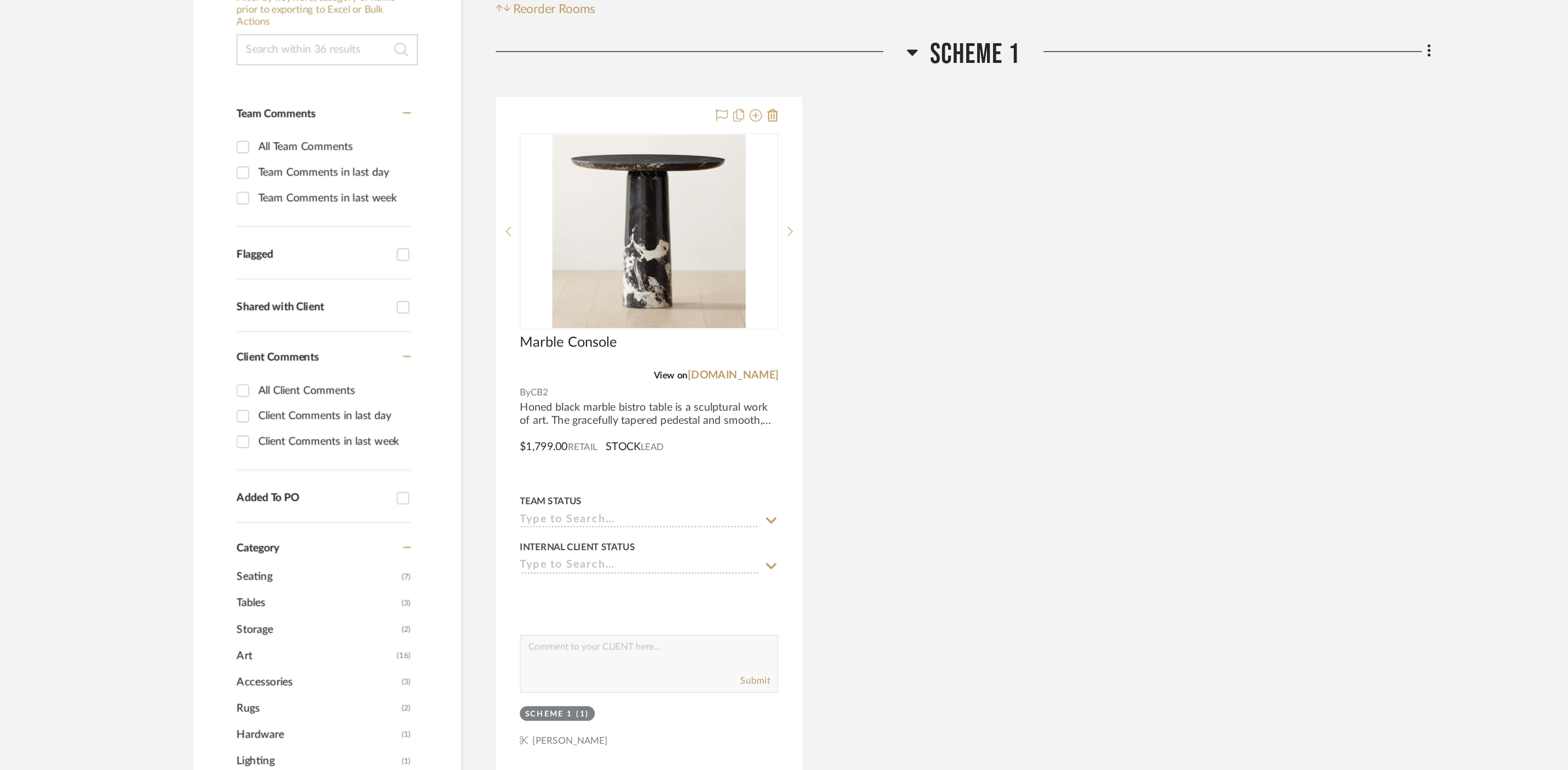
scroll to position [0, 0]
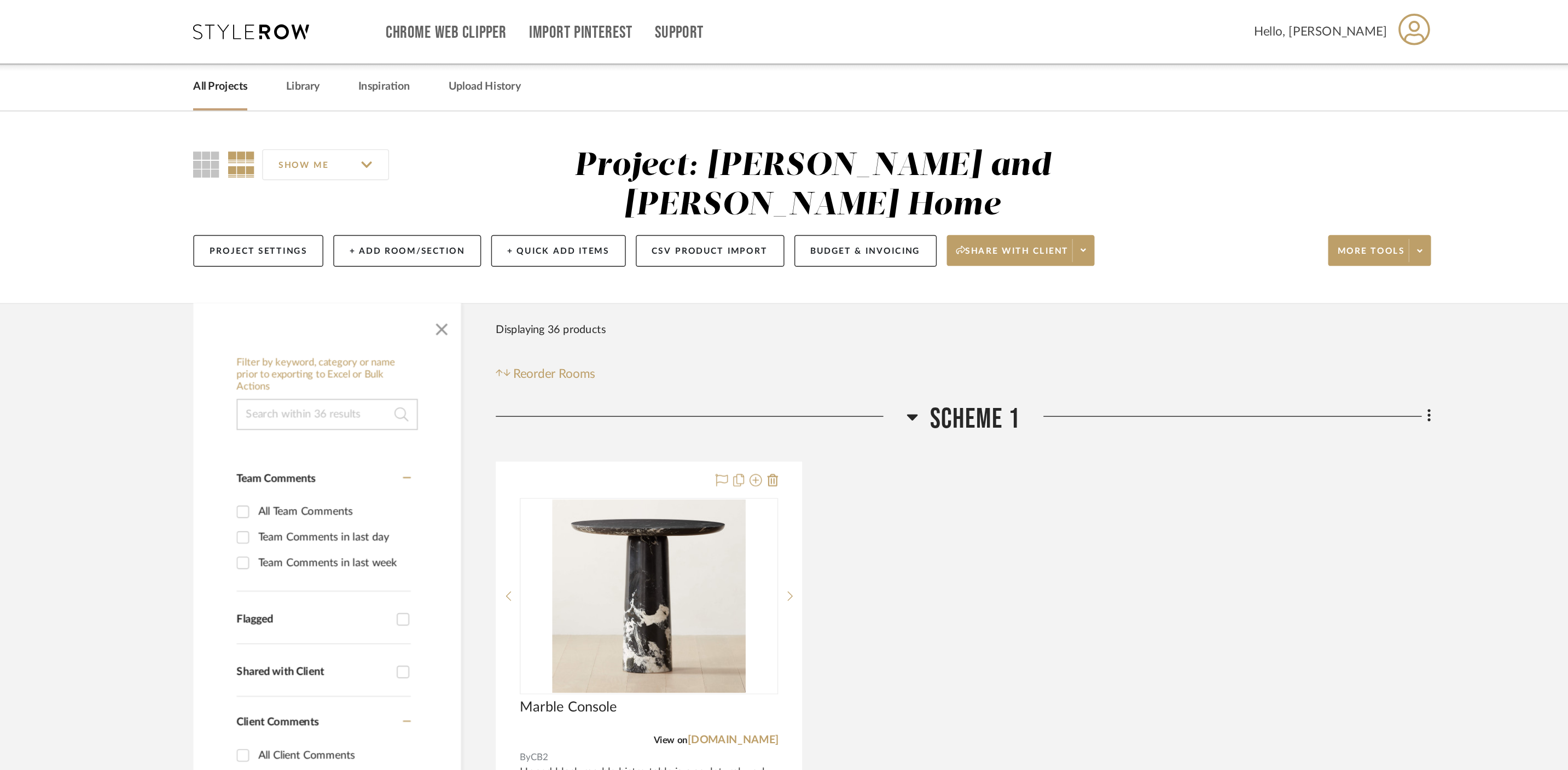
click at [858, 290] on fa-icon at bounding box center [855, 298] width 9 height 15
